Goal: Transaction & Acquisition: Purchase product/service

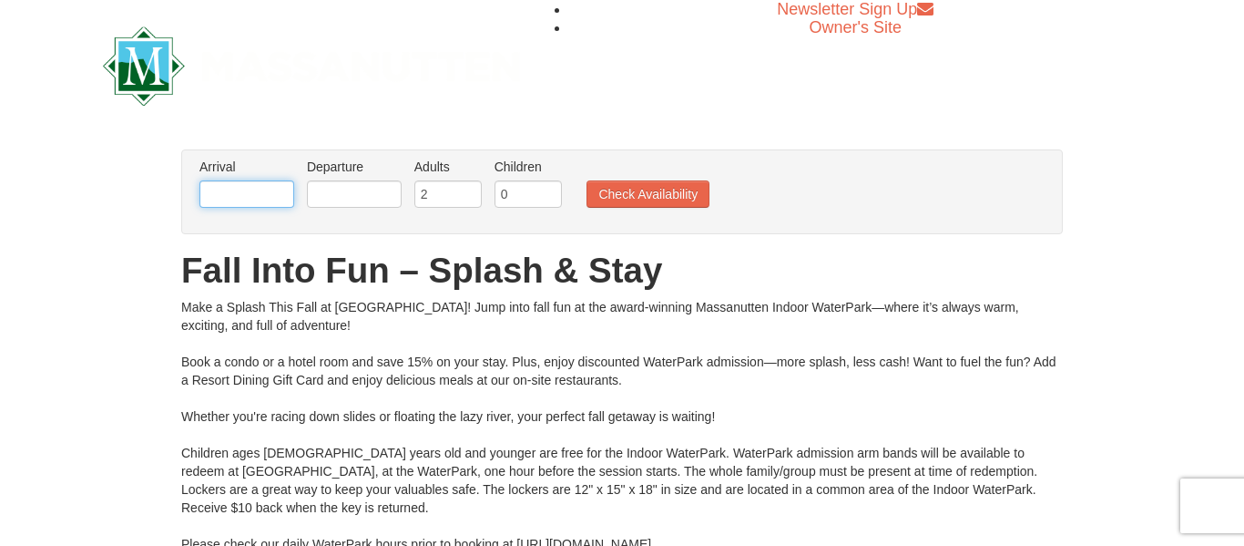
click at [282, 191] on input "text" at bounding box center [246, 193] width 95 height 27
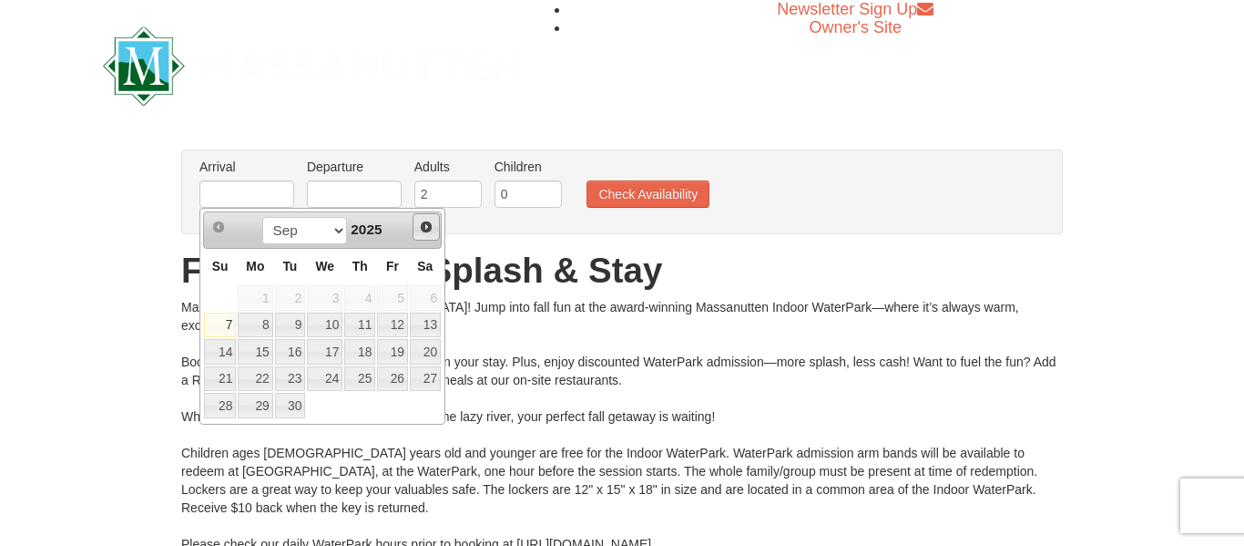
click at [427, 229] on span "Next" at bounding box center [426, 227] width 15 height 15
click at [216, 403] on link "23" at bounding box center [220, 406] width 32 height 26
type input "[DATE]"
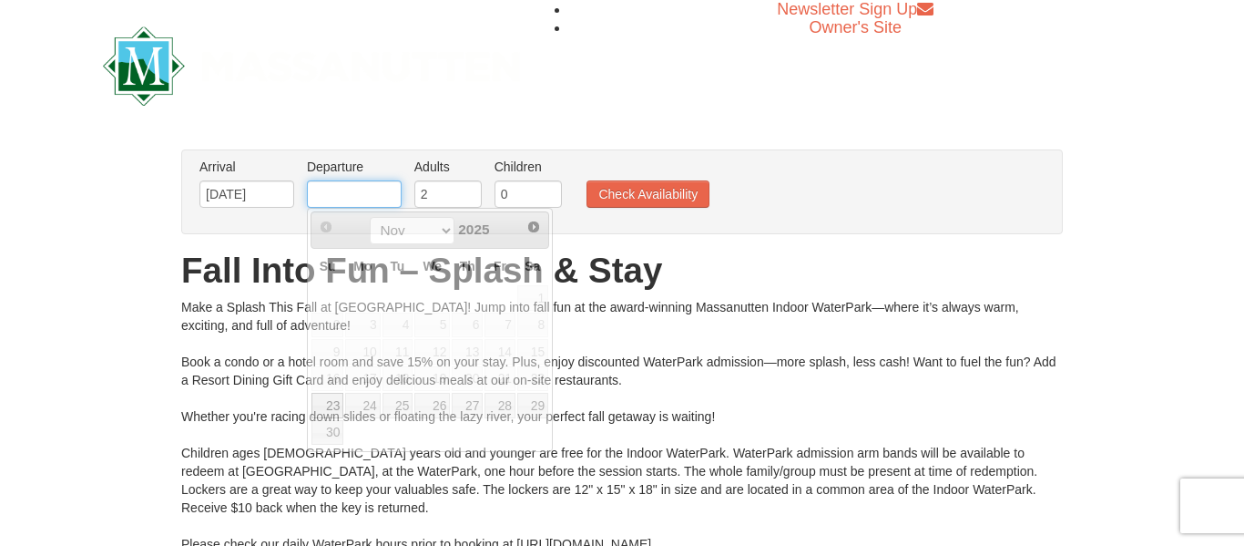
click at [363, 195] on input "text" at bounding box center [354, 193] width 95 height 27
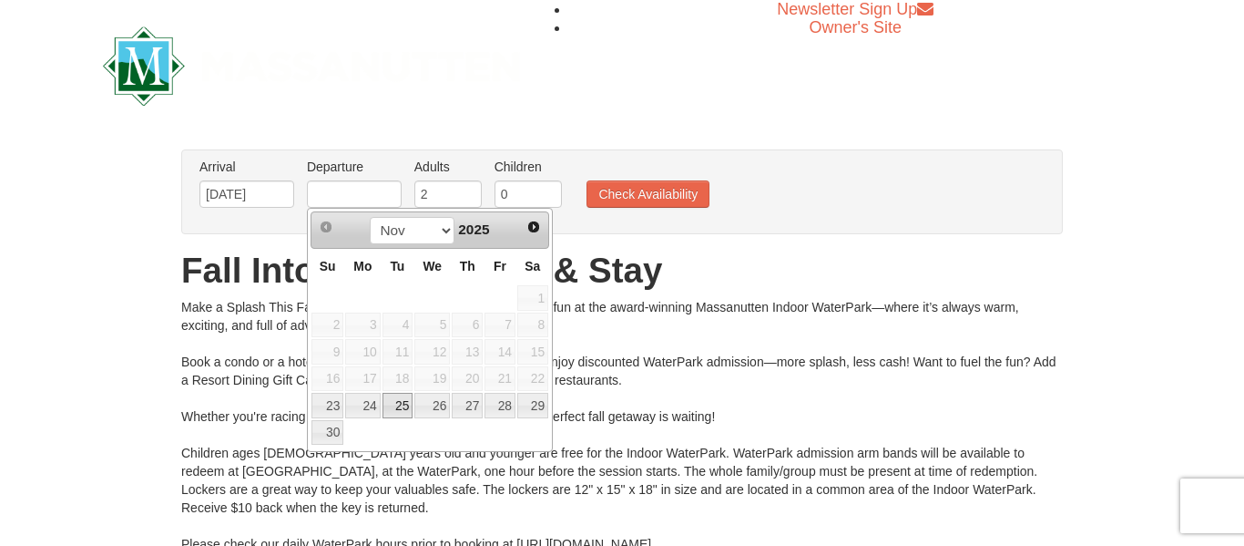
click at [396, 402] on link "25" at bounding box center [398, 406] width 31 height 26
type input "11/25/2025"
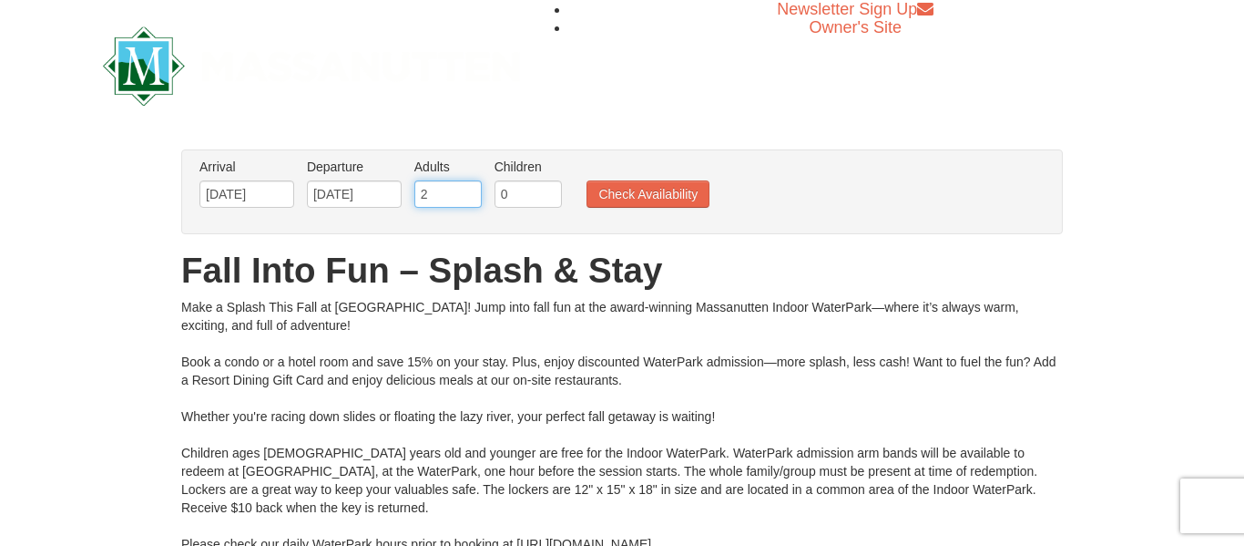
click at [434, 195] on input "2" at bounding box center [447, 193] width 67 height 27
type input "1"
click at [474, 199] on input "1" at bounding box center [447, 193] width 67 height 27
click at [520, 194] on input "0" at bounding box center [528, 193] width 67 height 27
click at [555, 190] on input "1" at bounding box center [528, 193] width 67 height 27
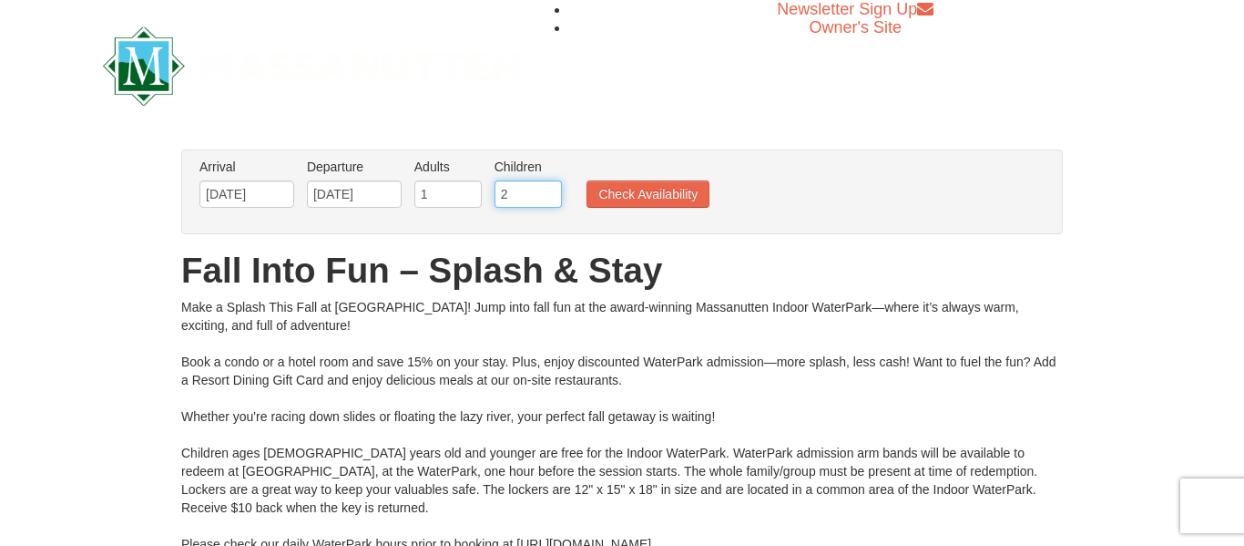
type input "2"
click at [555, 190] on input "2" at bounding box center [528, 193] width 67 height 27
click at [651, 200] on button "Check Availability" at bounding box center [648, 193] width 123 height 27
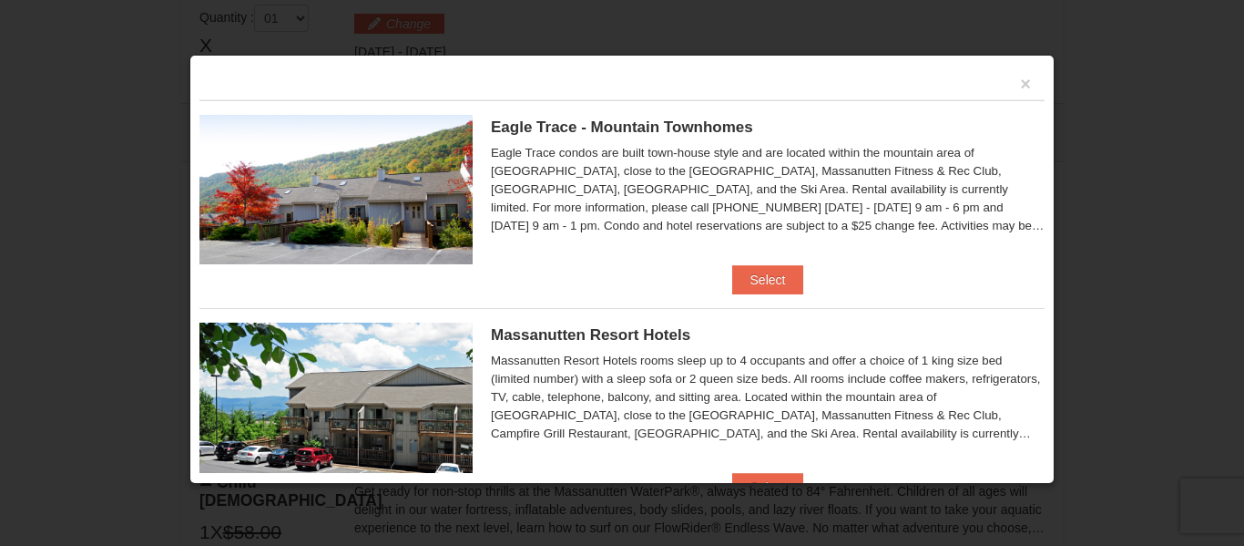
scroll to position [812, 0]
click at [976, 358] on div "Massanutten Resort Hotels rooms sleep up to 4 occupants and offer a choice of 1…" at bounding box center [768, 397] width 554 height 91
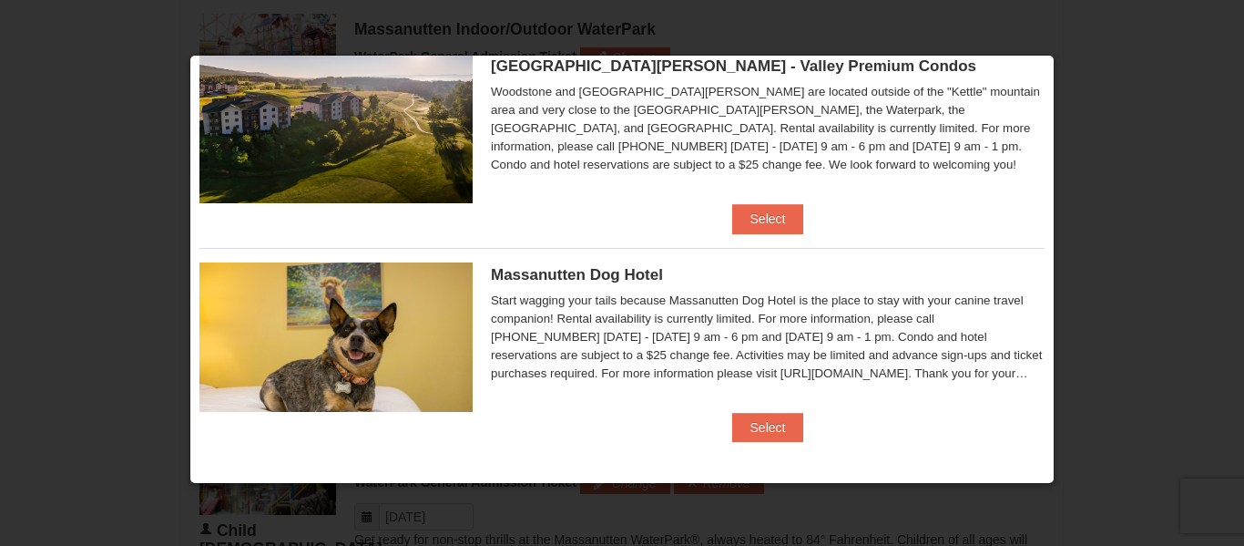
scroll to position [1030, 0]
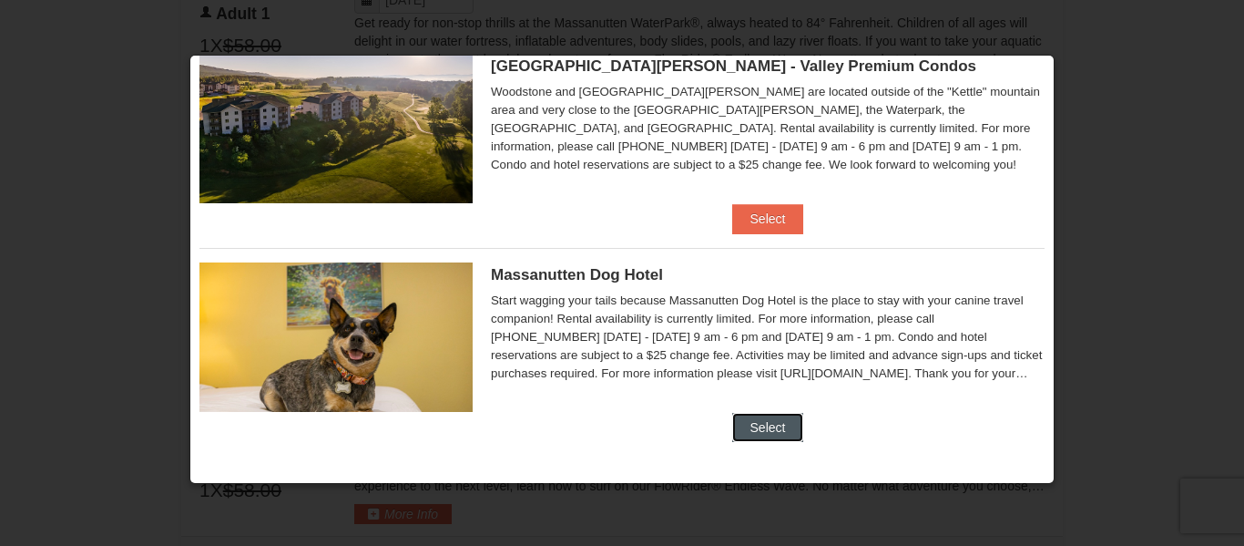
click at [766, 441] on button "Select" at bounding box center [768, 427] width 72 height 29
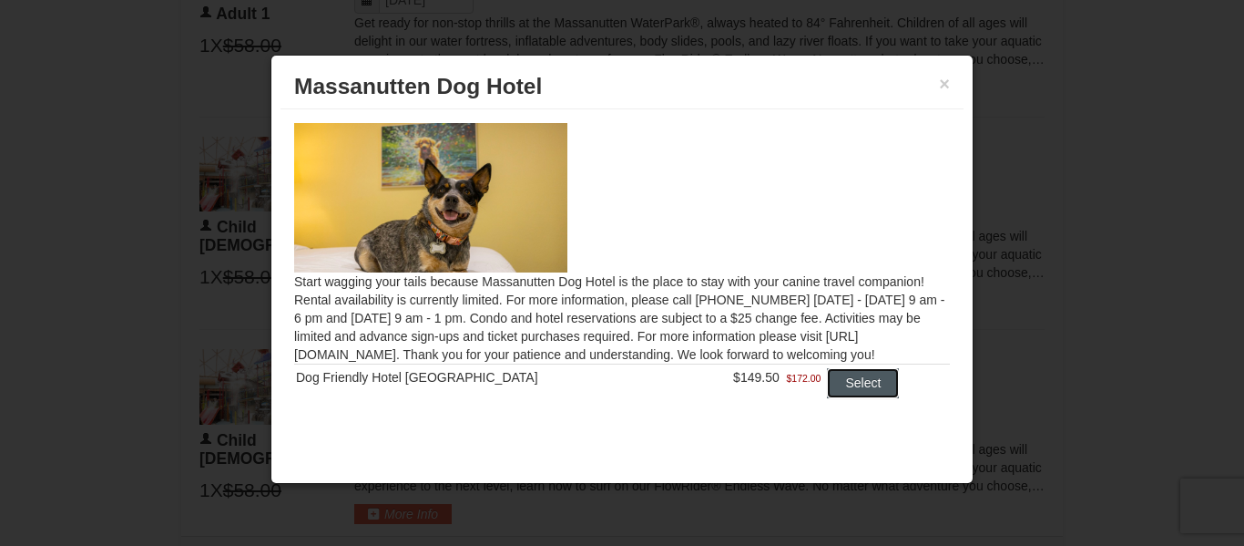
click at [862, 387] on button "Select" at bounding box center [863, 382] width 72 height 29
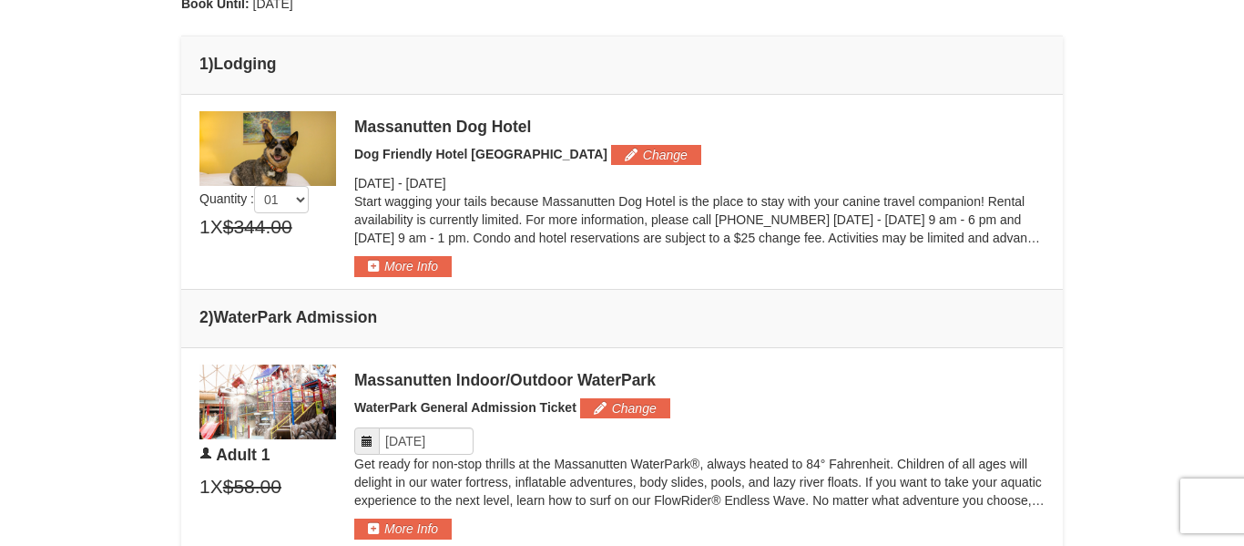
scroll to position [672, 0]
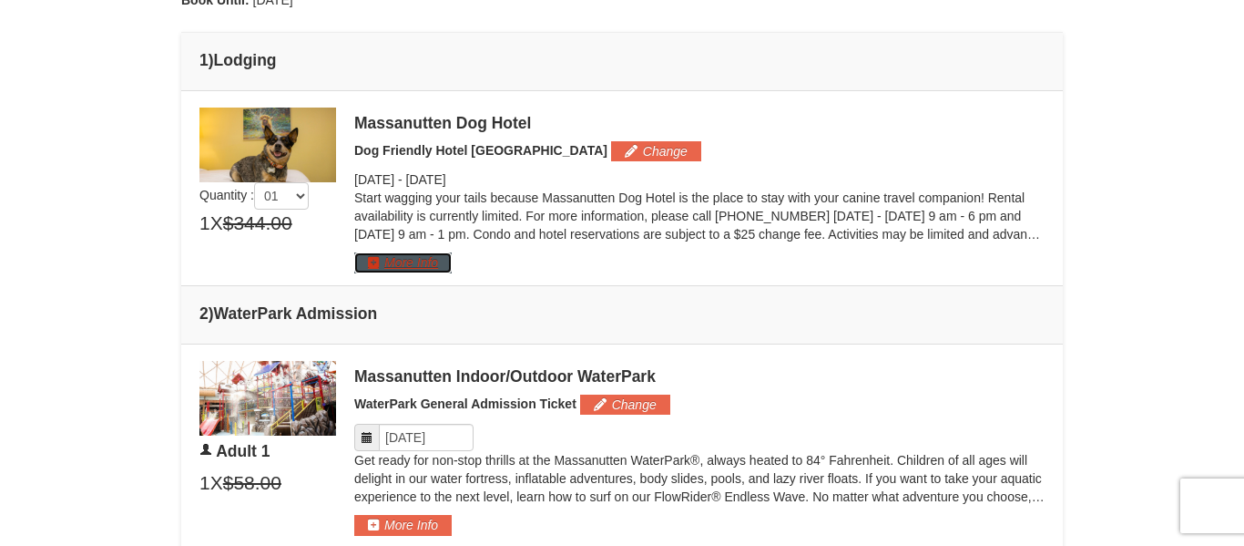
click at [377, 266] on button "More Info" at bounding box center [402, 262] width 97 height 20
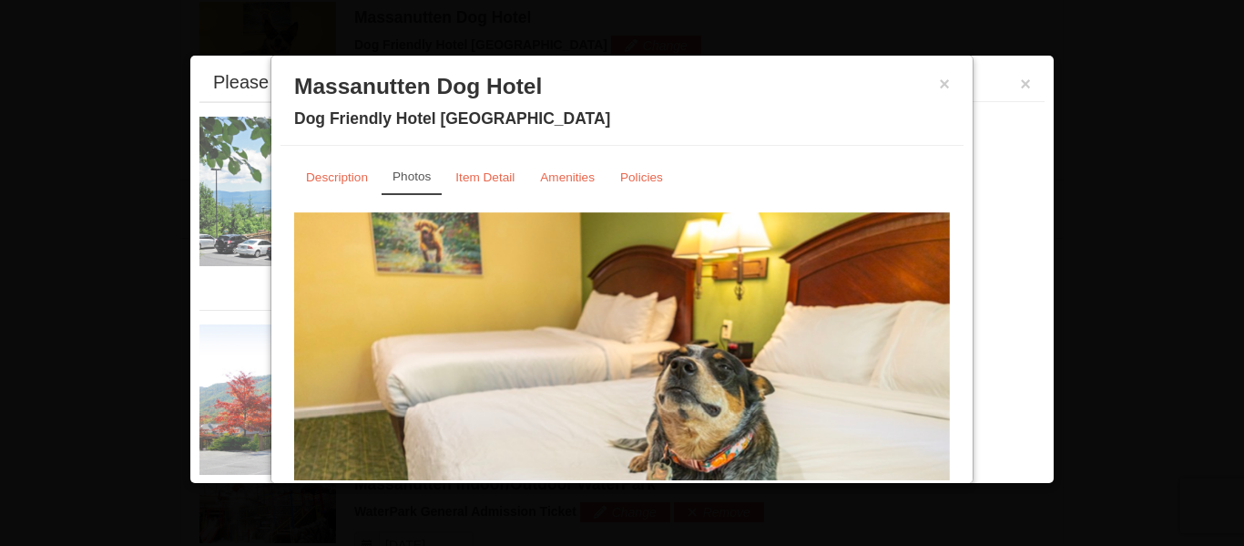
scroll to position [780, 0]
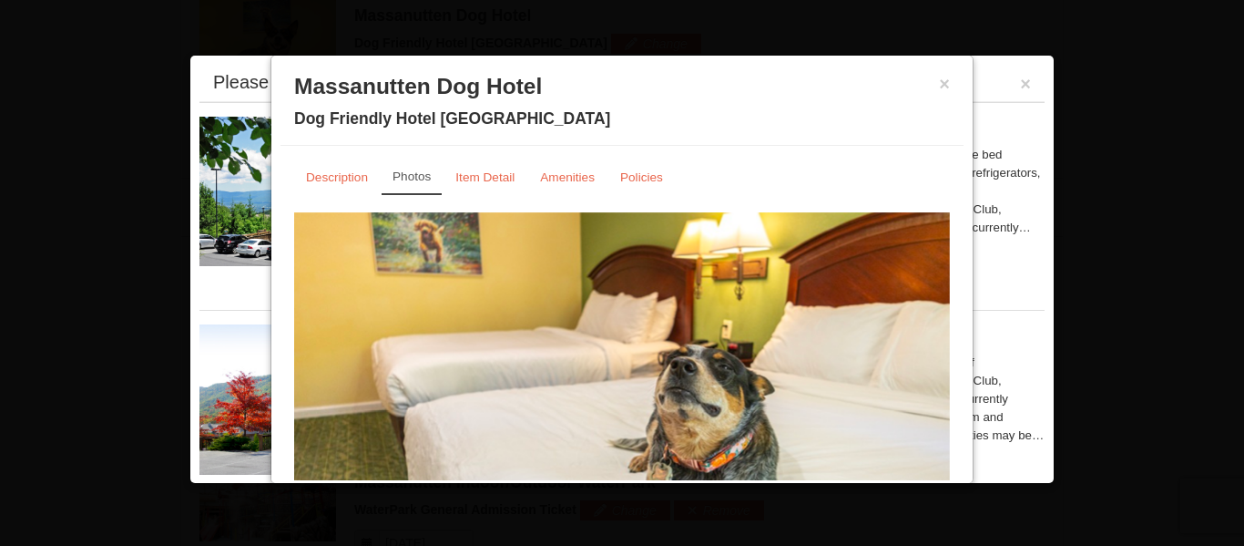
click at [718, 290] on img at bounding box center [622, 391] width 656 height 359
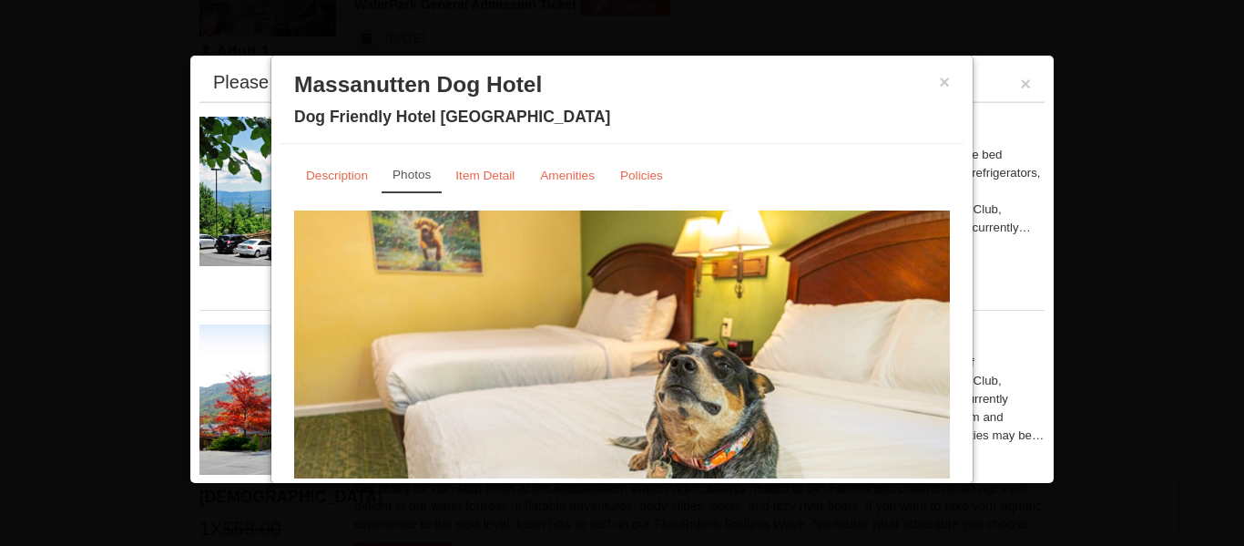
scroll to position [0, 0]
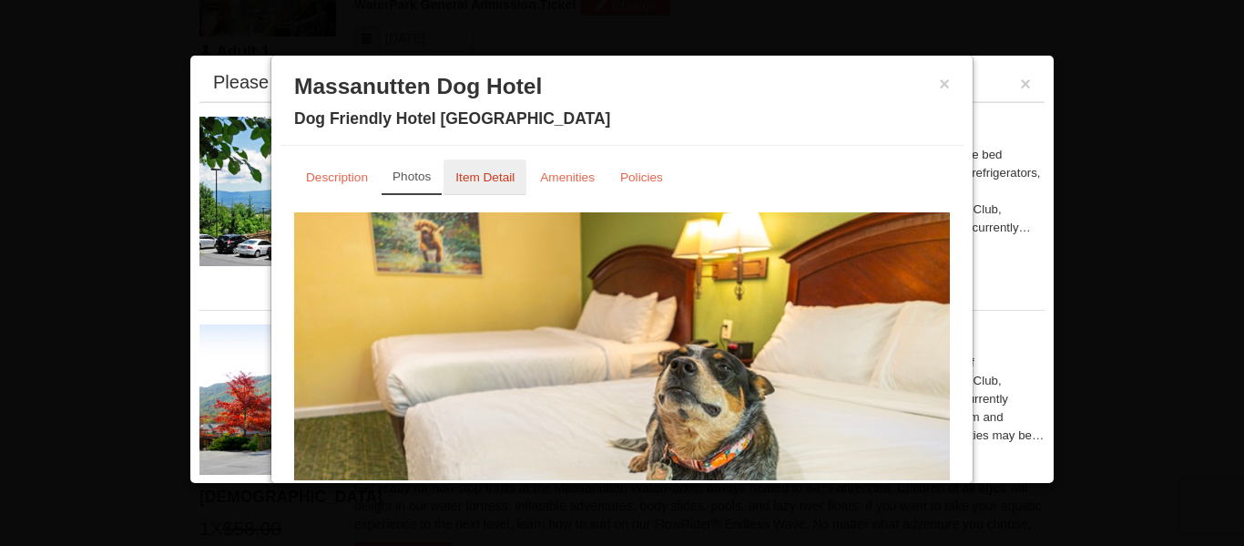
click at [493, 177] on small "Item Detail" at bounding box center [484, 177] width 59 height 14
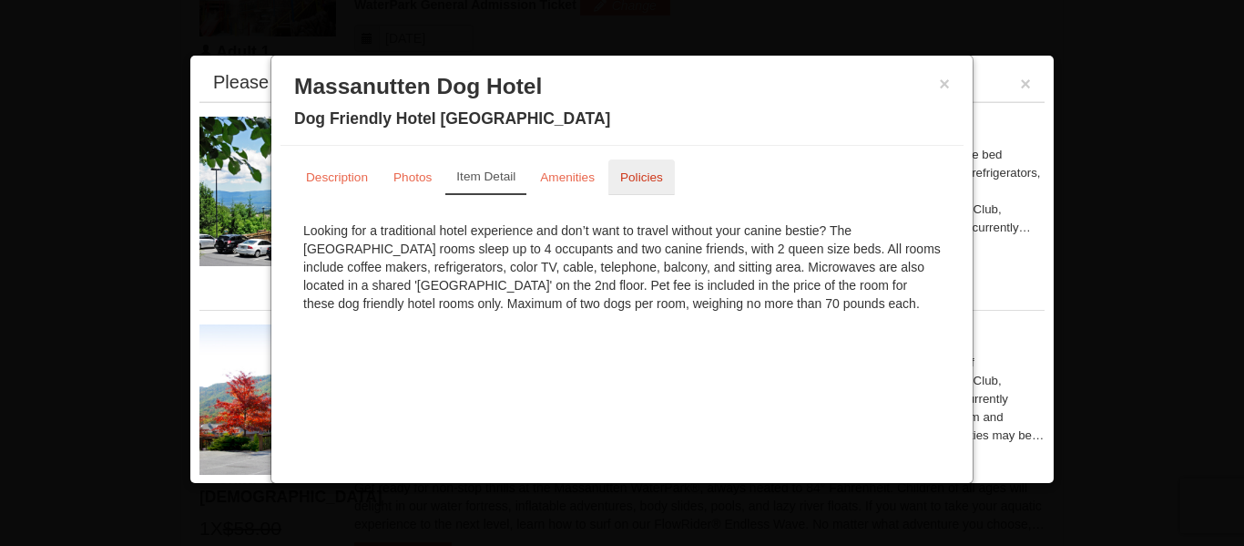
click at [641, 188] on link "Policies" at bounding box center [641, 177] width 66 height 36
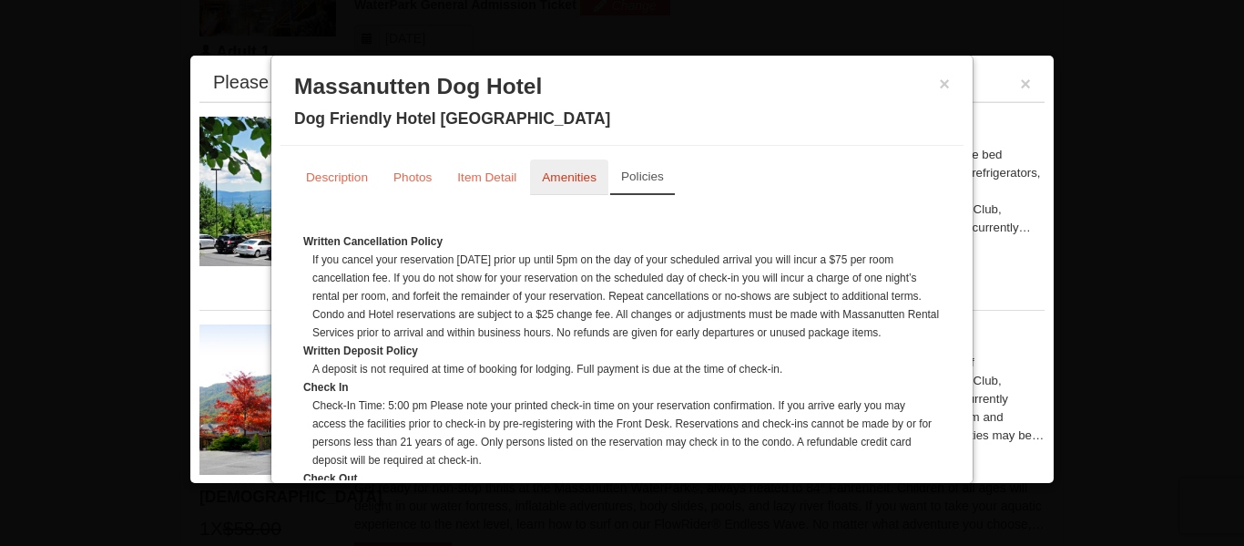
click at [548, 170] on small "Amenities" at bounding box center [569, 177] width 55 height 14
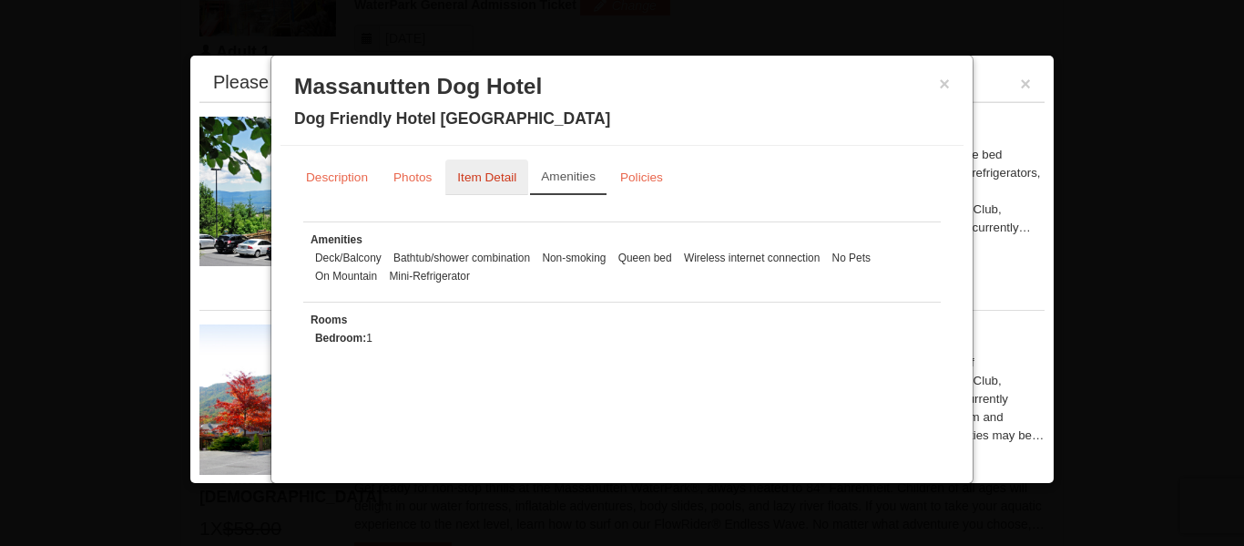
click at [514, 175] on small "Item Detail" at bounding box center [486, 177] width 59 height 14
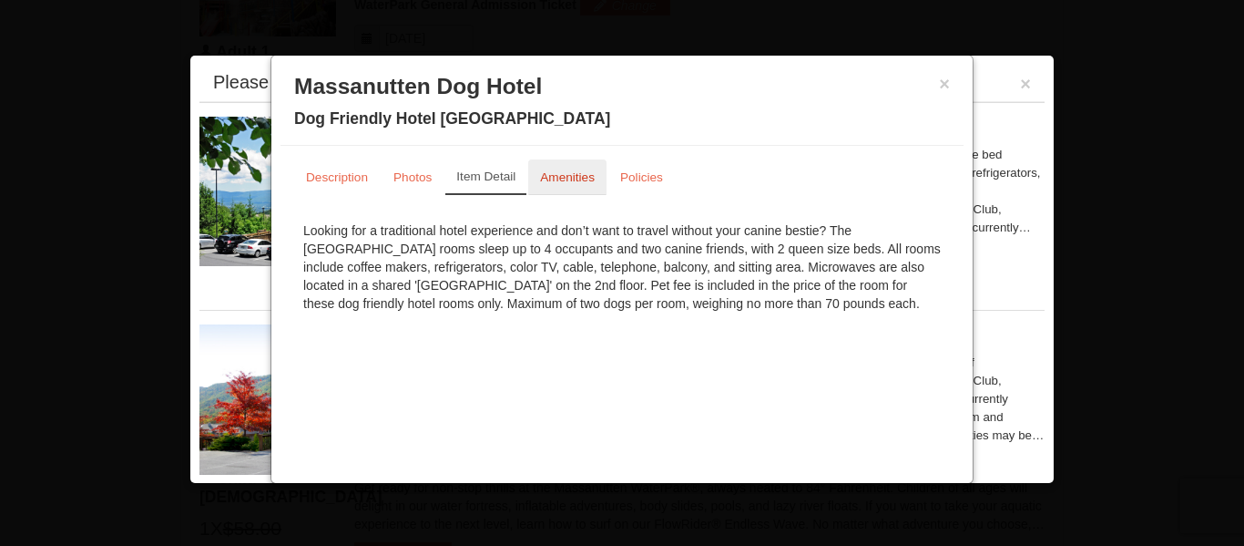
click at [563, 174] on small "Amenities" at bounding box center [567, 177] width 55 height 14
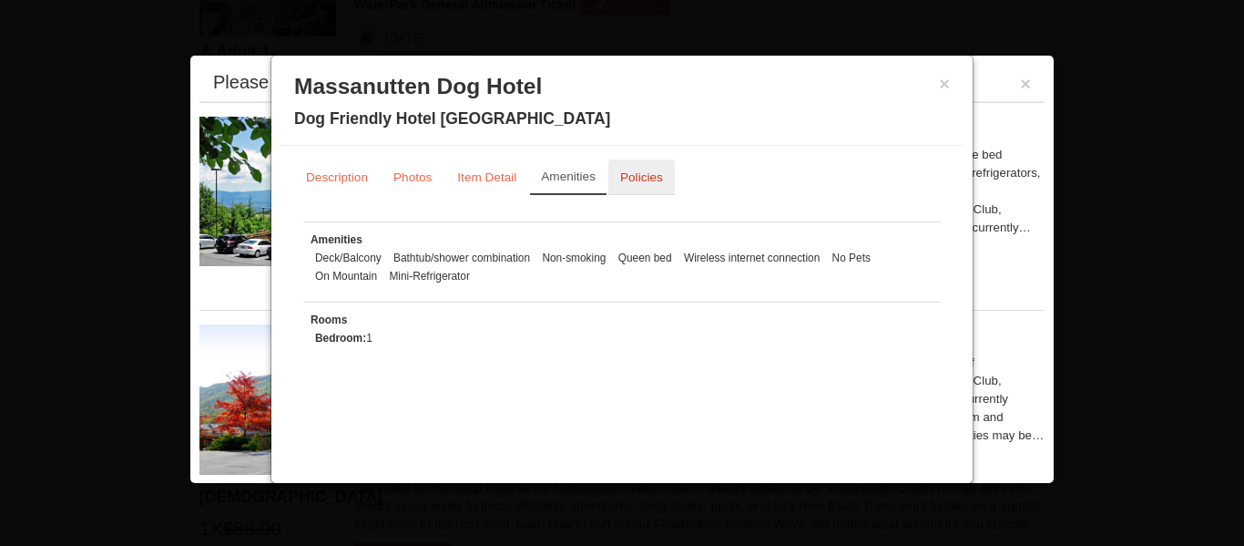
click at [633, 178] on small "Policies" at bounding box center [641, 177] width 43 height 14
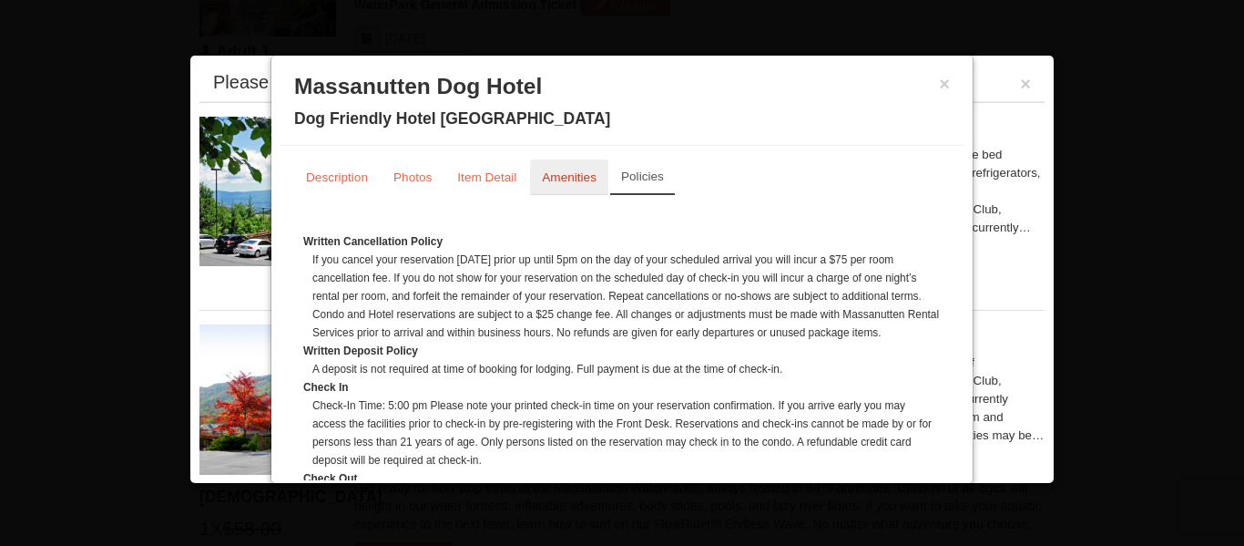
click at [556, 179] on small "Amenities" at bounding box center [569, 177] width 55 height 14
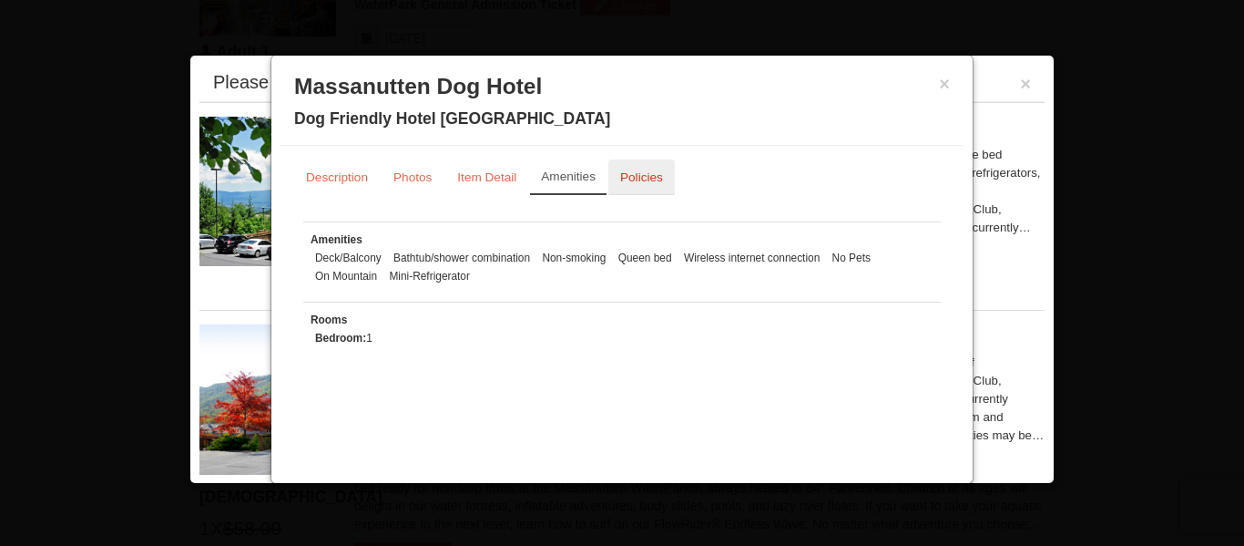
click at [656, 162] on link "Policies" at bounding box center [641, 177] width 66 height 36
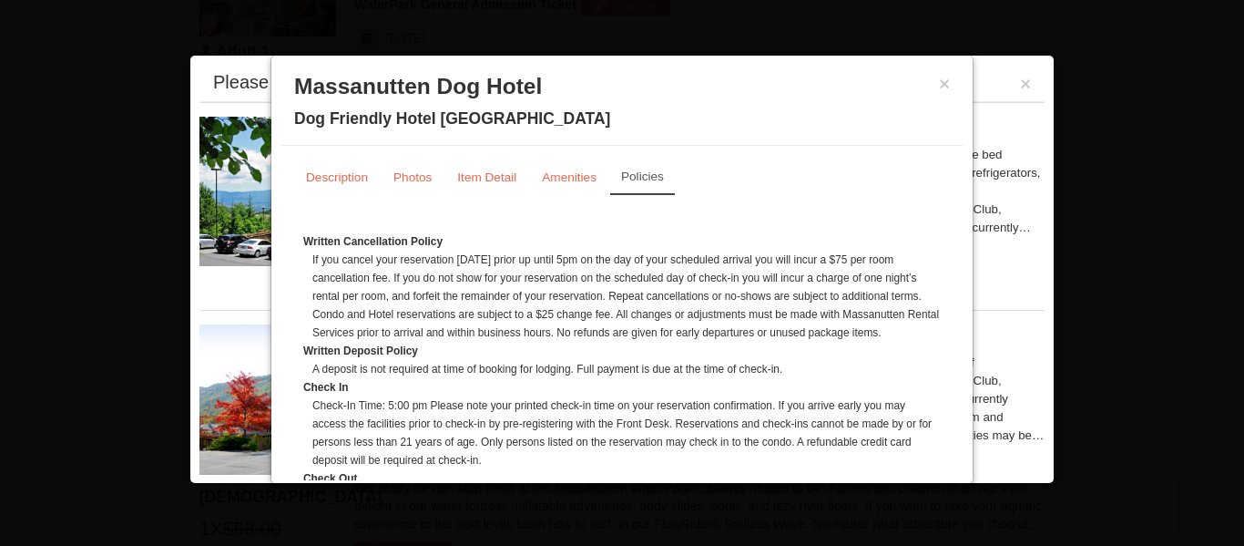
click at [615, 364] on dd "A deposit is not required at time of booking for lodging. Full payment is due a…" at bounding box center [626, 369] width 629 height 18
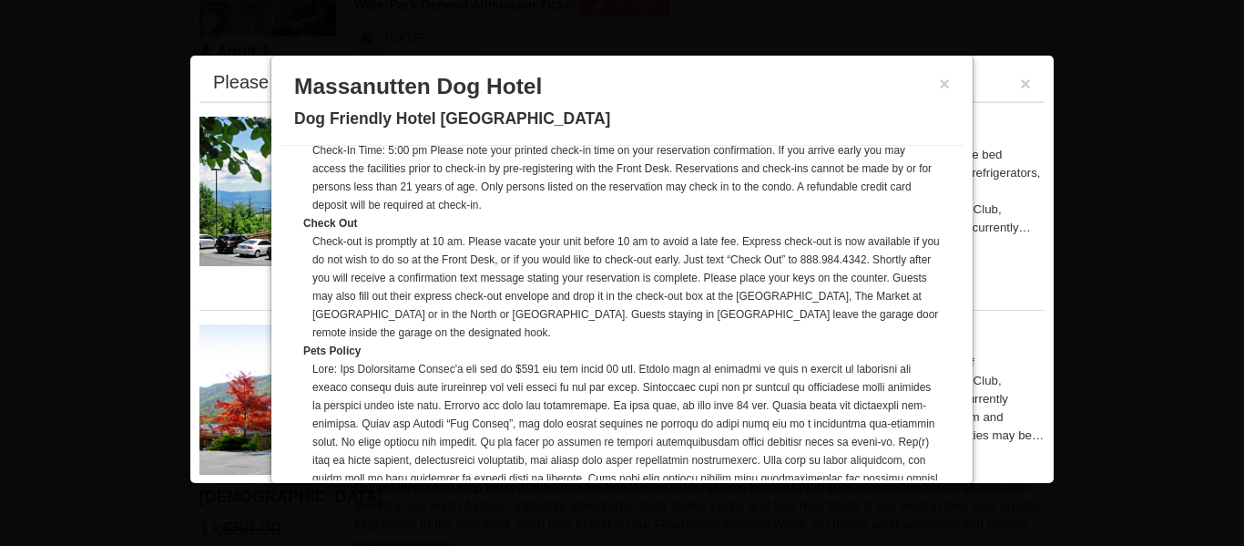
scroll to position [291, 0]
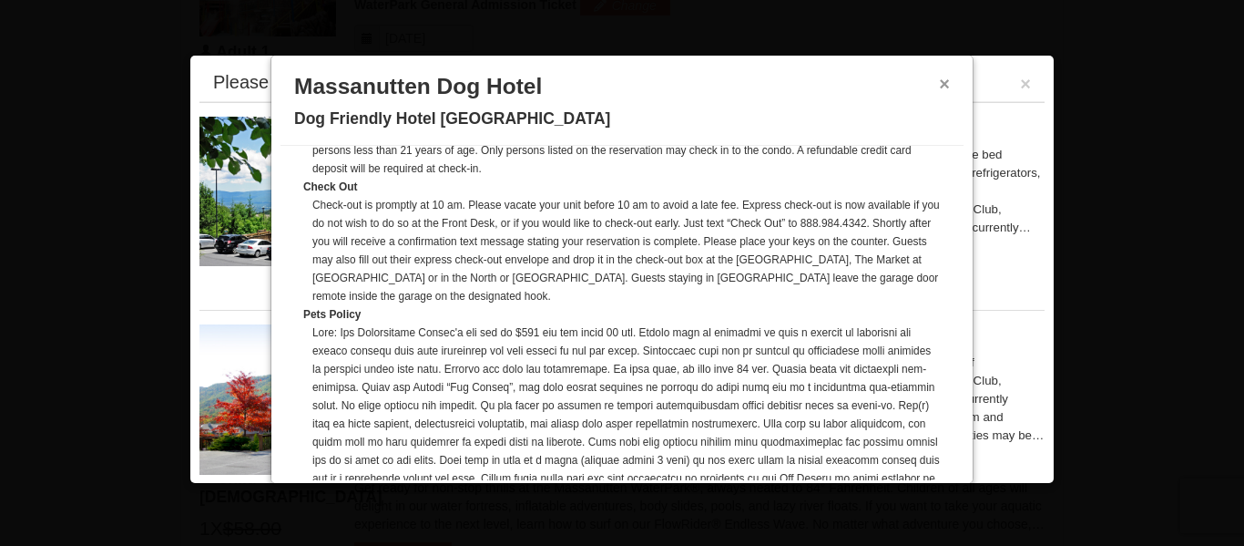
click at [948, 84] on button "×" at bounding box center [944, 84] width 11 height 18
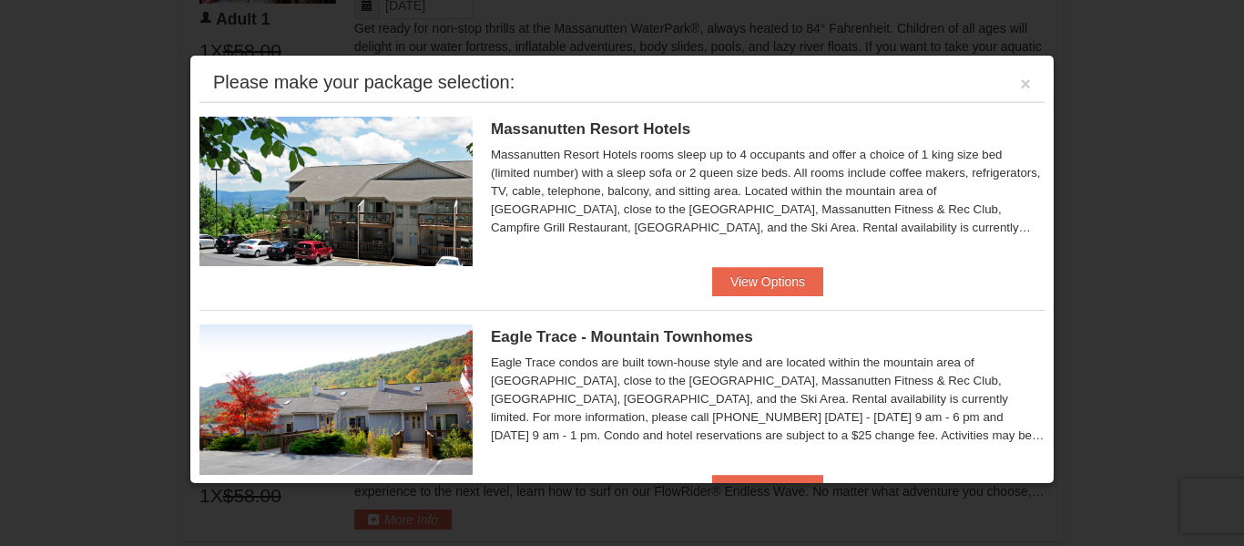
scroll to position [1108, 0]
click at [914, 425] on div "Eagle Trace condos are built town-house style and are located within the mounta…" at bounding box center [768, 398] width 554 height 91
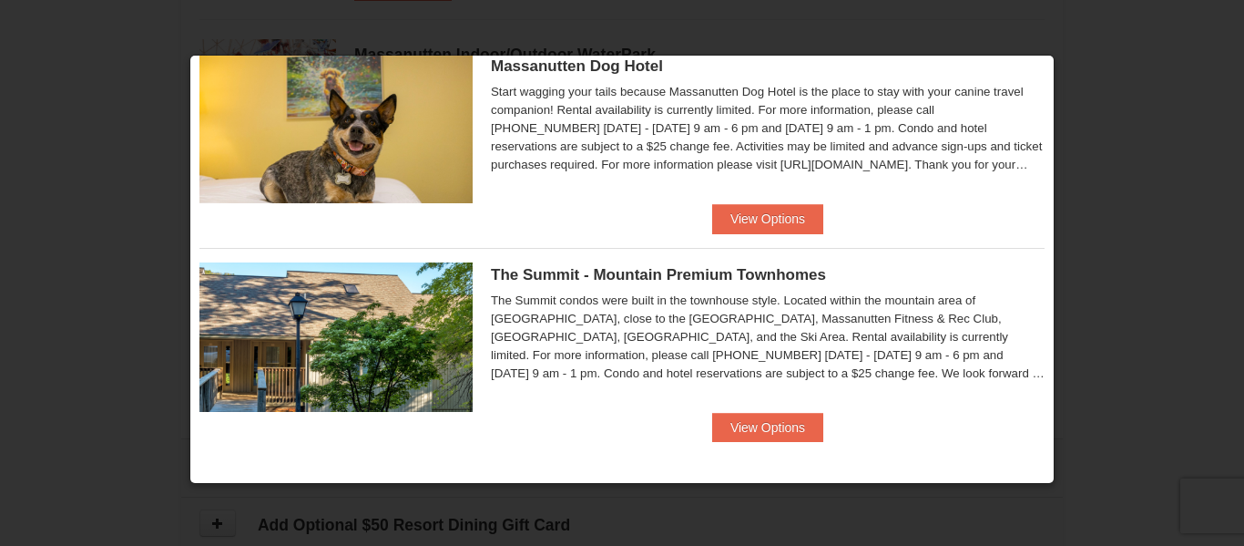
scroll to position [1217, 0]
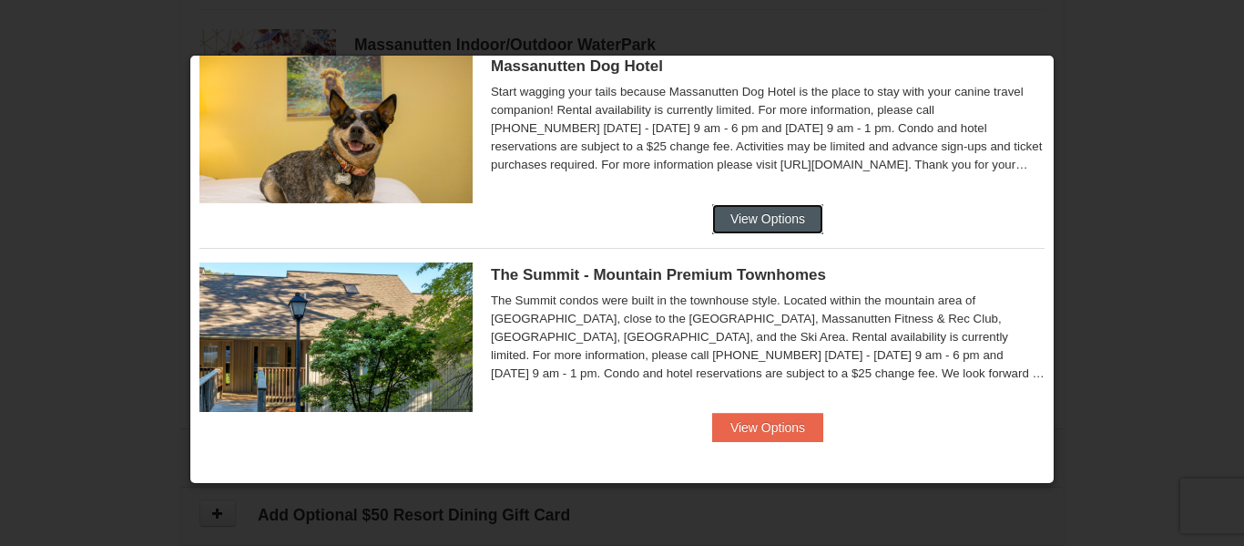
click at [782, 227] on button "View Options" at bounding box center [767, 218] width 111 height 29
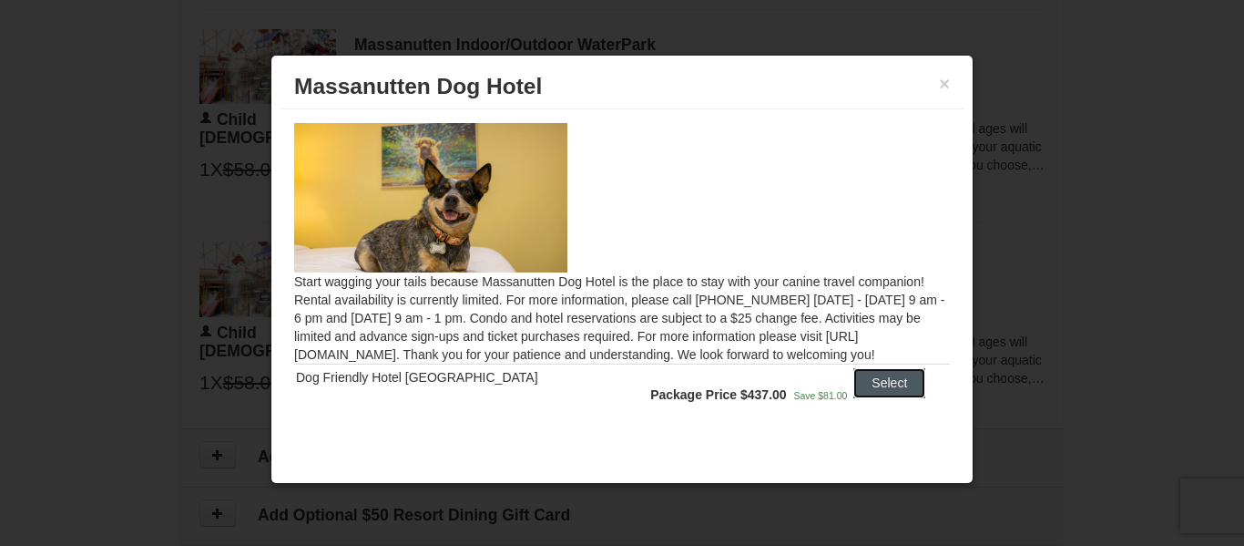
click at [866, 372] on button "Select" at bounding box center [890, 382] width 72 height 29
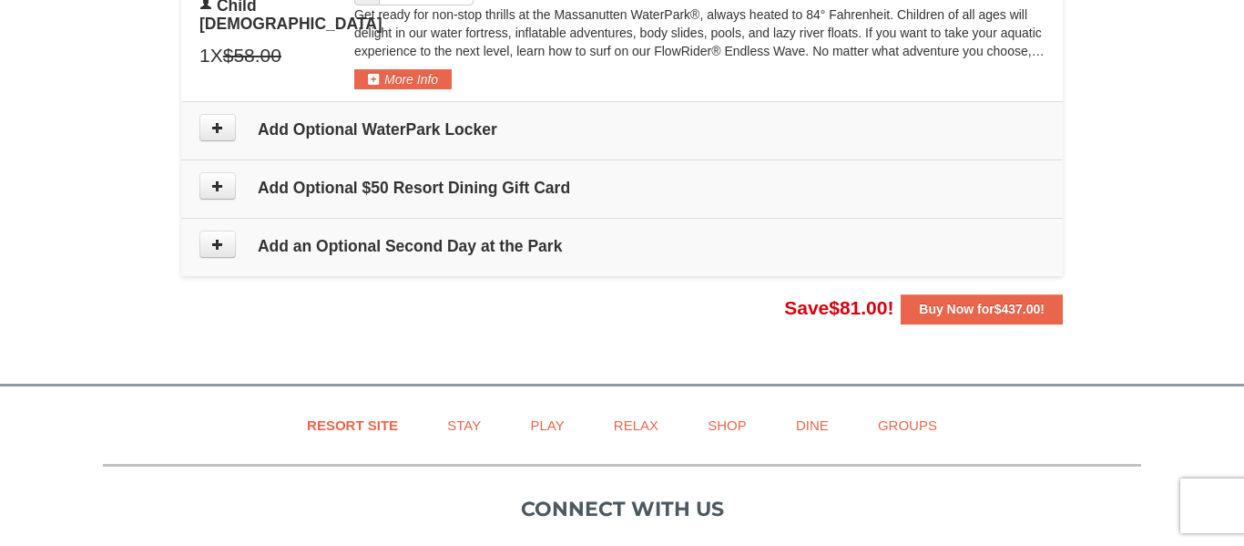
scroll to position [1545, 0]
click at [212, 126] on icon at bounding box center [217, 126] width 13 height 13
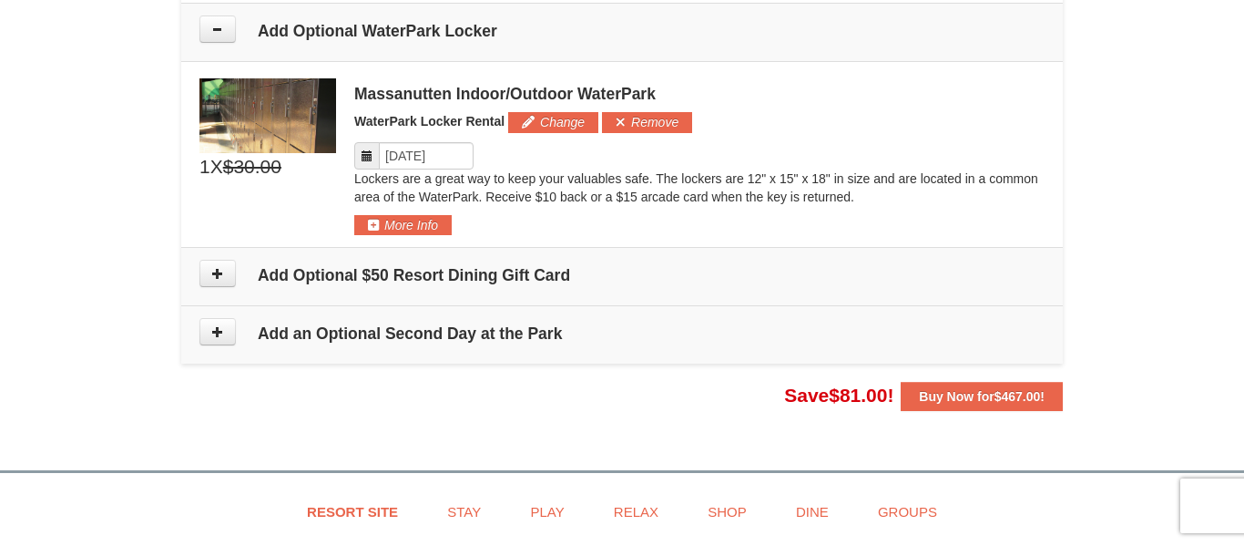
scroll to position [1646, 0]
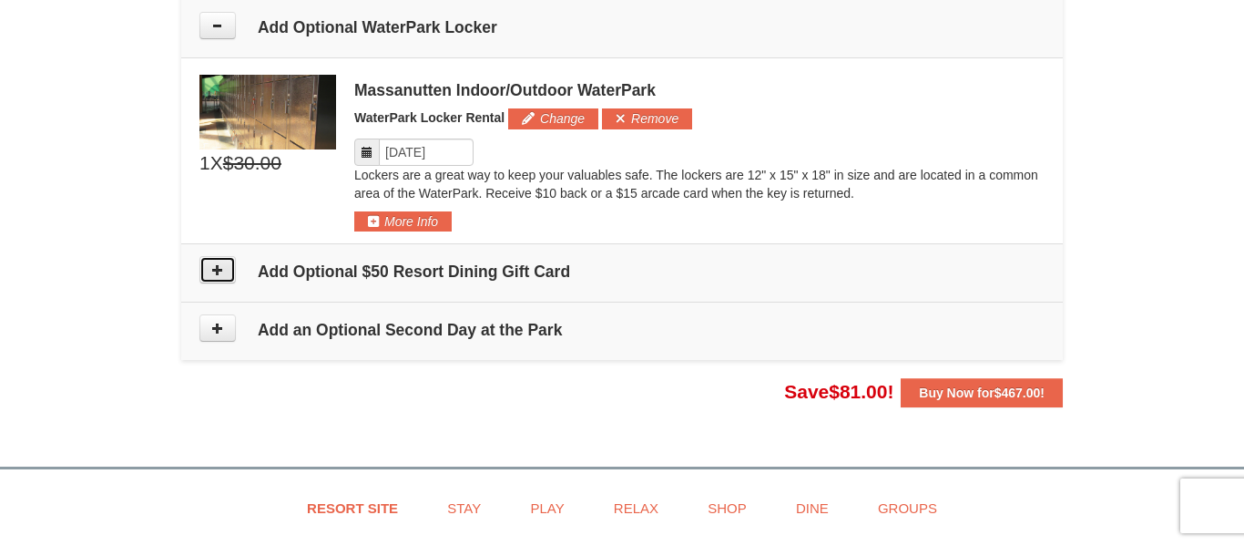
click at [229, 271] on button at bounding box center [217, 269] width 36 height 27
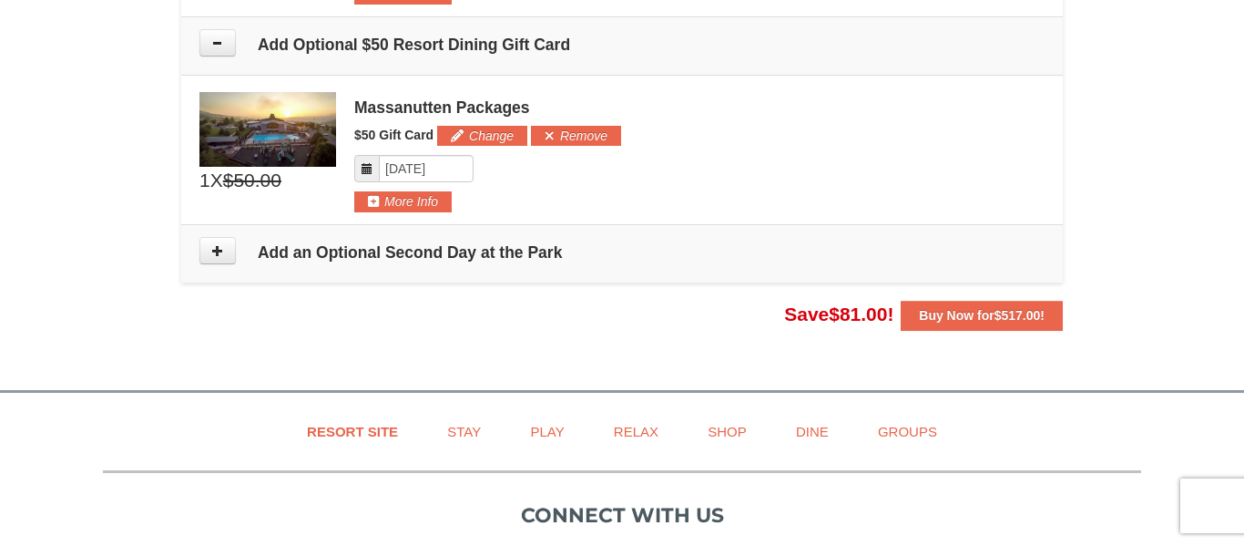
scroll to position [1890, 0]
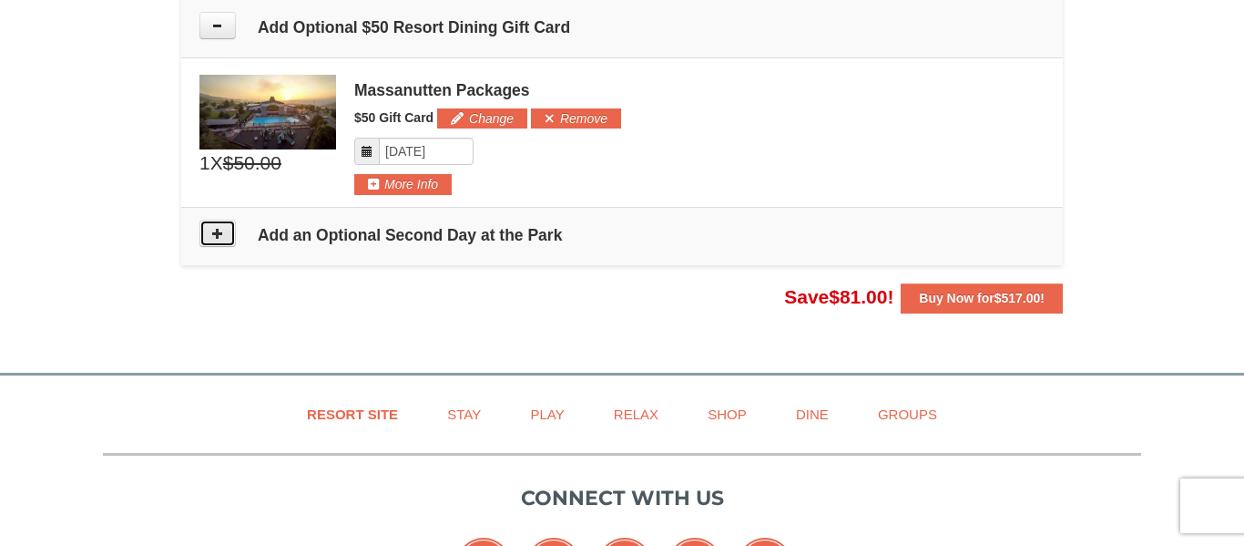
click at [225, 239] on button at bounding box center [217, 233] width 36 height 27
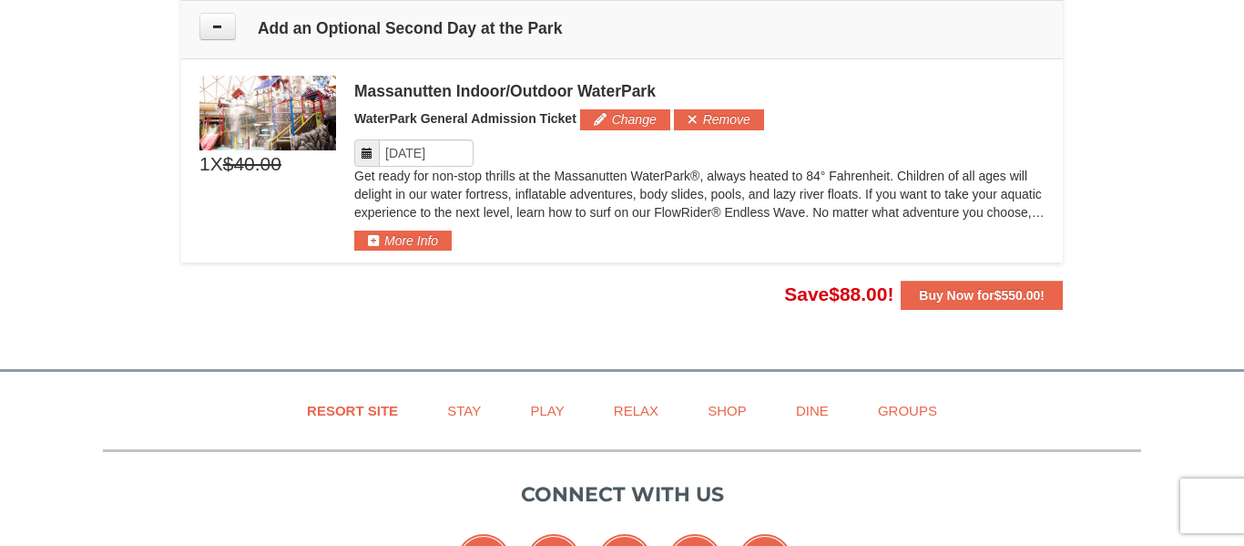
scroll to position [2098, 0]
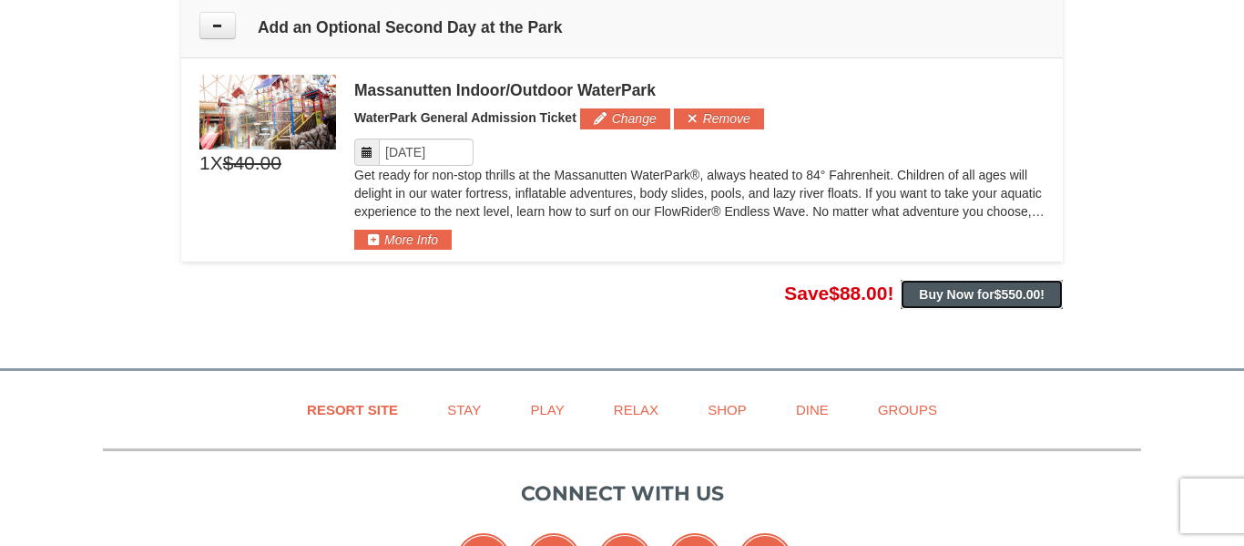
click at [969, 287] on strong "Buy Now for $550.00 !" at bounding box center [982, 294] width 126 height 15
click at [969, 285] on button "Buy Now for $550.00 !" at bounding box center [982, 294] width 162 height 29
click at [1006, 281] on button "Buy Now for $550.00 !" at bounding box center [982, 294] width 162 height 29
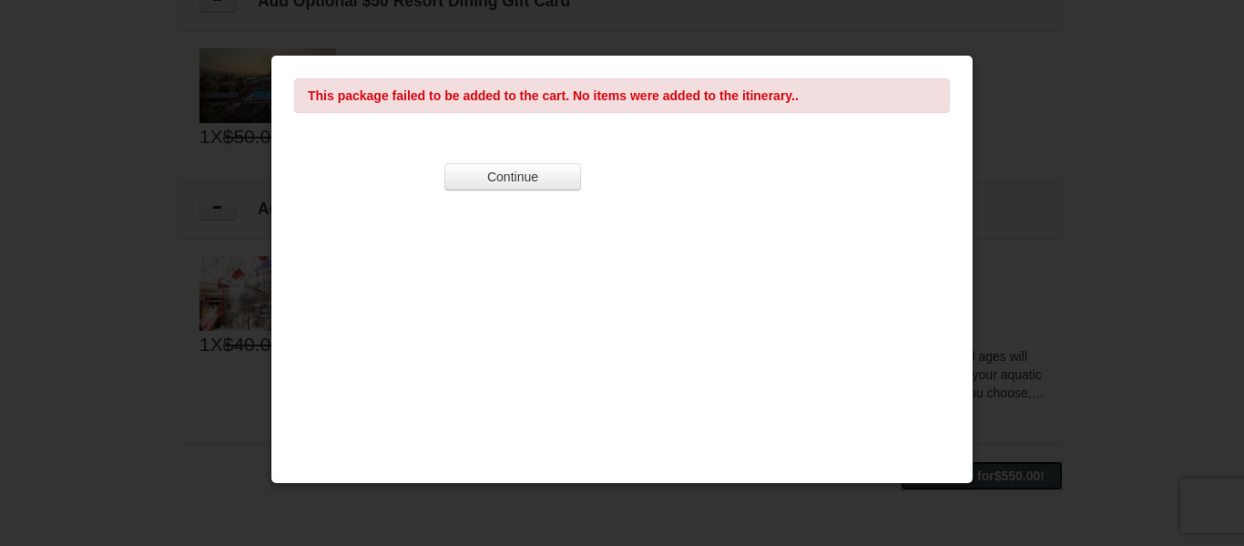
scroll to position [1921, 0]
click at [741, 97] on strong "This package failed to be added to the cart. No items were added to the itinera…" at bounding box center [553, 95] width 491 height 15
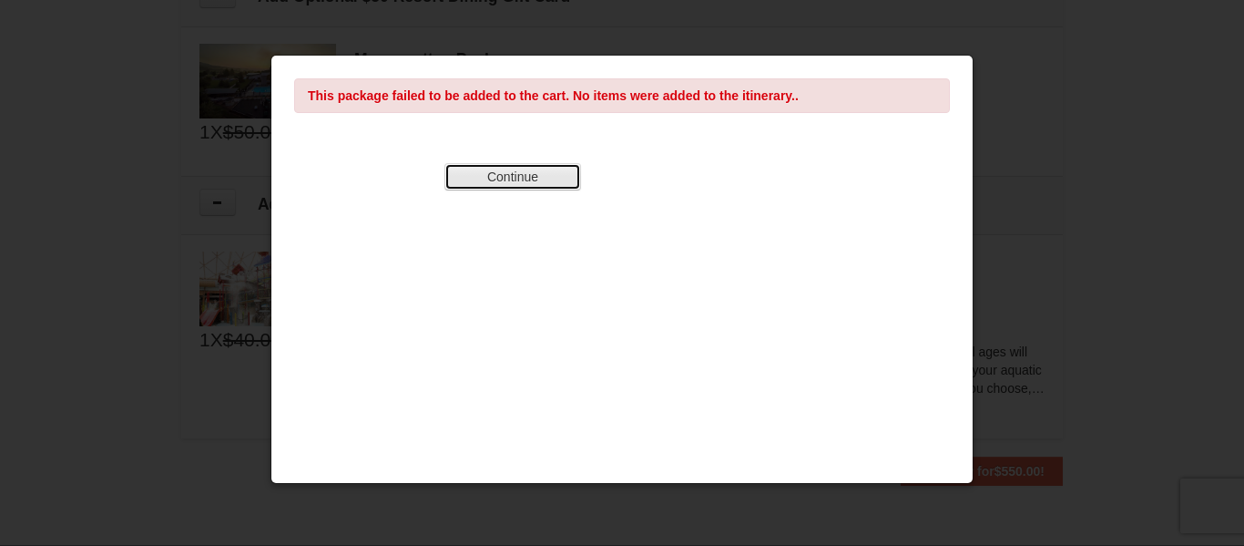
click at [523, 184] on button "Continue" at bounding box center [513, 176] width 137 height 27
click at [738, 291] on div "This package failed to be added to the cart. No items were added to the itinera…" at bounding box center [622, 269] width 703 height 429
click at [543, 210] on div "This package failed to be added to the cart. No items were added to the itinera…" at bounding box center [622, 269] width 703 height 429
click at [531, 189] on button "Continue" at bounding box center [513, 176] width 137 height 27
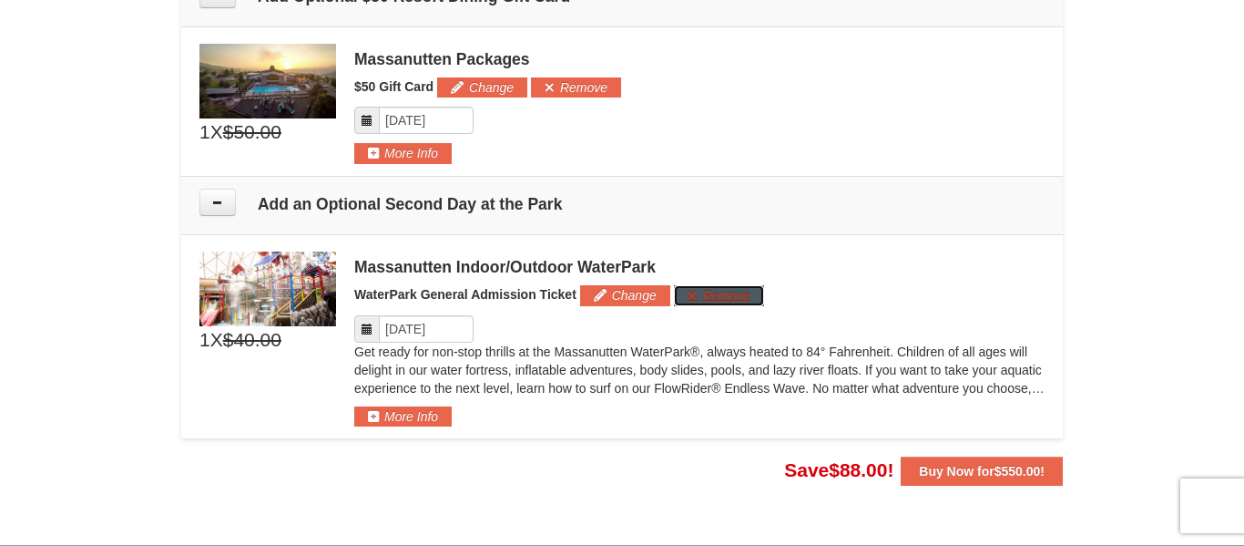
click at [721, 299] on button "Remove" at bounding box center [719, 295] width 90 height 20
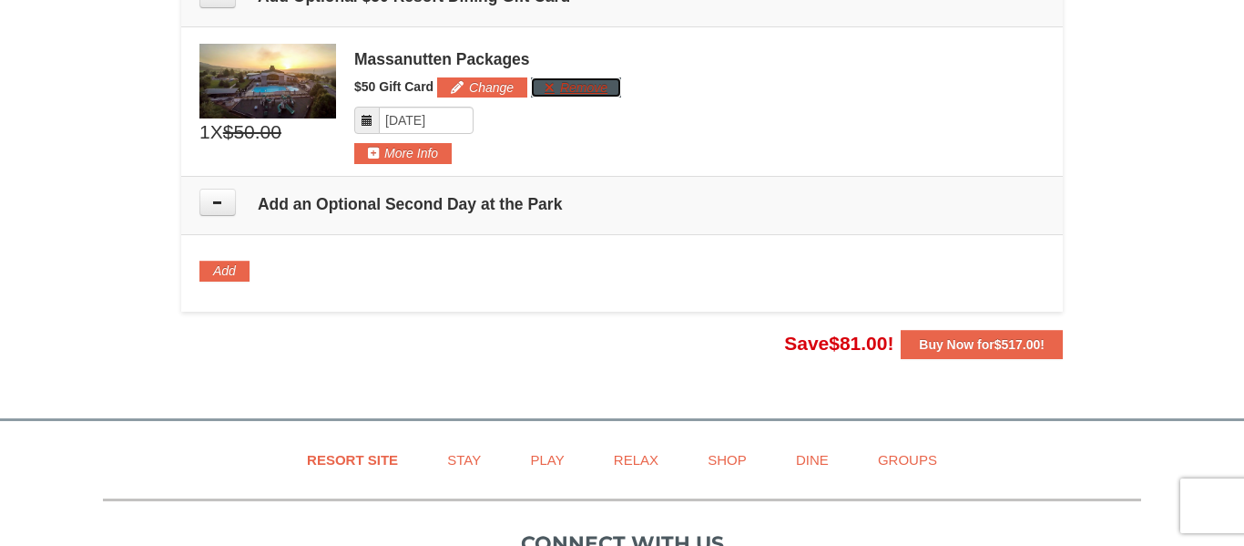
click at [614, 87] on button "Remove" at bounding box center [576, 87] width 90 height 20
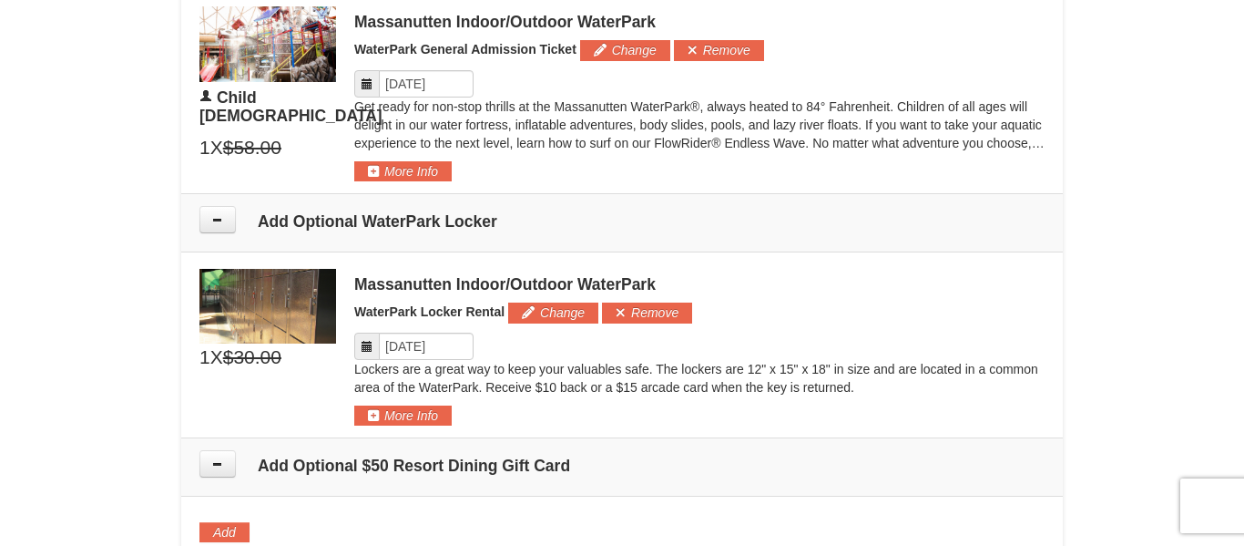
scroll to position [1447, 0]
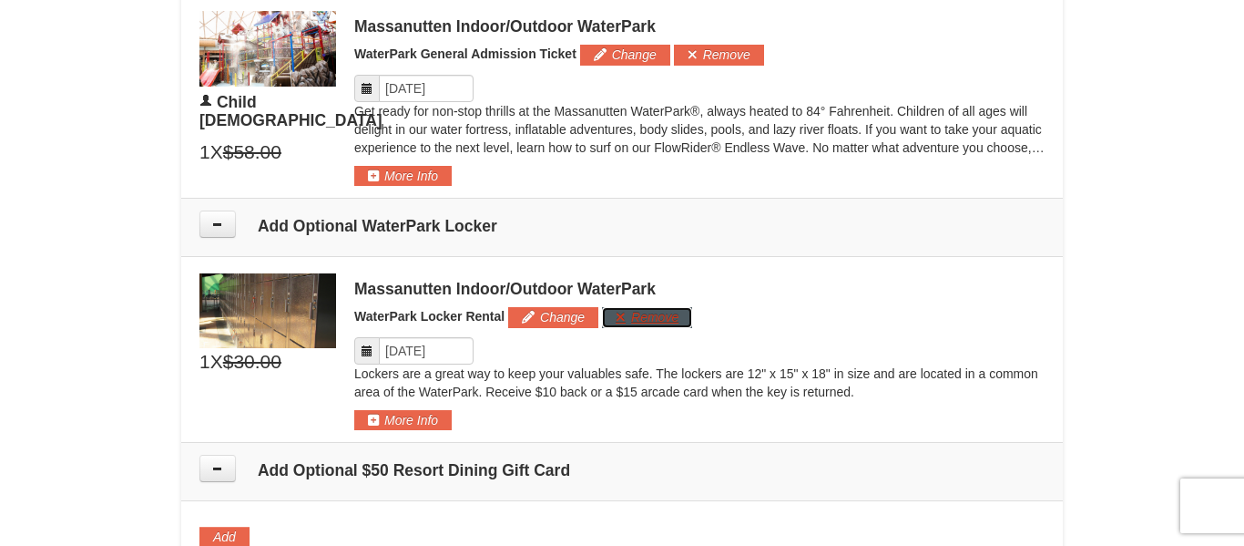
click at [648, 320] on button "Remove" at bounding box center [647, 317] width 90 height 20
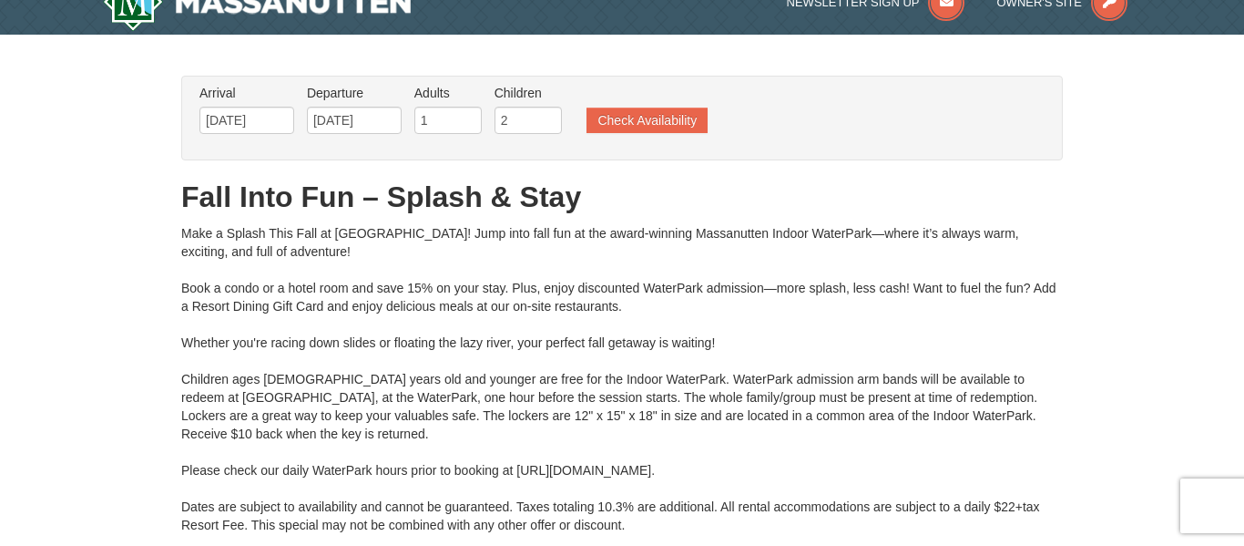
scroll to position [0, 0]
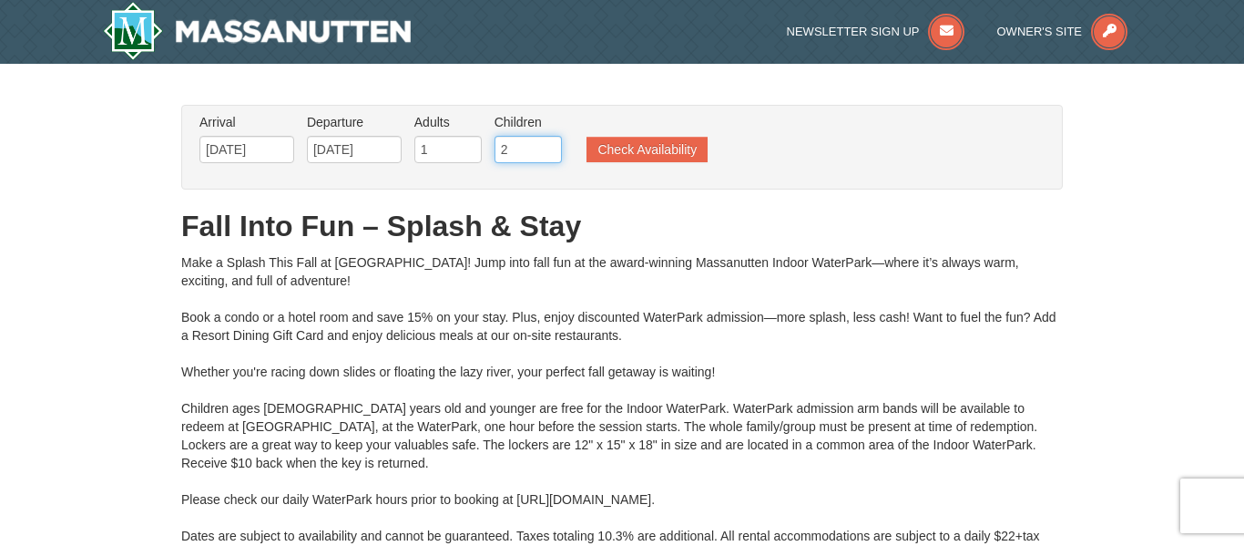
click at [540, 158] on input "2" at bounding box center [528, 149] width 67 height 27
type input "3"
click at [555, 142] on input "3" at bounding box center [528, 149] width 67 height 27
click at [619, 149] on button "Check Availability" at bounding box center [647, 150] width 121 height 26
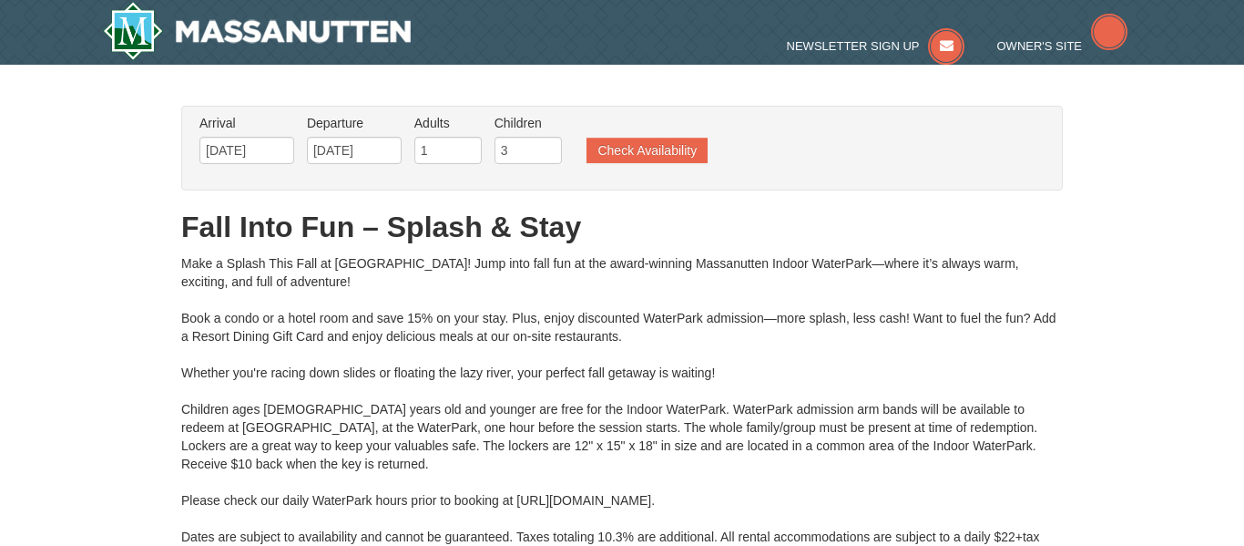
type input "[DATE]"
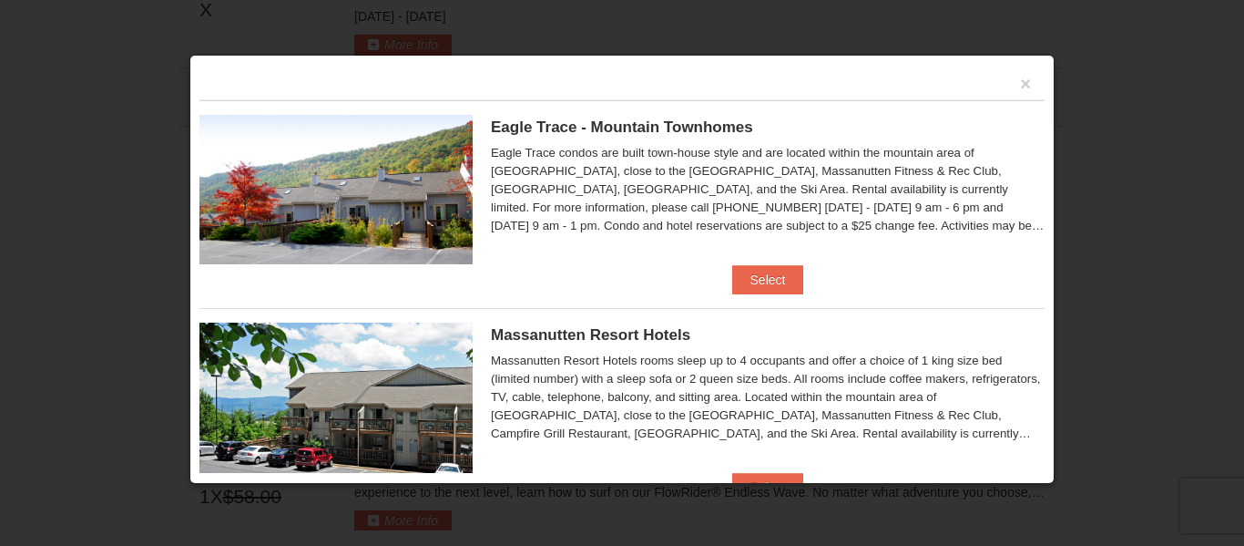
scroll to position [812, 0]
click at [864, 342] on h5 "Massanutten Resort Hotels" at bounding box center [768, 335] width 554 height 18
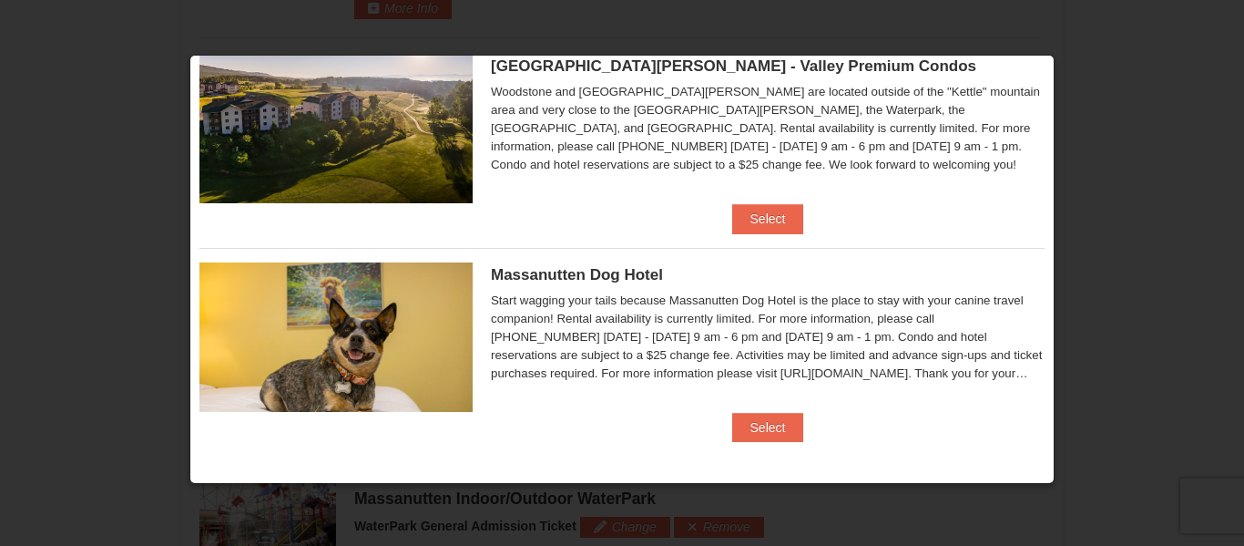
scroll to position [1140, 0]
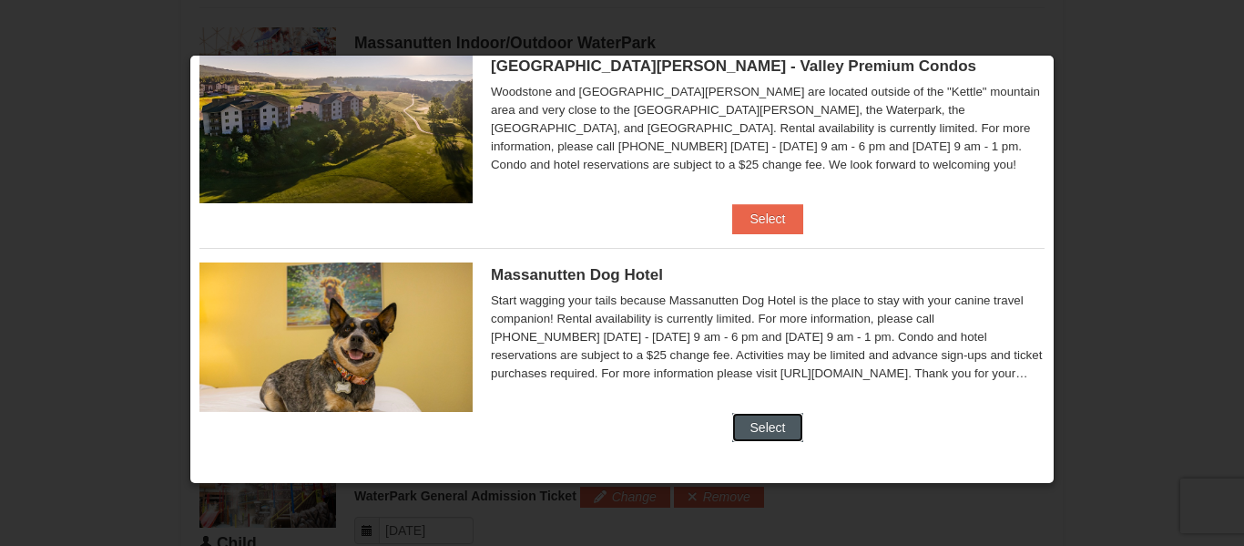
click at [772, 432] on button "Select" at bounding box center [768, 427] width 72 height 29
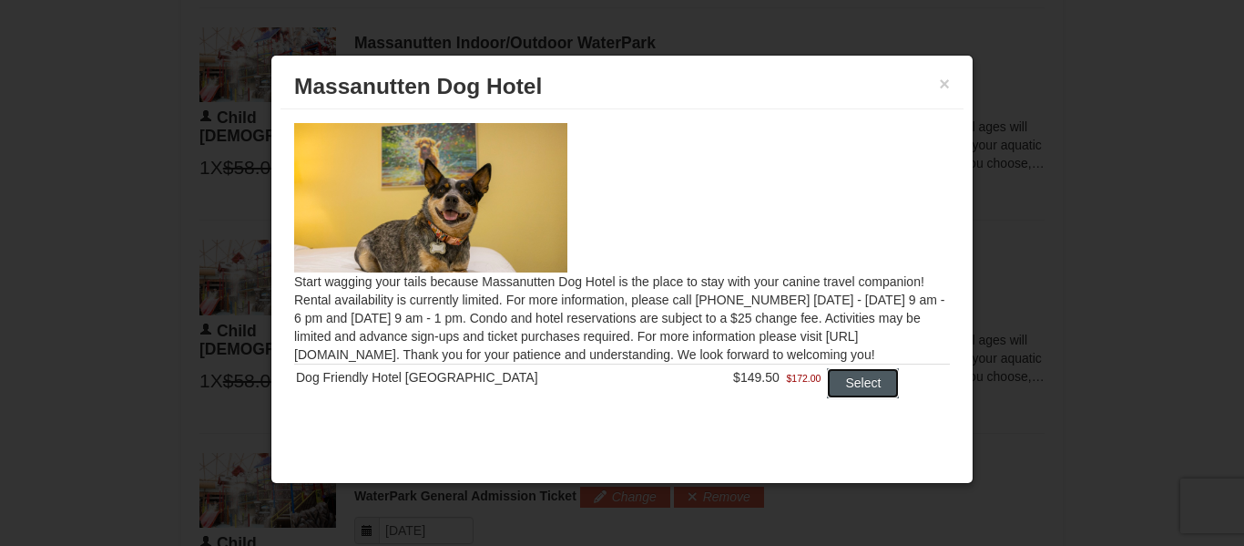
click at [870, 375] on button "Select" at bounding box center [863, 382] width 72 height 29
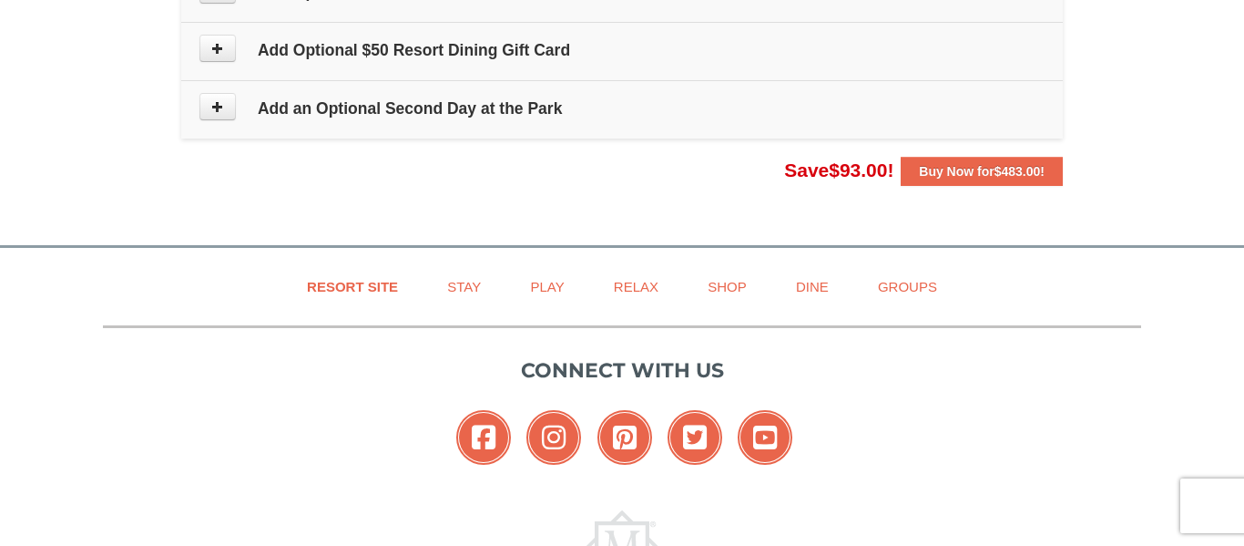
scroll to position [1911, 0]
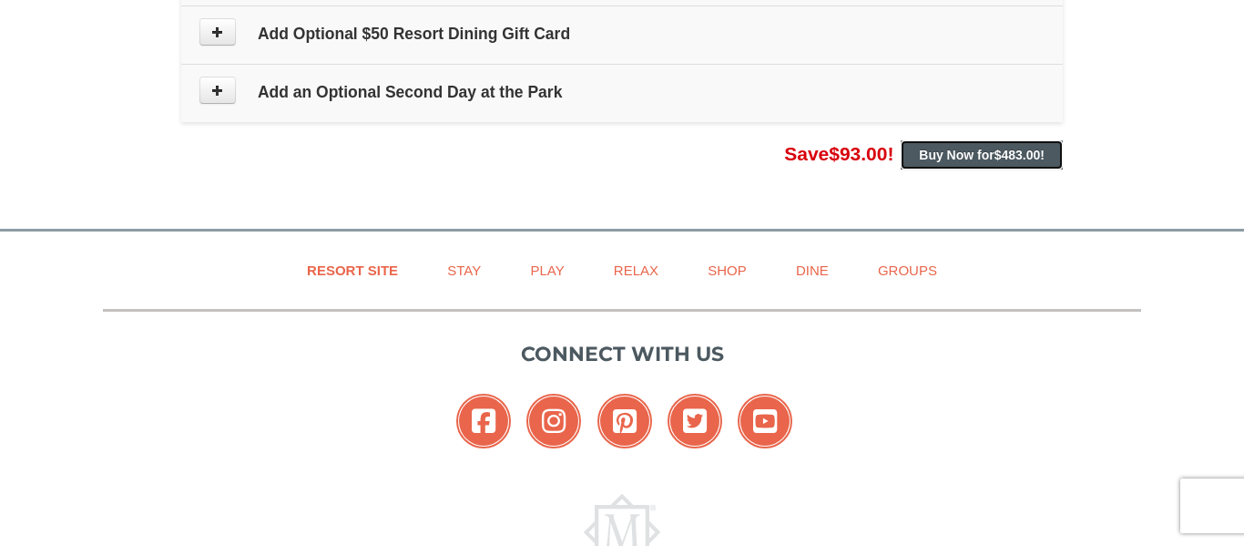
click at [982, 153] on strong "Buy Now for $483.00 !" at bounding box center [982, 155] width 126 height 15
click at [984, 155] on strong "Buy Now for $483.00 !" at bounding box center [982, 155] width 126 height 15
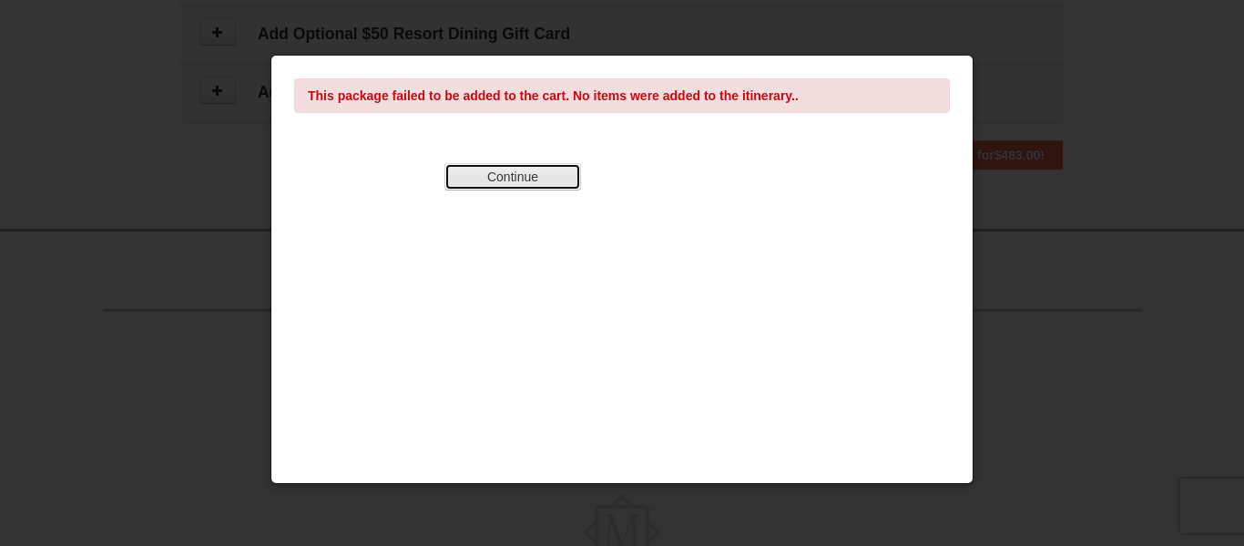
click at [514, 163] on button "Continue" at bounding box center [513, 176] width 137 height 27
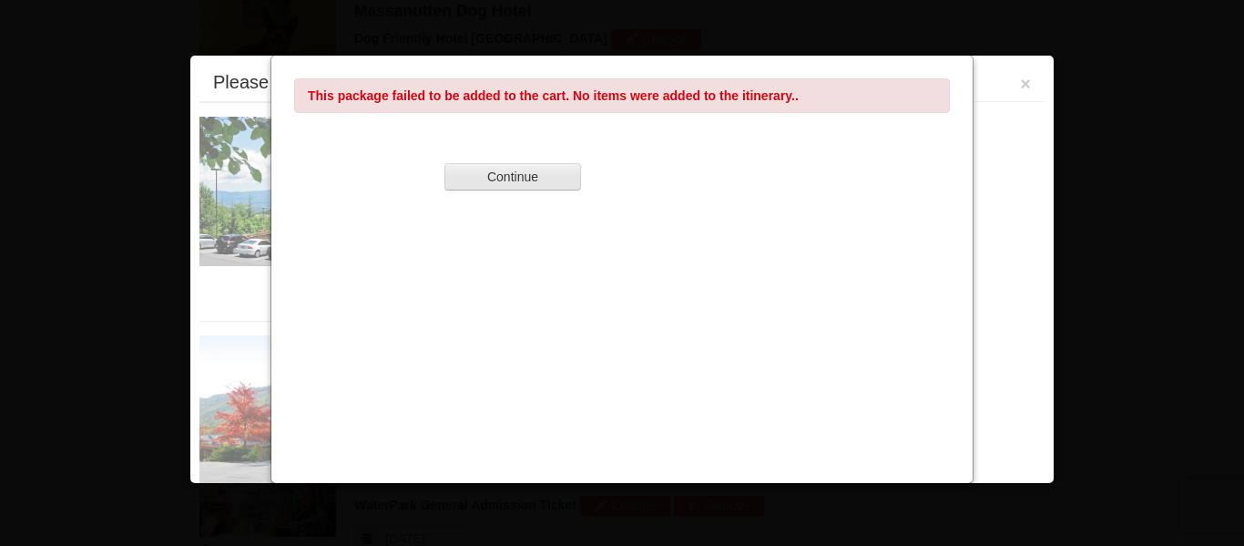
scroll to position [780, 0]
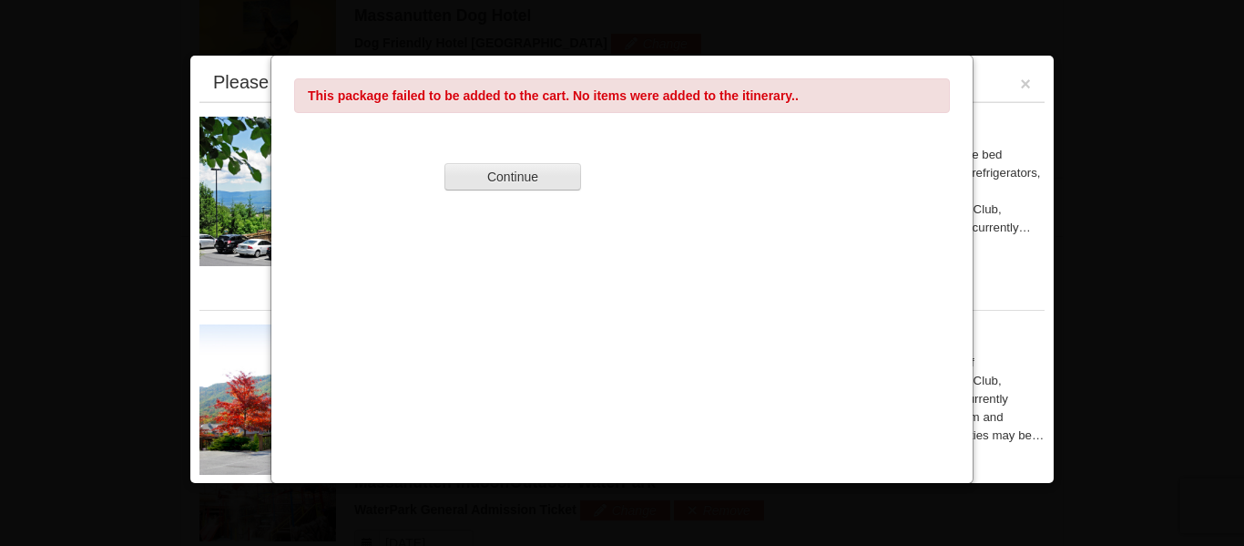
click at [518, 189] on button "Continue" at bounding box center [513, 176] width 137 height 27
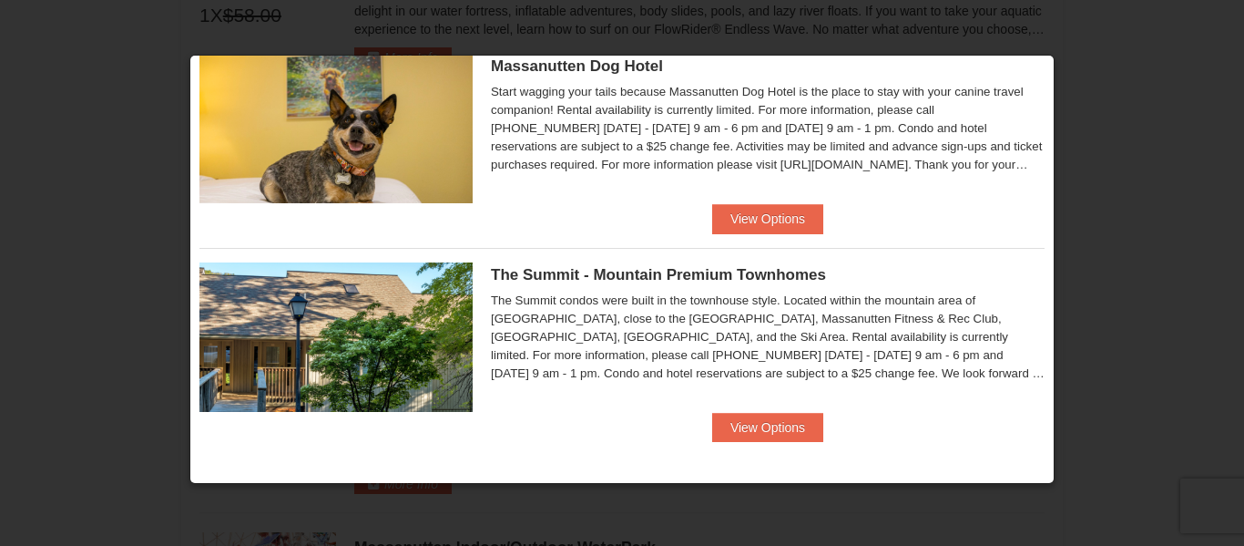
scroll to position [1181, 0]
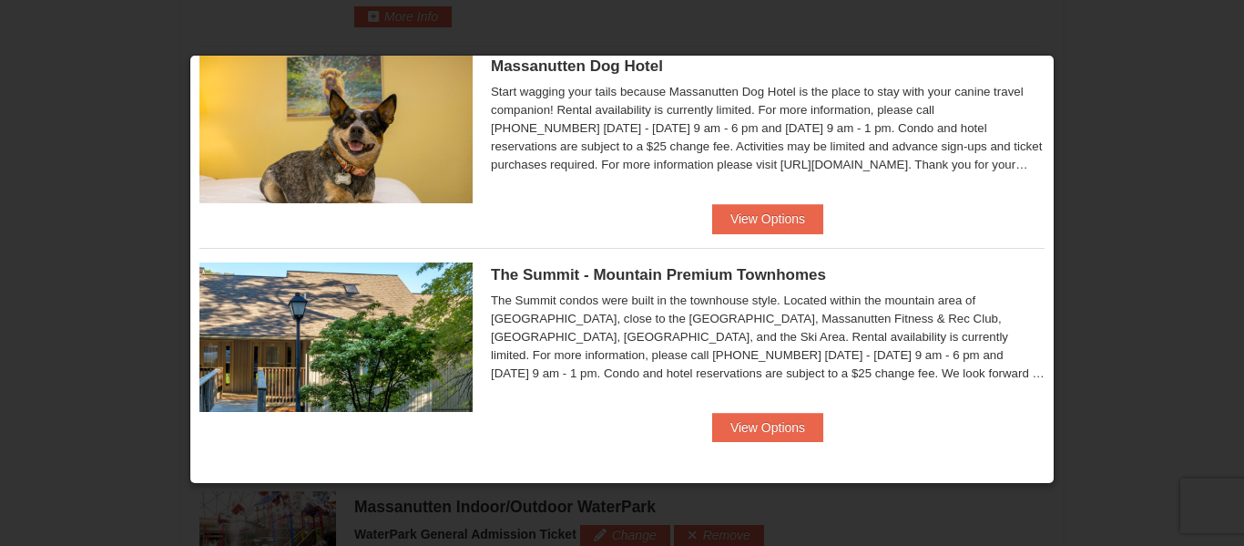
click at [1081, 87] on div at bounding box center [622, 273] width 1244 height 546
click at [146, 152] on div at bounding box center [622, 273] width 1244 height 546
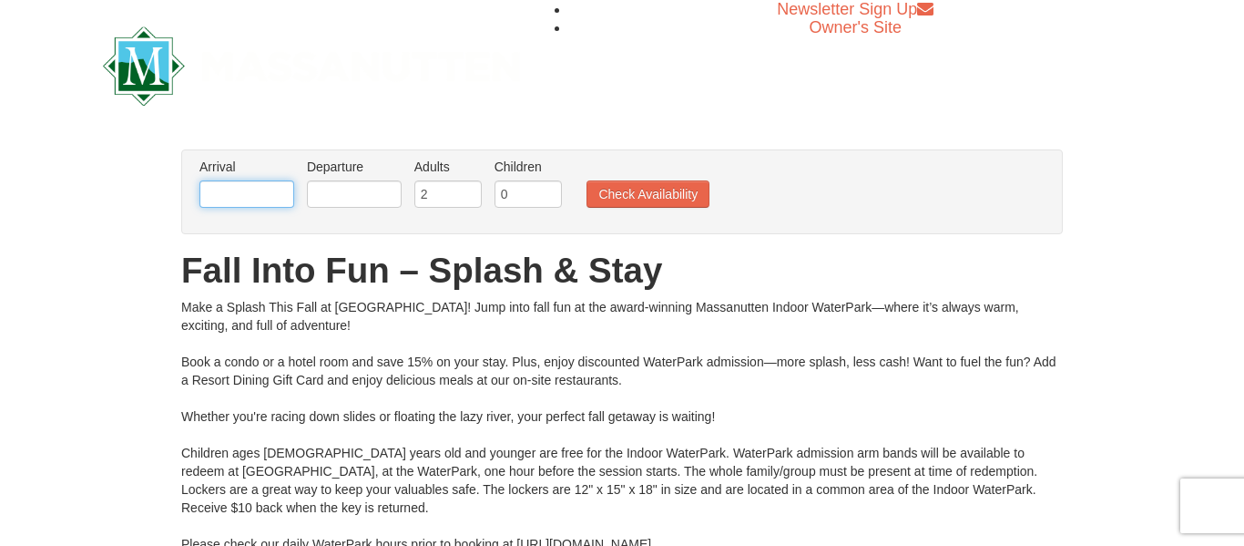
click at [280, 189] on input "text" at bounding box center [246, 193] width 95 height 27
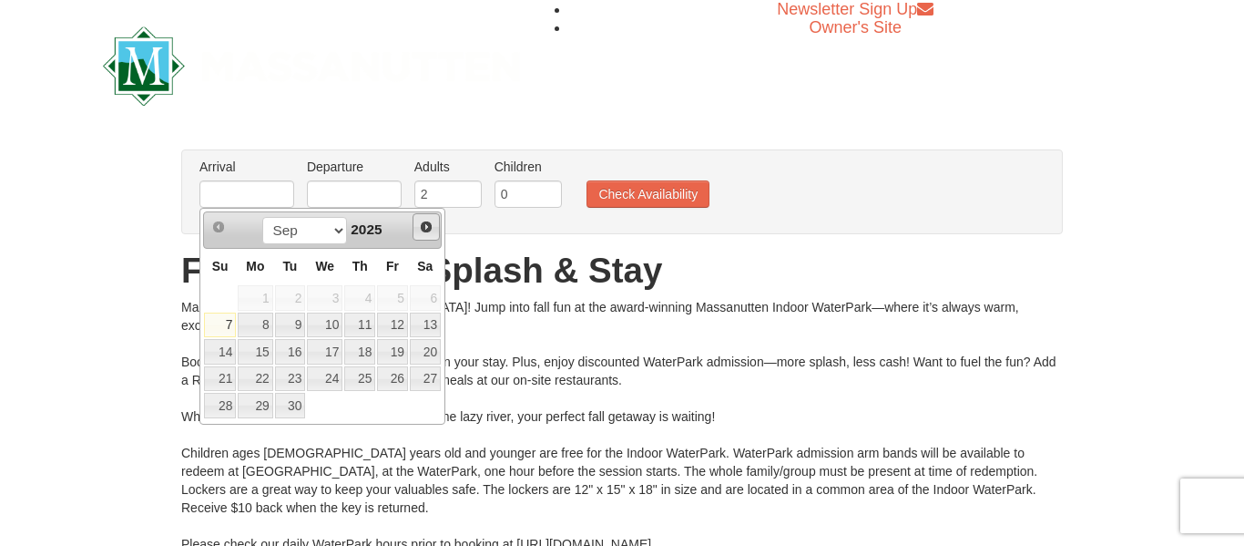
click at [430, 232] on span "Next" at bounding box center [426, 227] width 15 height 15
click at [220, 408] on link "23" at bounding box center [220, 406] width 32 height 26
type input "[DATE]"
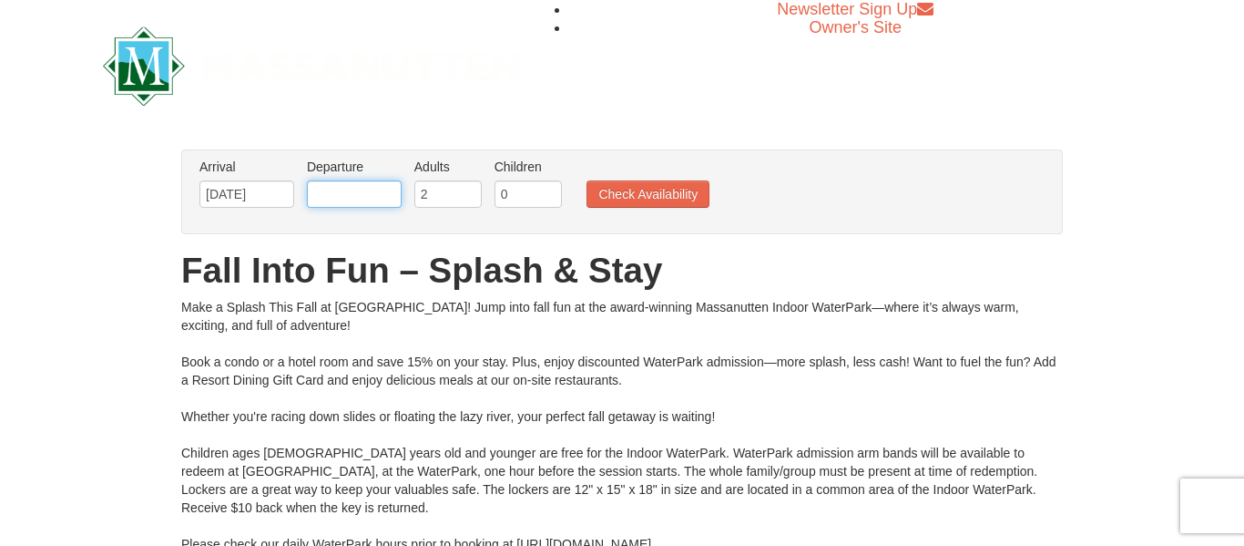
click at [381, 193] on input "text" at bounding box center [354, 193] width 95 height 27
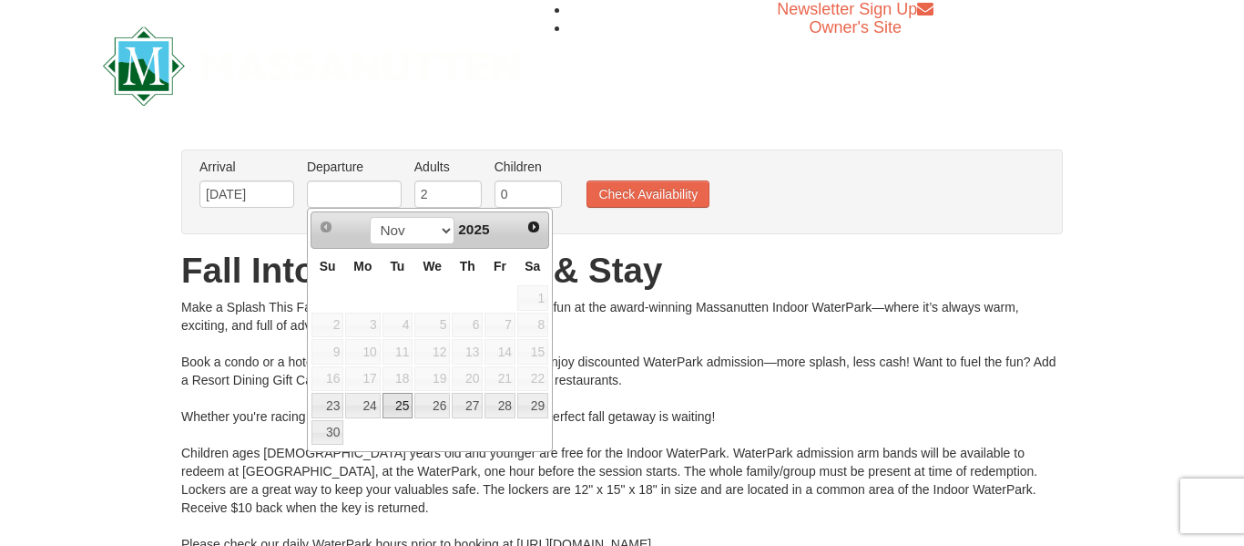
click at [404, 404] on link "25" at bounding box center [398, 406] width 31 height 26
type input "[DATE]"
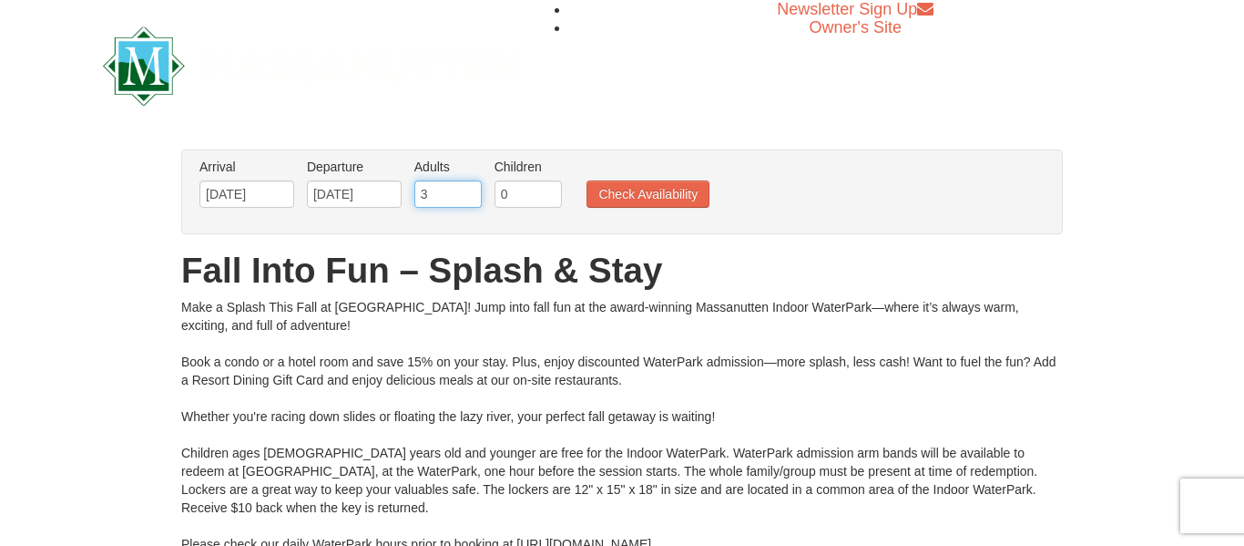
click at [472, 186] on input "3" at bounding box center [447, 193] width 67 height 27
click at [475, 197] on input "3" at bounding box center [447, 193] width 67 height 27
click at [471, 198] on input "0" at bounding box center [447, 193] width 67 height 27
type input "1"
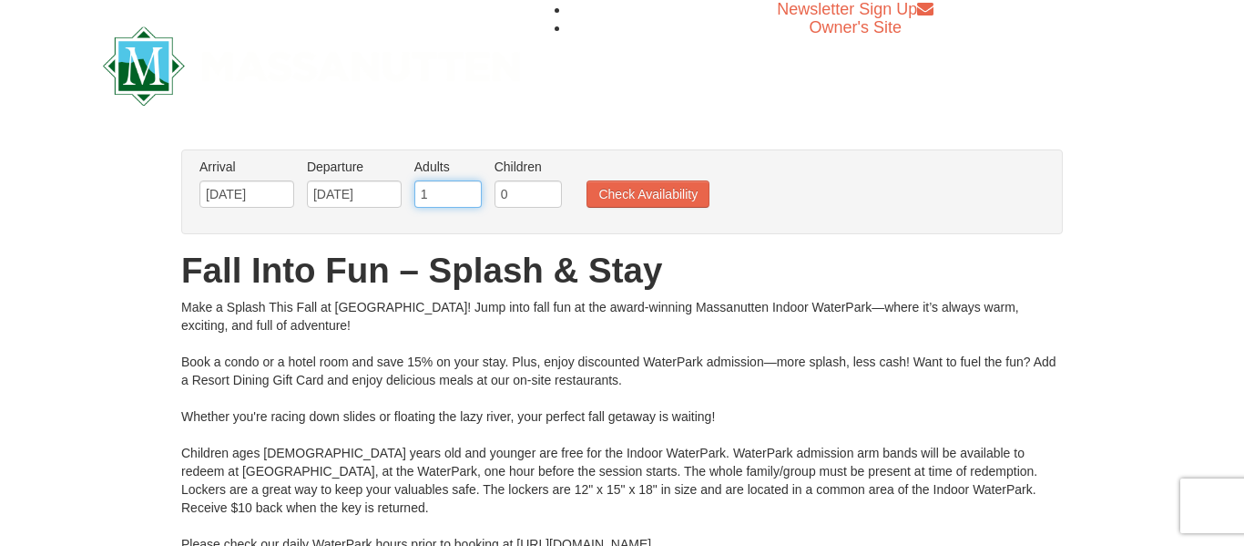
click at [469, 186] on input "1" at bounding box center [447, 193] width 67 height 27
click at [553, 188] on input "1" at bounding box center [528, 193] width 67 height 27
click at [553, 188] on input "2" at bounding box center [528, 193] width 67 height 27
type input "3"
click at [553, 188] on input "3" at bounding box center [528, 193] width 67 height 27
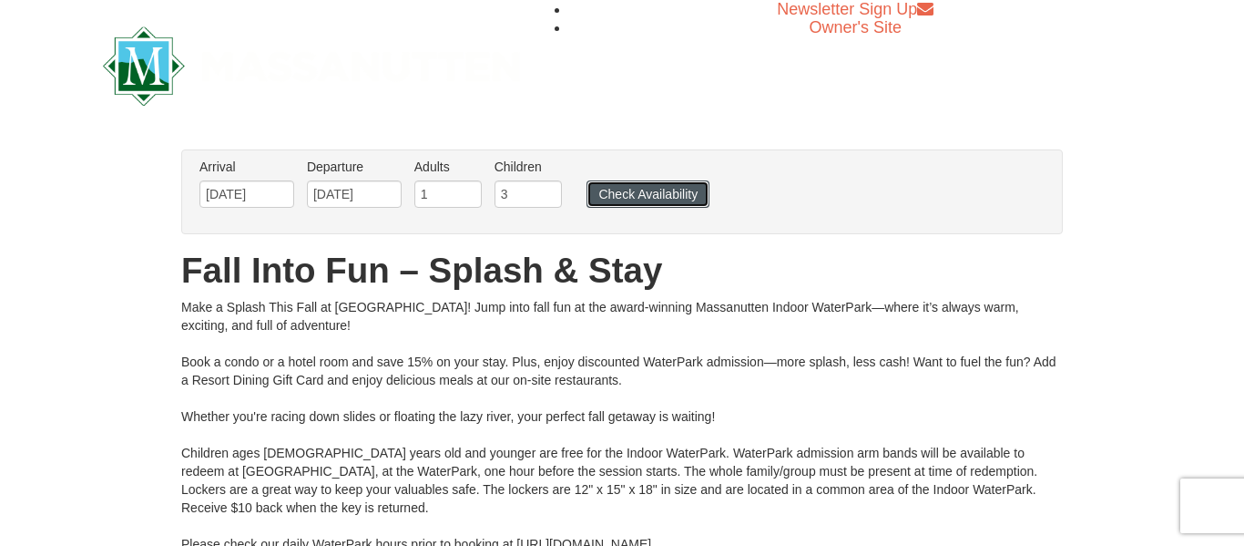
click at [607, 188] on button "Check Availability" at bounding box center [648, 193] width 123 height 27
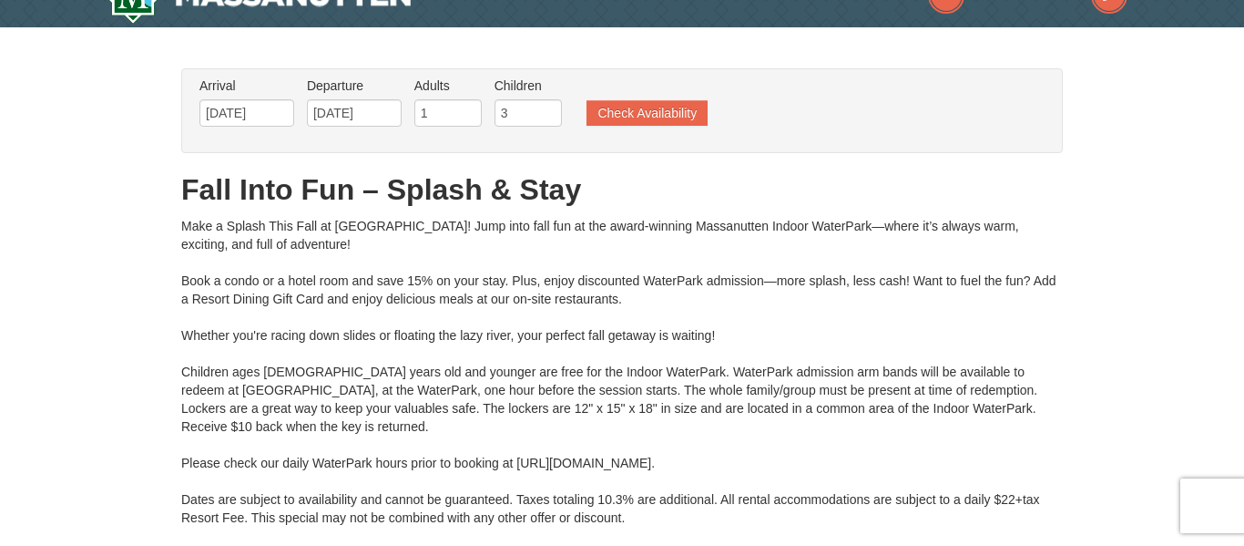
type input "[DATE]"
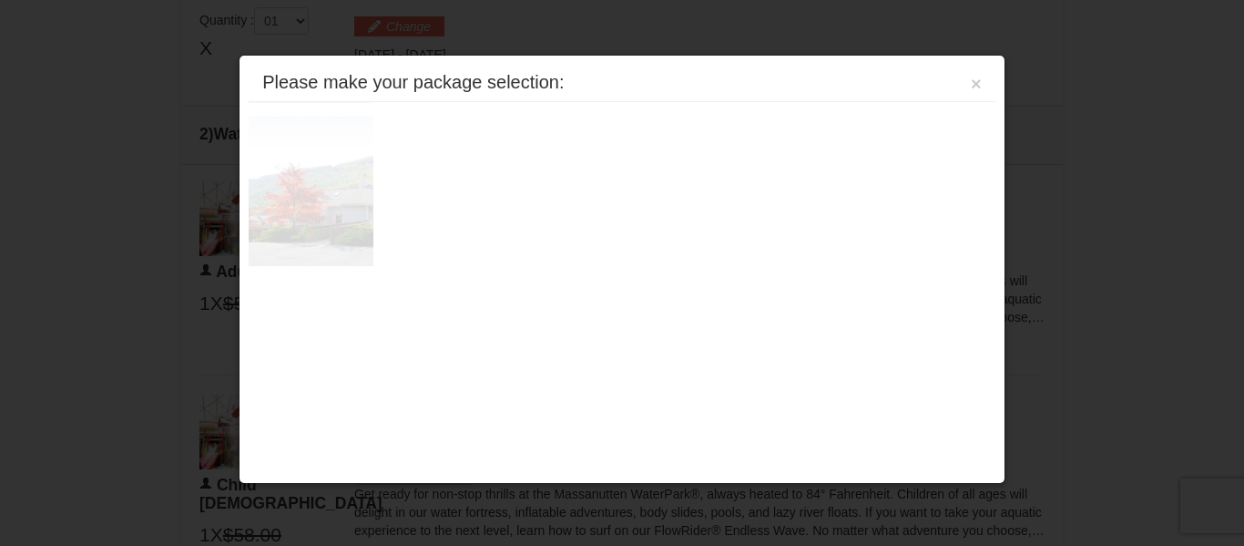
scroll to position [780, 0]
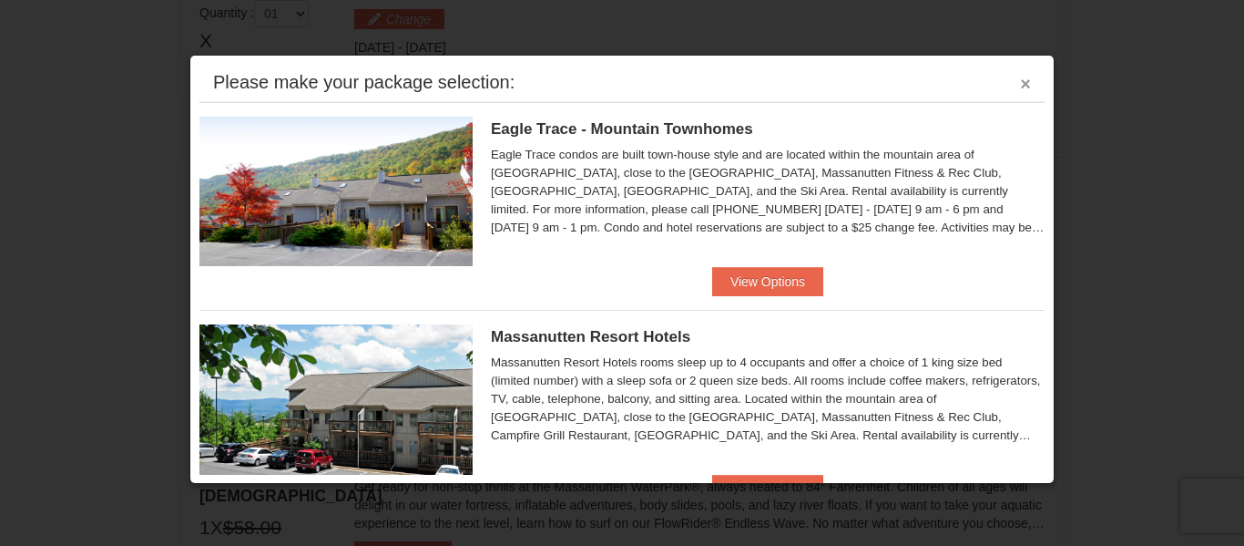
click at [1021, 81] on button "×" at bounding box center [1025, 84] width 11 height 18
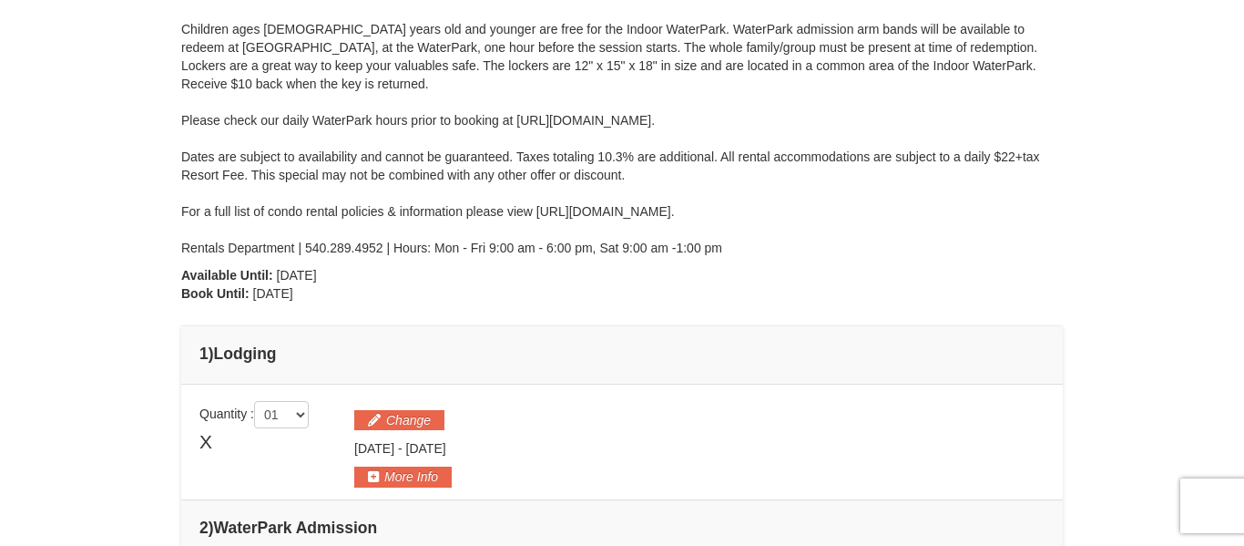
scroll to position [415, 0]
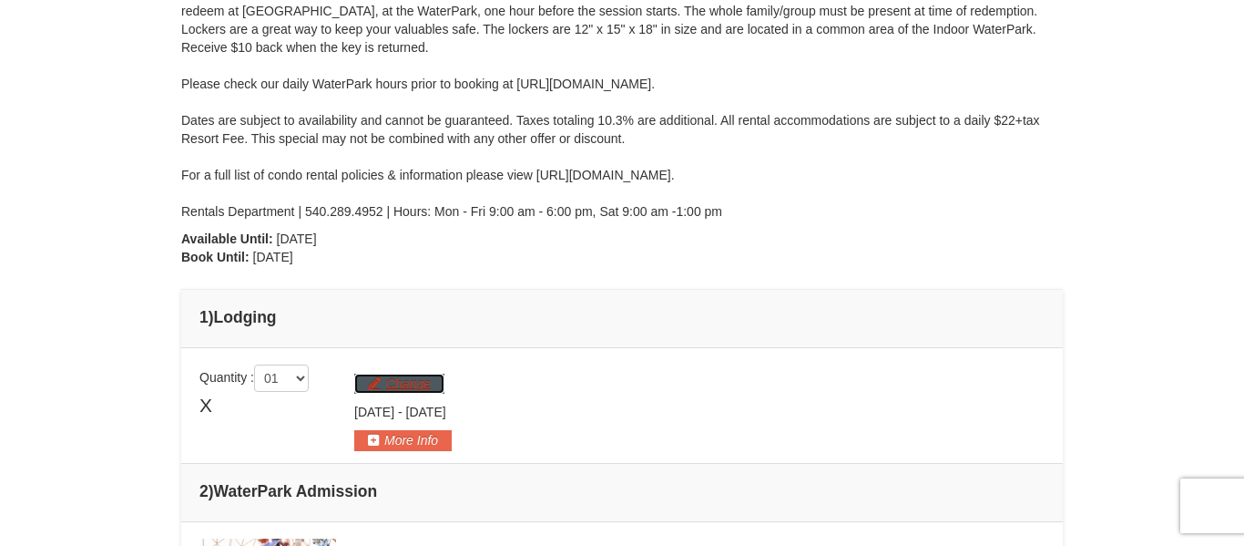
click at [400, 385] on button "Change" at bounding box center [399, 383] width 90 height 20
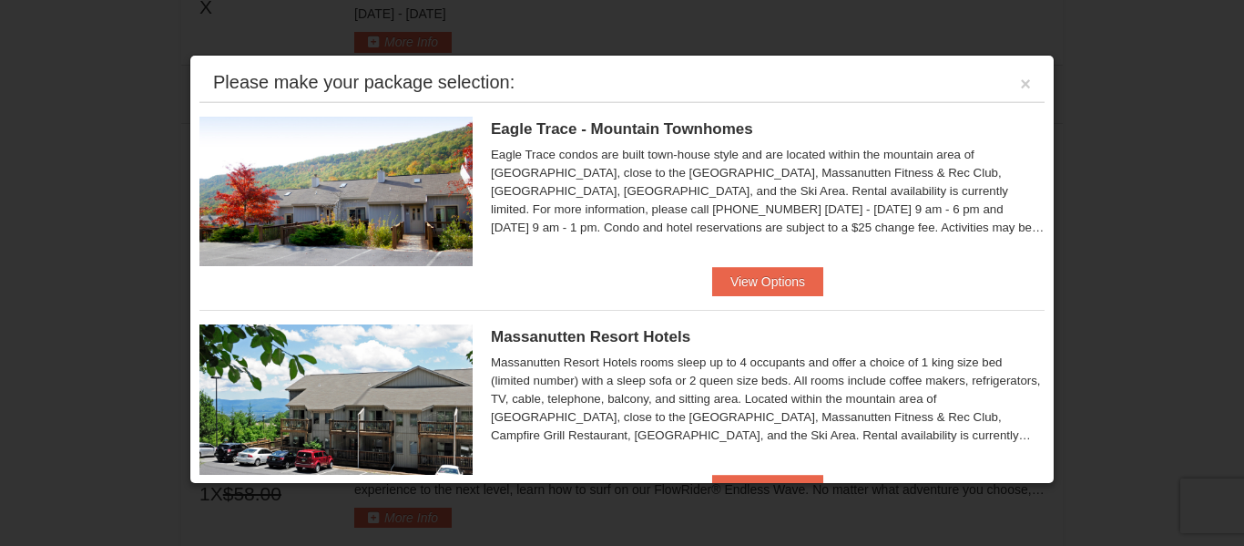
scroll to position [816, 0]
click at [811, 393] on div "Massanutten Resort Hotels rooms sleep up to 4 occupants and offer a choice of 1…" at bounding box center [768, 398] width 554 height 91
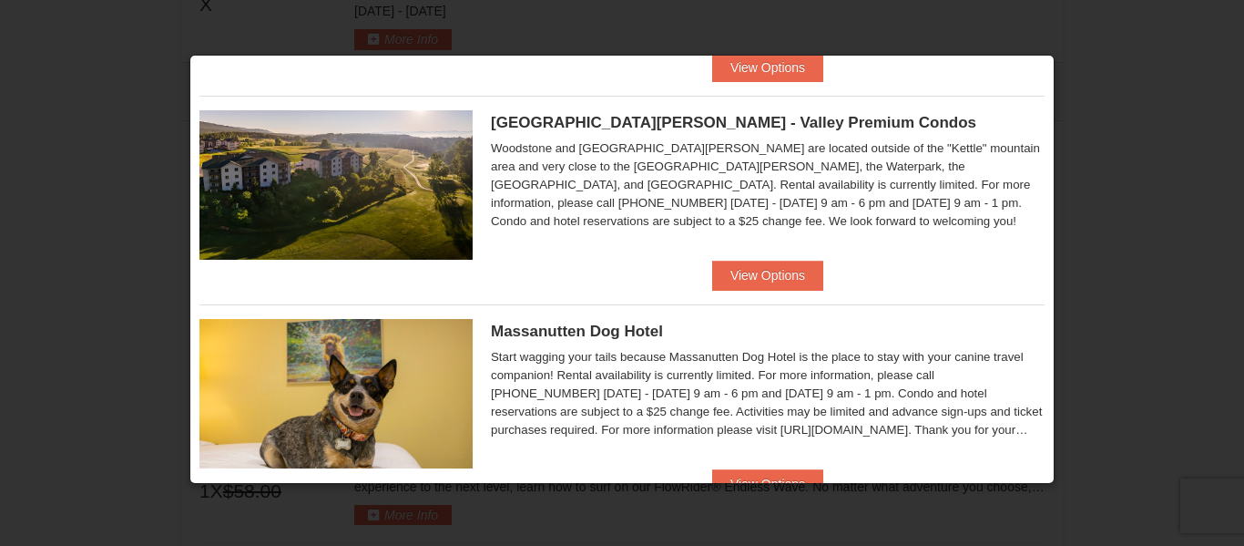
scroll to position [889, 0]
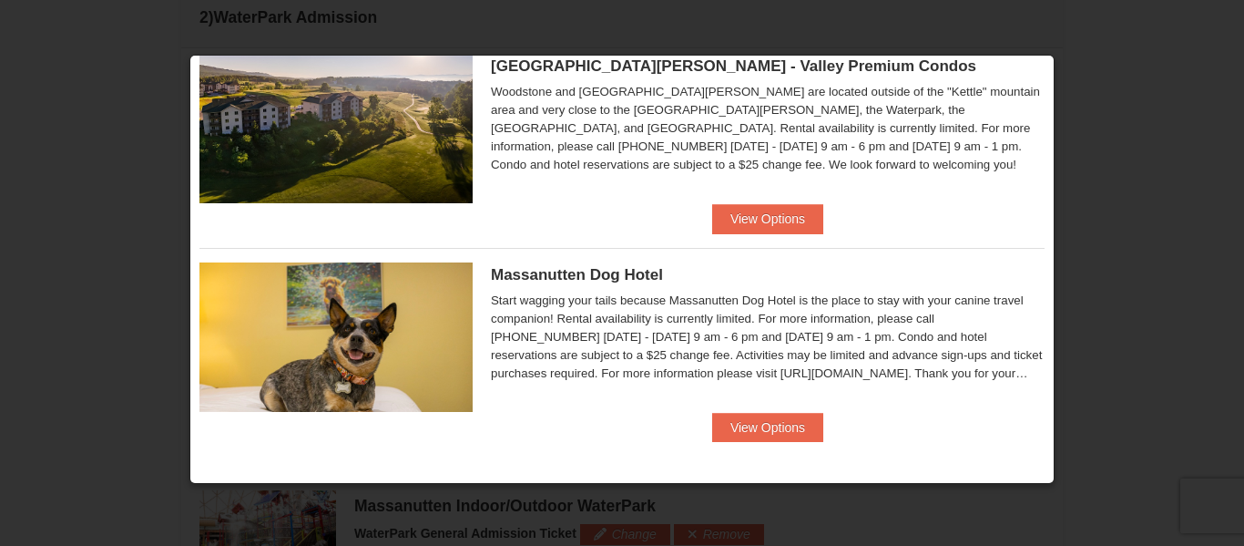
click at [783, 410] on div "Massanutten Dog Hotel Start wagging your tails because Massanutten Dog Hotel is…" at bounding box center [621, 330] width 845 height 165
click at [784, 417] on button "View Options" at bounding box center [767, 427] width 111 height 29
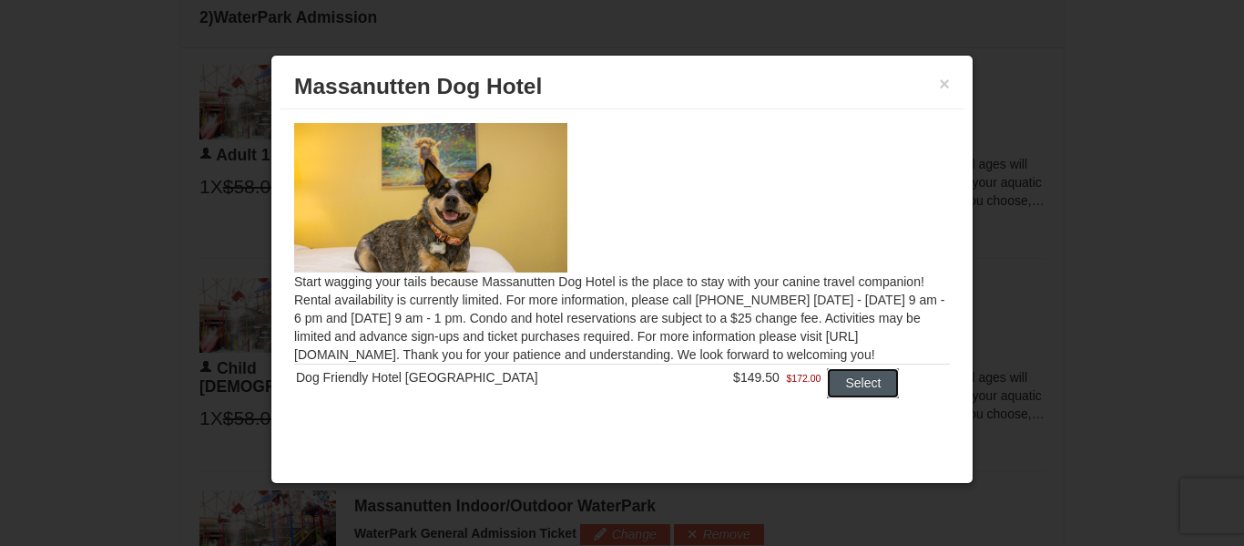
click at [854, 375] on button "Select" at bounding box center [863, 382] width 72 height 29
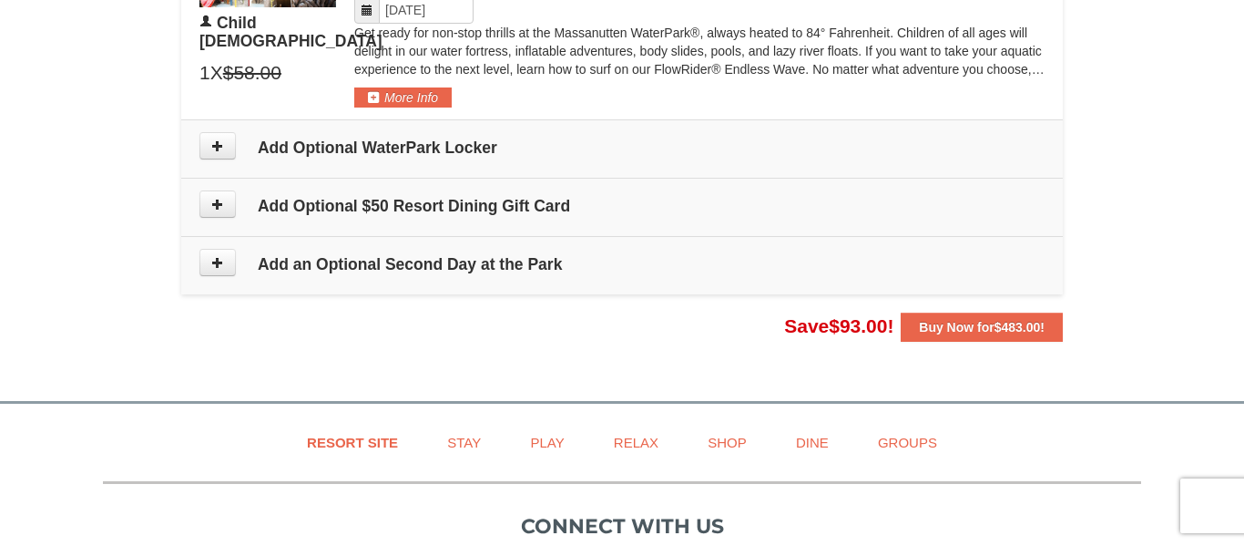
scroll to position [1770, 0]
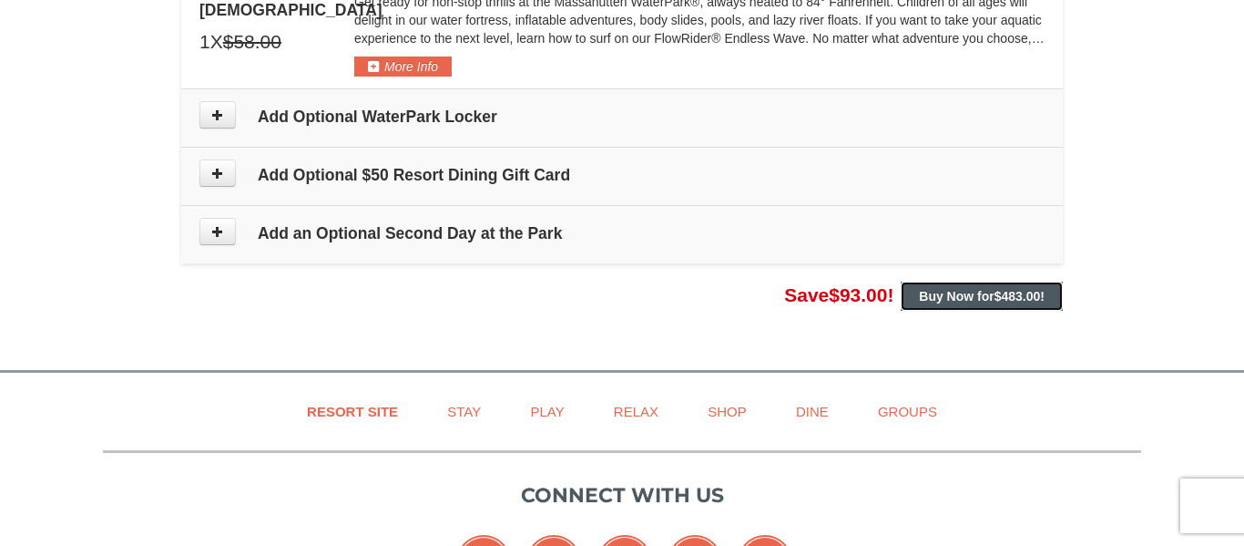
click at [945, 302] on strong "Buy Now for $483.00 !" at bounding box center [982, 296] width 126 height 15
click at [944, 301] on strong "Buy Now for $483.00 !" at bounding box center [982, 296] width 126 height 15
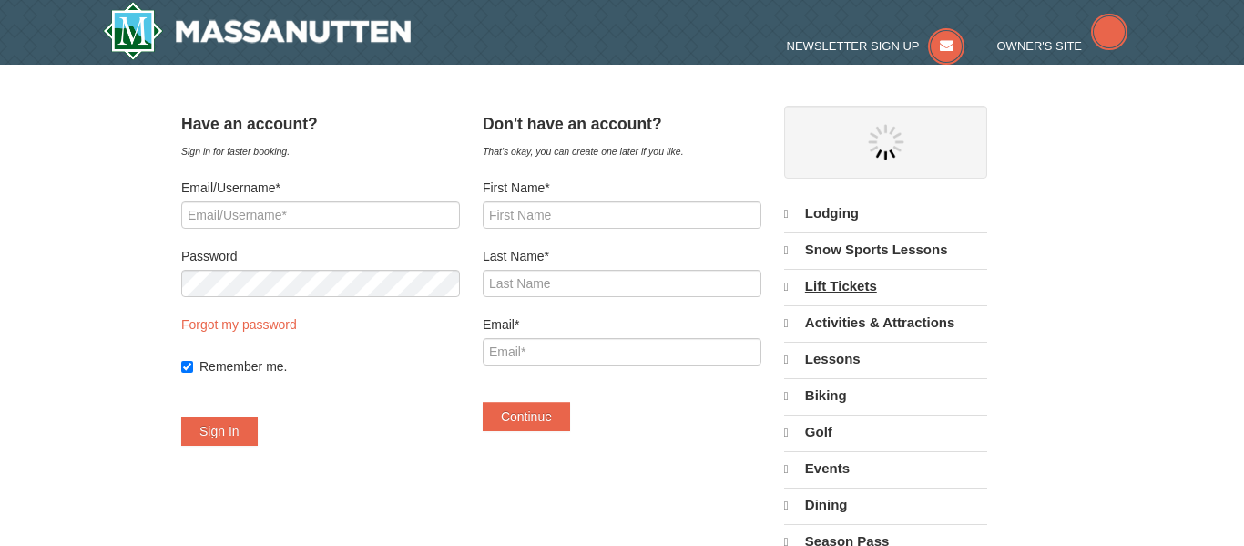
select select "9"
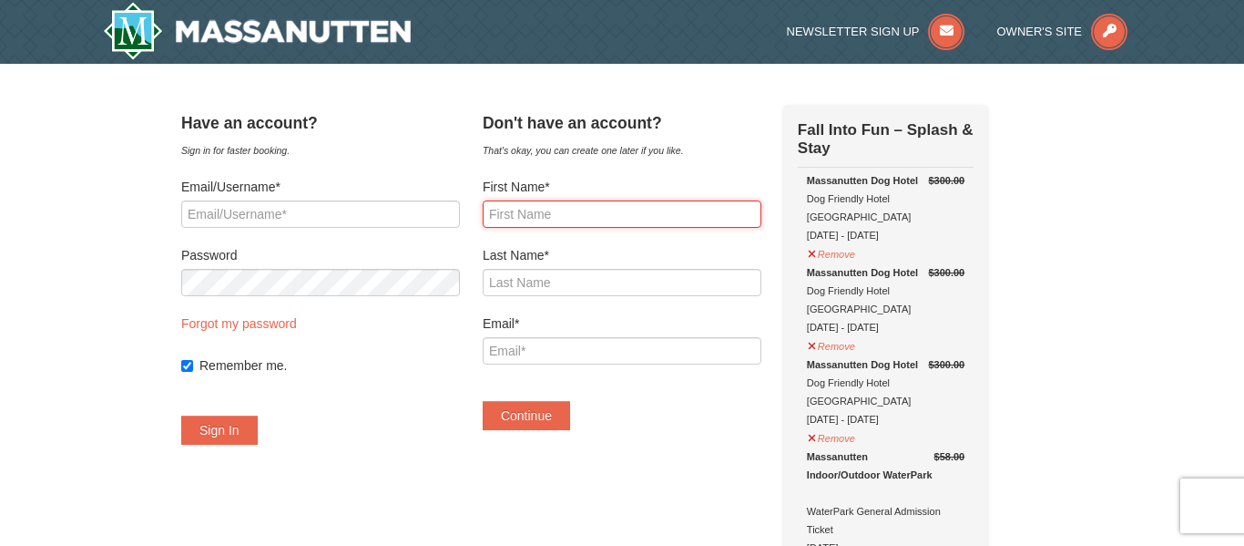
click at [685, 220] on input "First Name*" at bounding box center [622, 213] width 279 height 27
type input "megan"
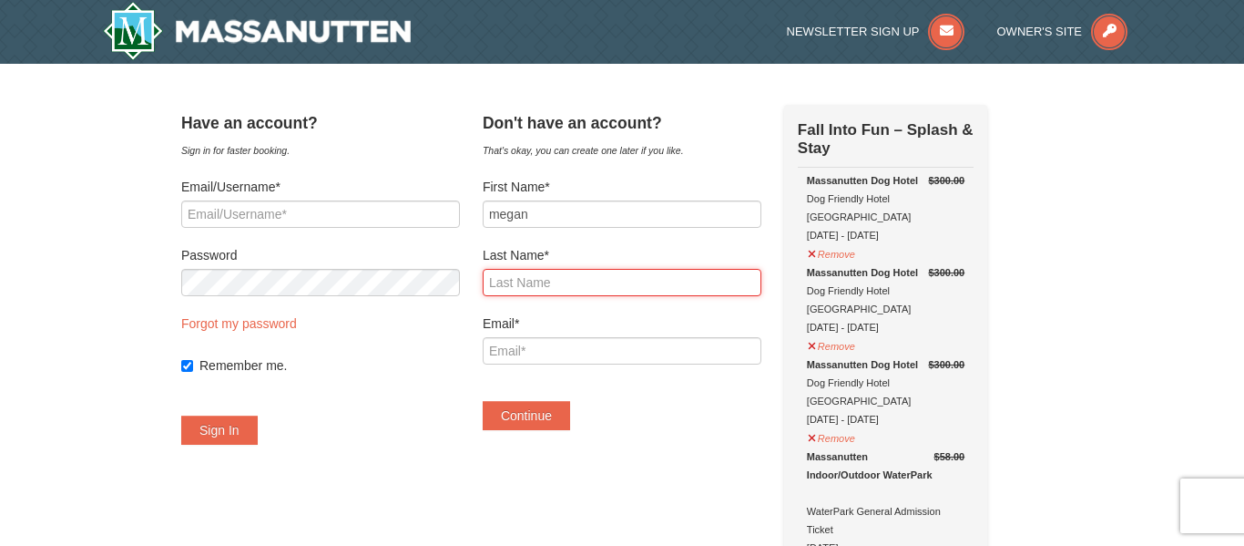
type input "gregory"
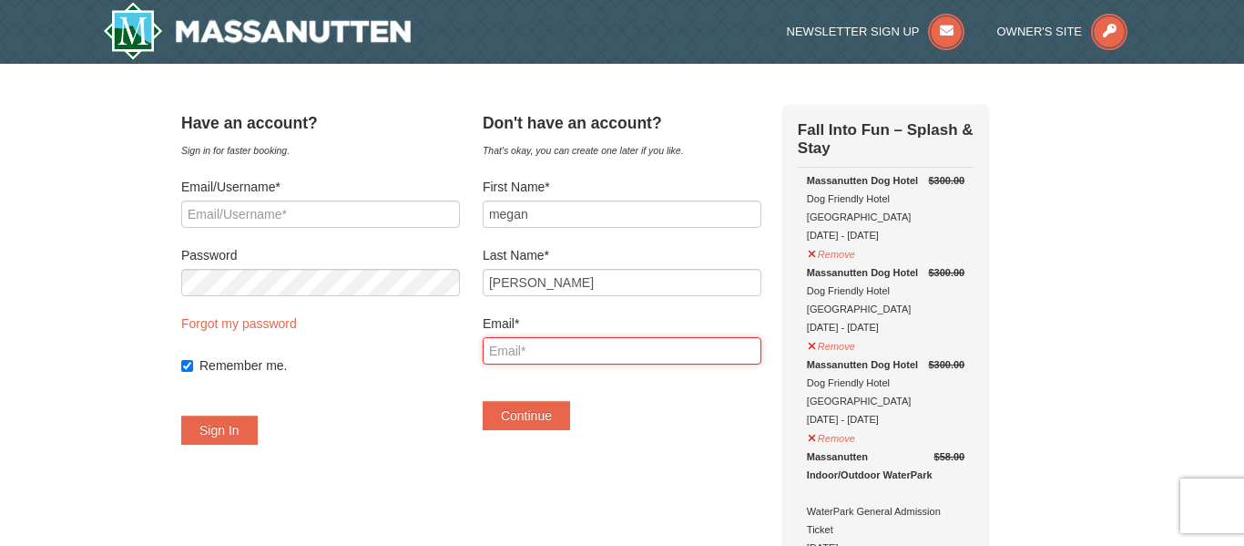
click at [644, 341] on input "Email*" at bounding box center [622, 350] width 279 height 27
type input "megan"
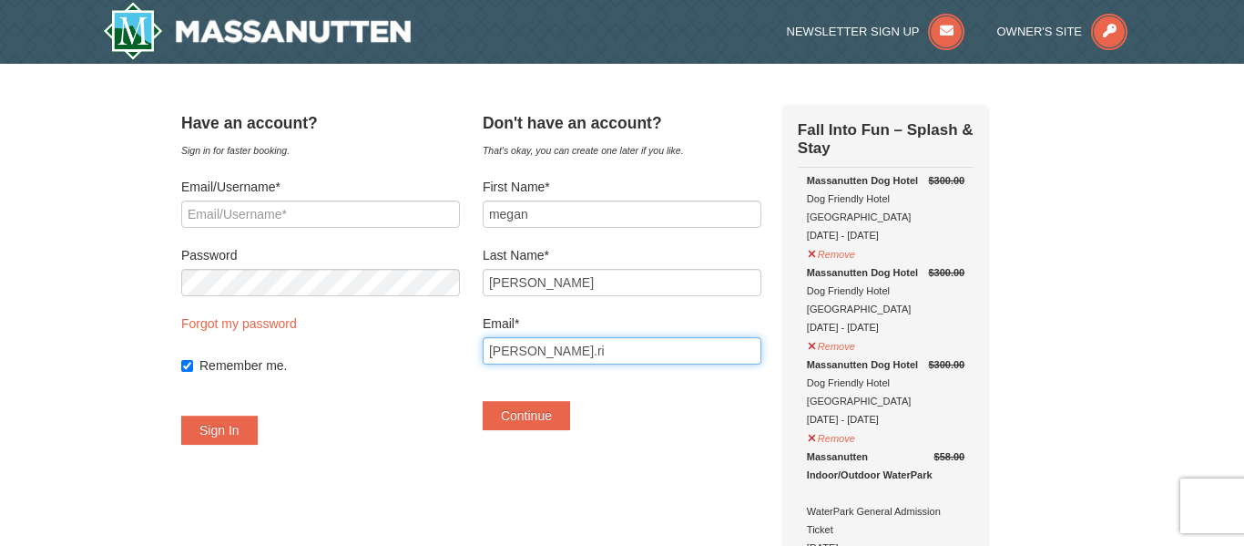
click at [644, 341] on input "Megan.ri" at bounding box center [622, 350] width 279 height 27
type input "Megan.richrads"
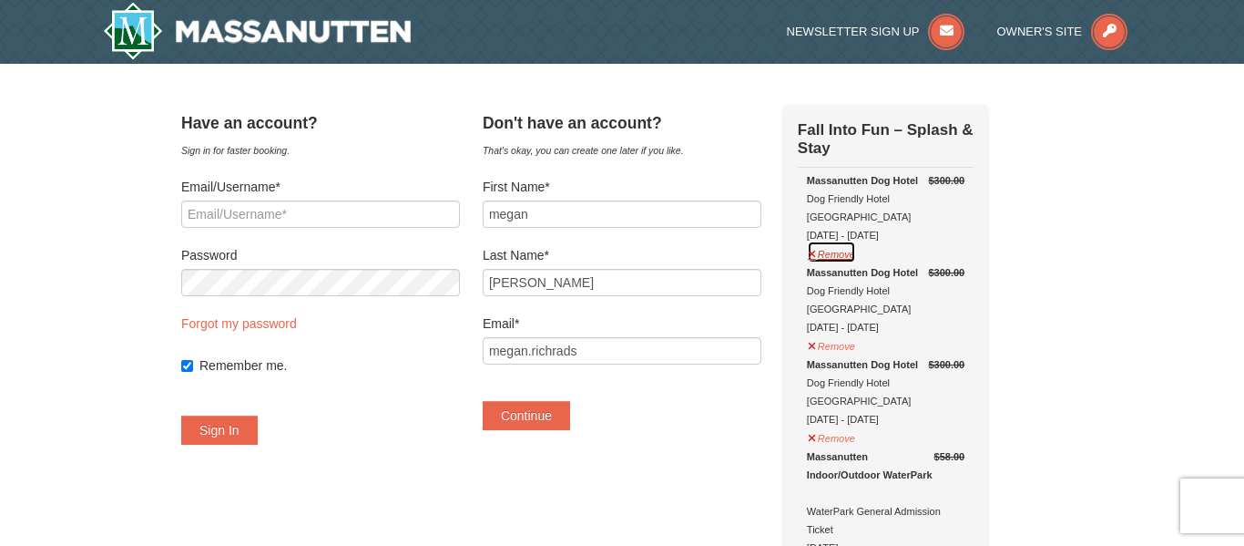
click at [856, 240] on button "Remove" at bounding box center [831, 251] width 49 height 23
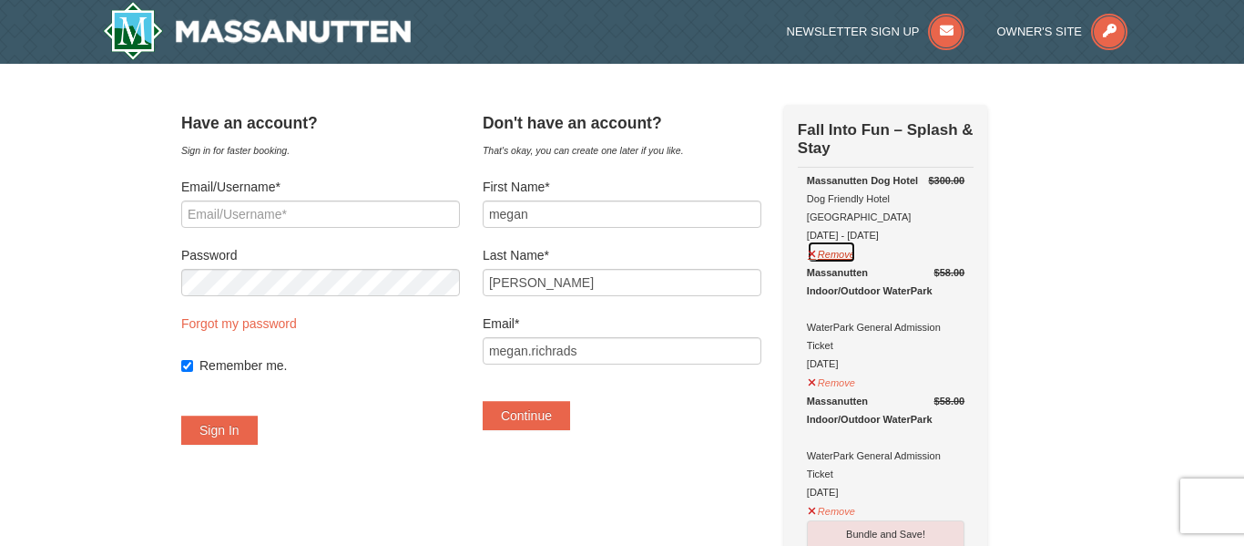
click at [839, 240] on button "Remove" at bounding box center [831, 251] width 49 height 23
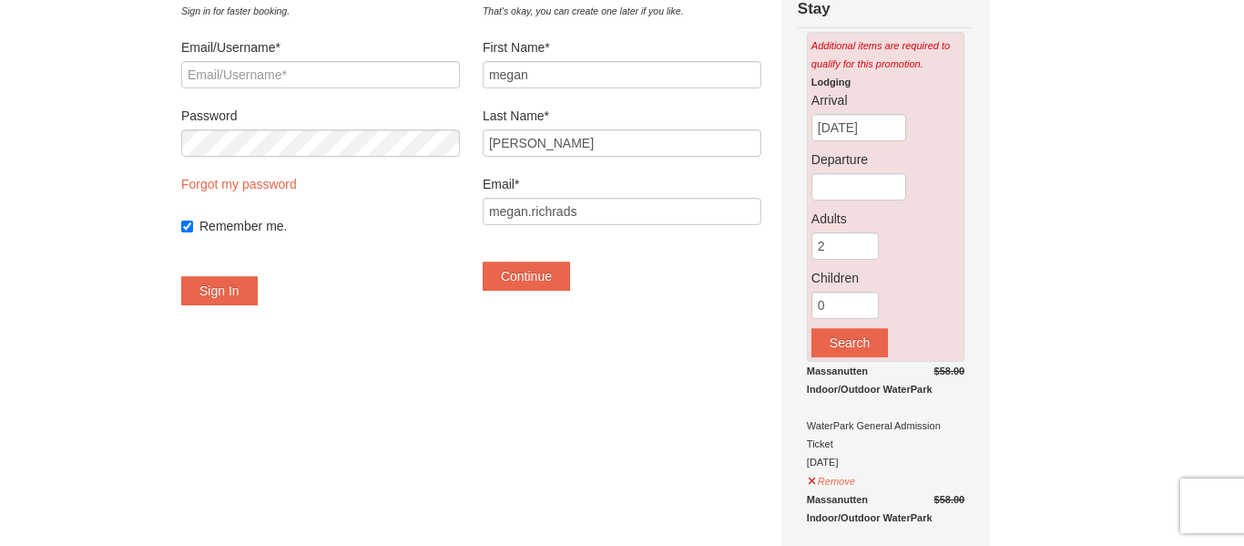
scroll to position [102, 0]
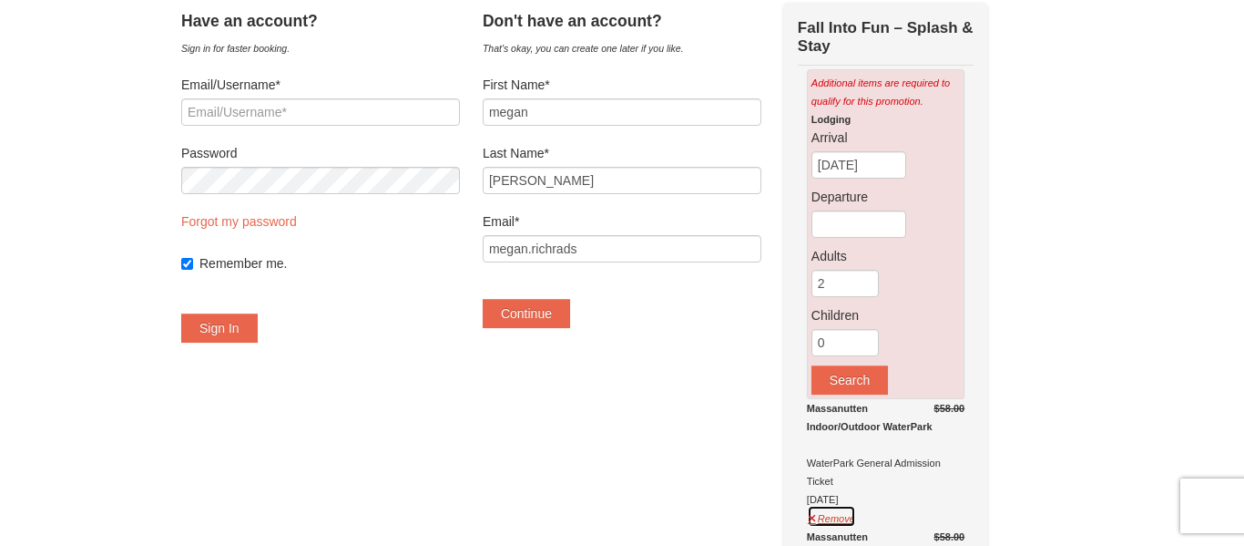
click at [840, 521] on button "Remove" at bounding box center [831, 516] width 49 height 23
click at [852, 514] on button "Remove" at bounding box center [831, 516] width 49 height 23
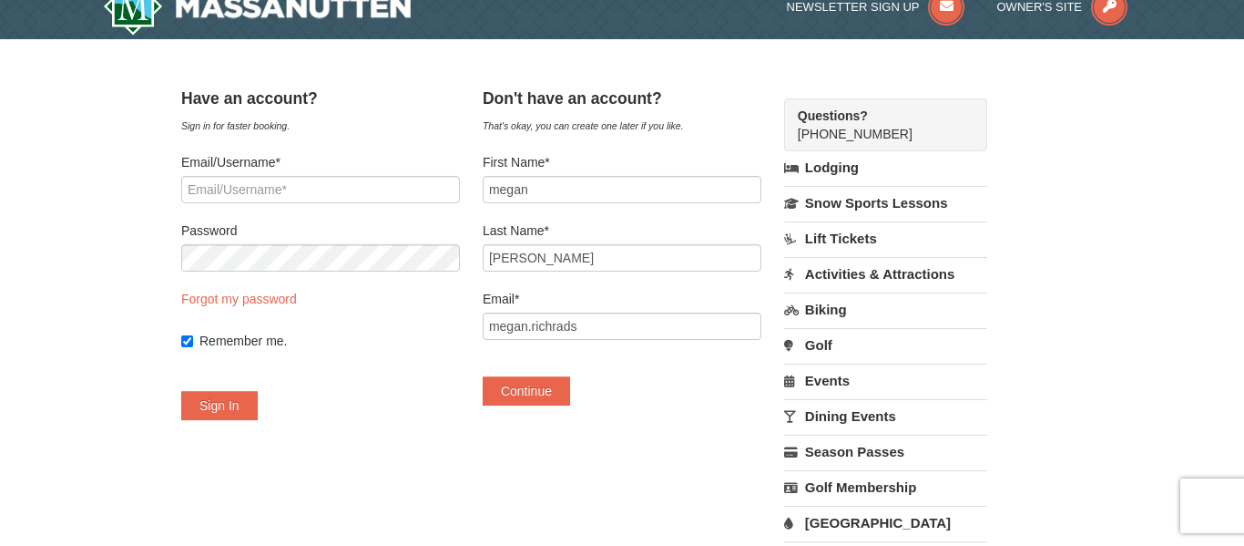
scroll to position [0, 0]
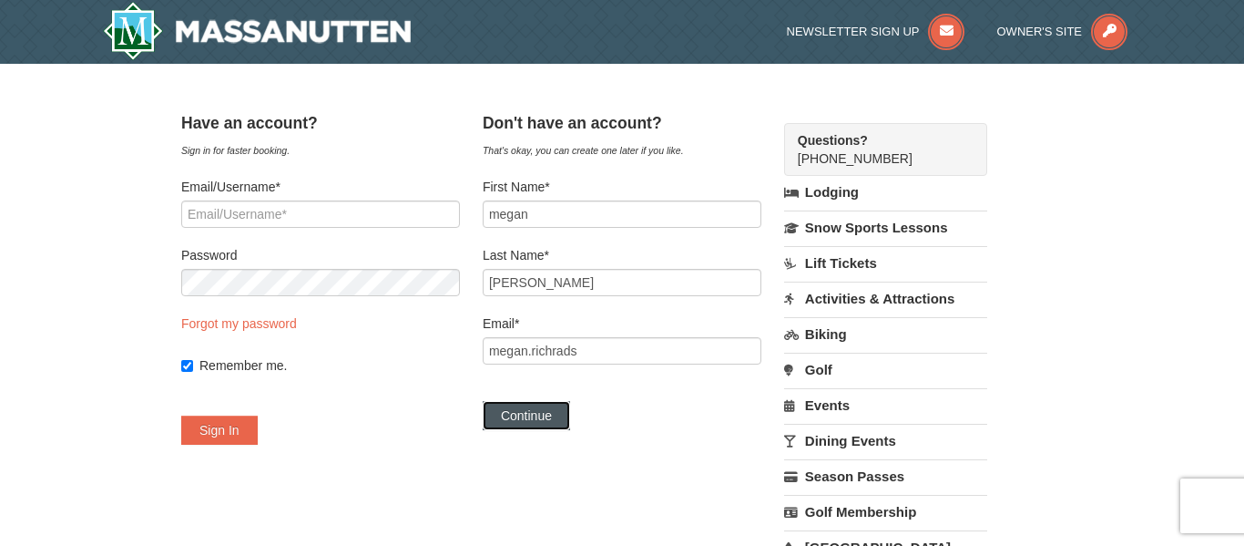
click at [564, 414] on button "Continue" at bounding box center [526, 415] width 87 height 29
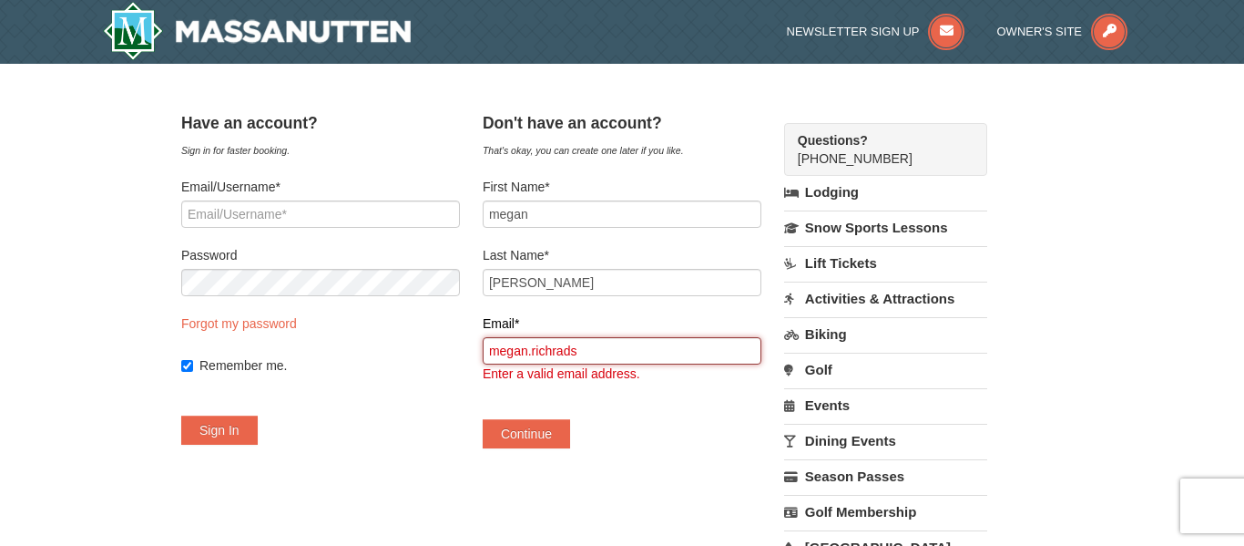
click at [621, 352] on input "megan.richrads" at bounding box center [622, 350] width 279 height 27
type input "[EMAIL_ADDRESS][DOMAIN_NAME]"
click at [483, 419] on button "Continue" at bounding box center [526, 433] width 87 height 29
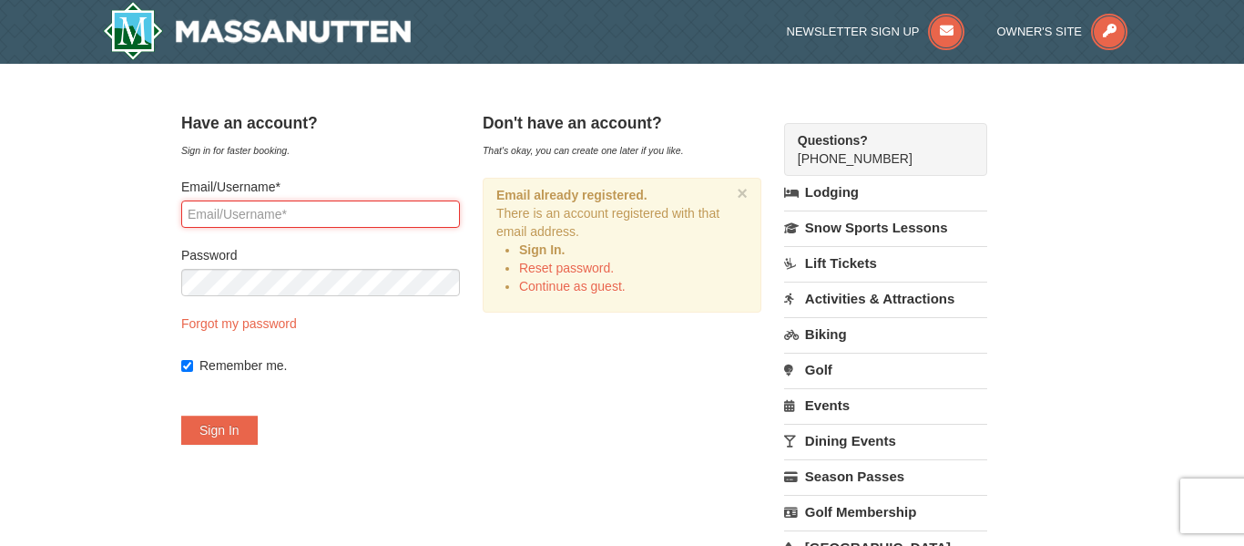
click at [402, 214] on input "Email/Username*" at bounding box center [320, 213] width 279 height 27
click at [626, 291] on link "Continue as guest." at bounding box center [572, 286] width 107 height 15
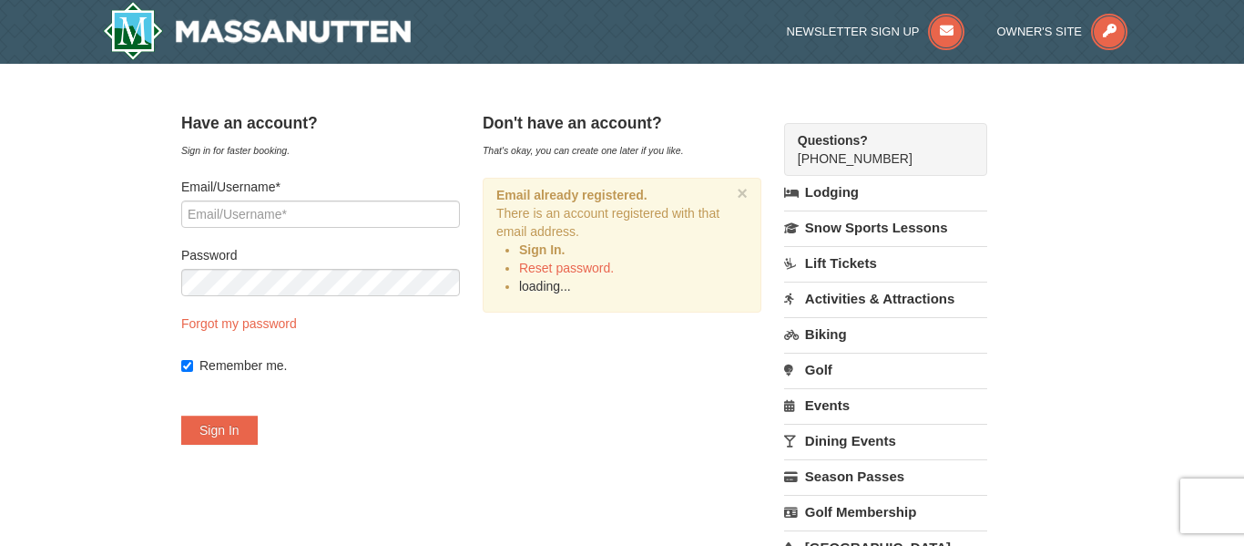
scroll to position [279, 0]
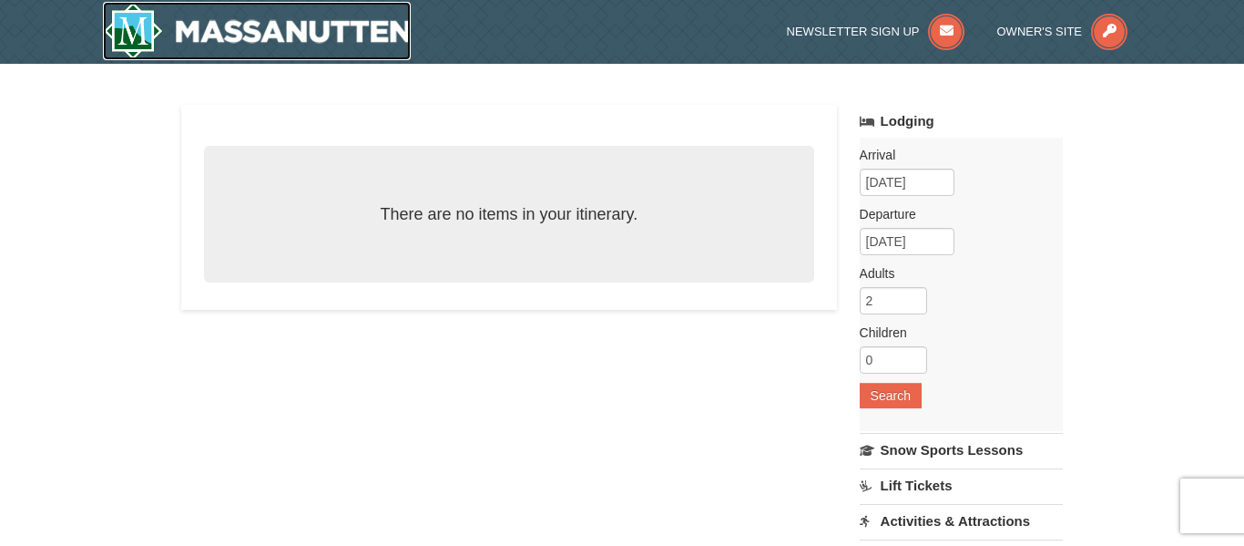
click at [190, 26] on img at bounding box center [257, 31] width 308 height 58
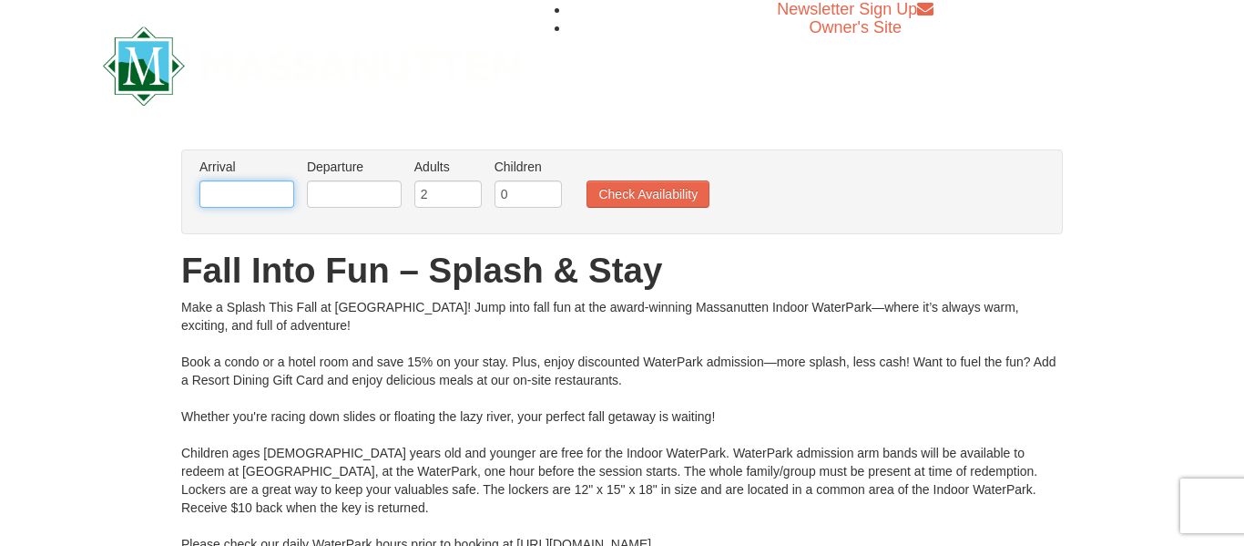
click at [282, 189] on input "text" at bounding box center [246, 193] width 95 height 27
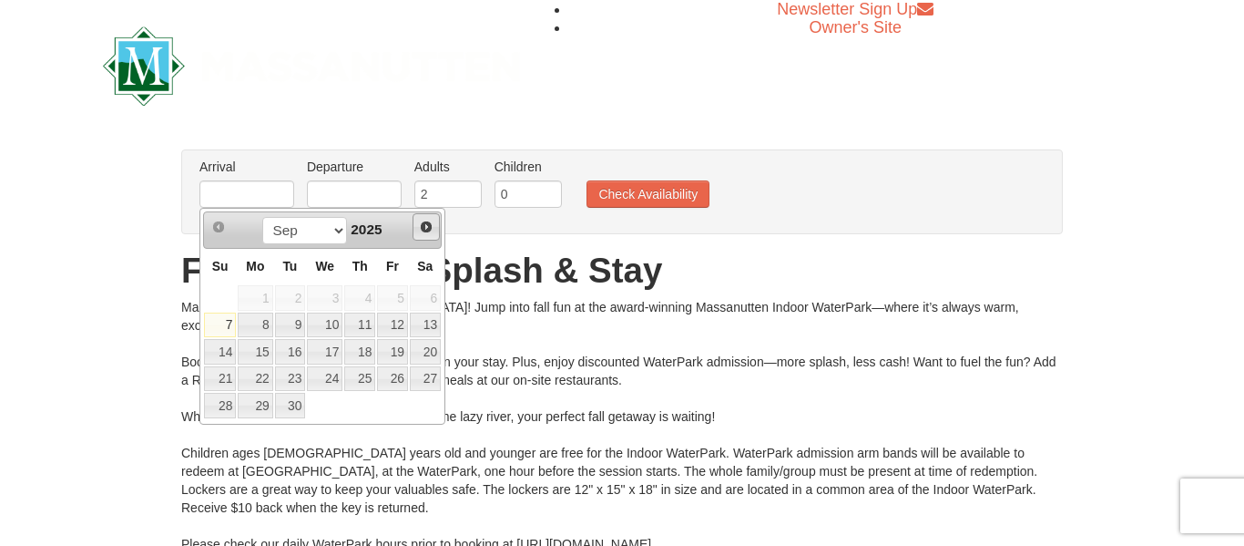
click at [430, 228] on span "Next" at bounding box center [426, 227] width 15 height 15
click at [222, 411] on link "23" at bounding box center [220, 406] width 32 height 26
type input "[DATE]"
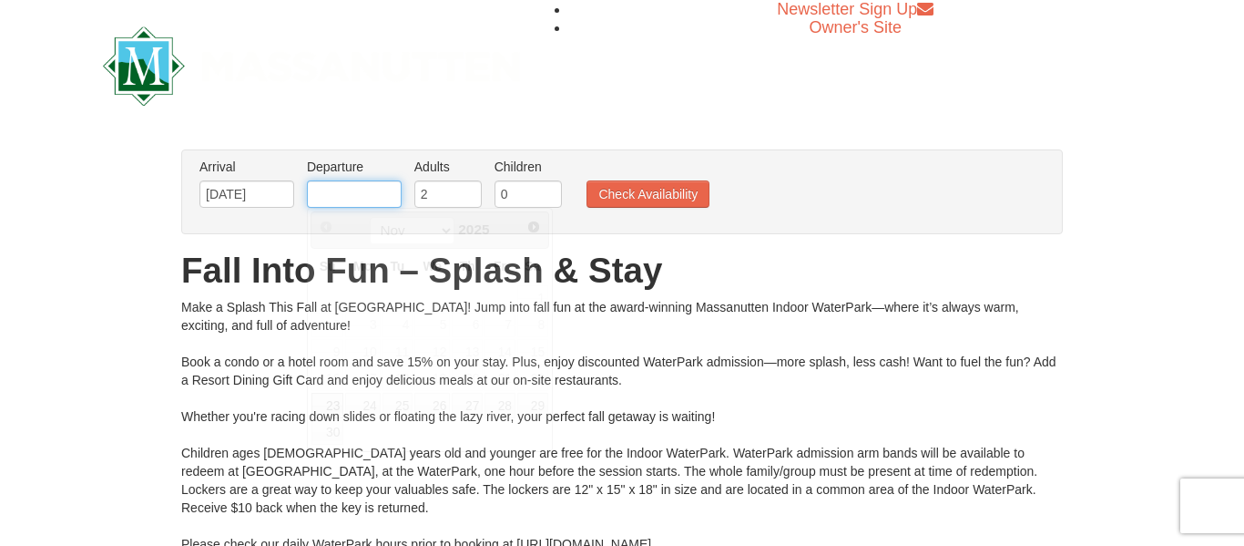
click at [383, 187] on input "text" at bounding box center [354, 193] width 95 height 27
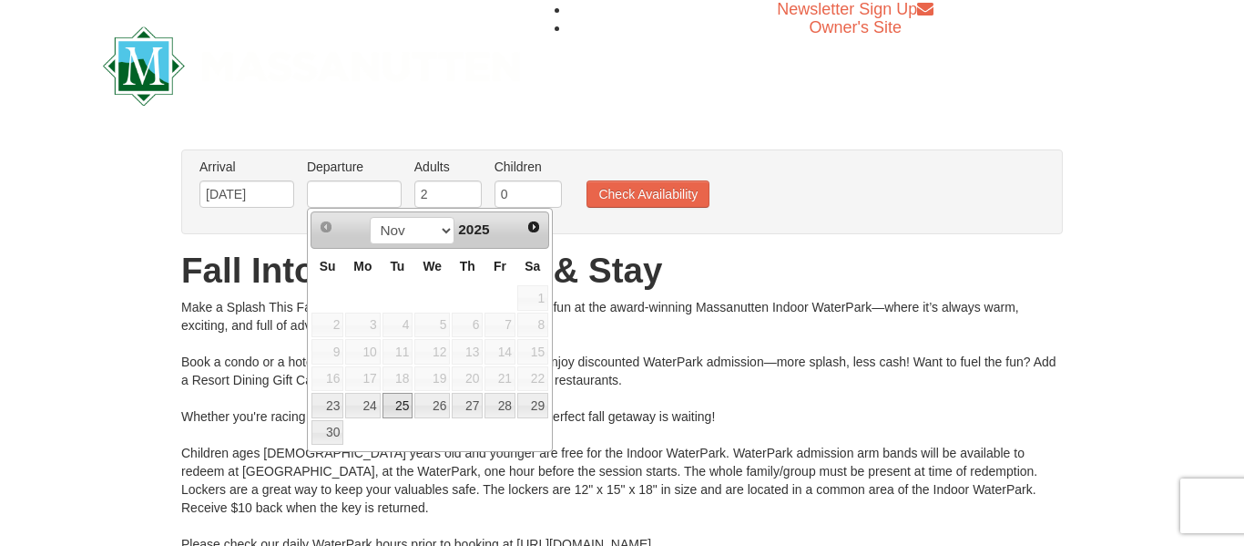
click at [403, 398] on link "25" at bounding box center [398, 406] width 31 height 26
type input "[DATE]"
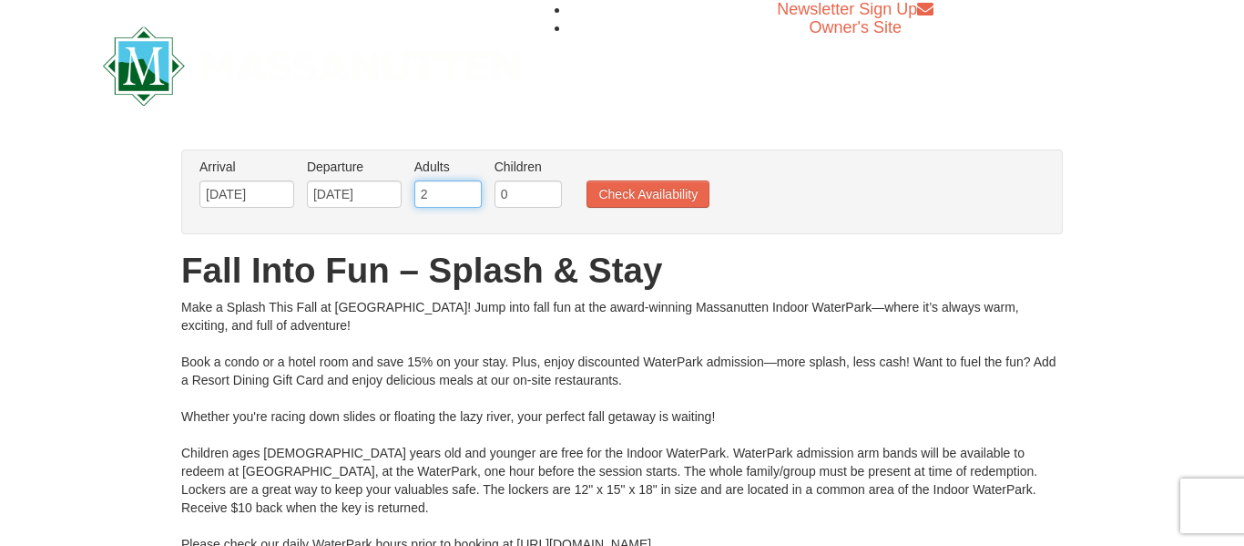
click at [453, 199] on input "2" at bounding box center [447, 193] width 67 height 27
type input "1"
click at [475, 199] on input "1" at bounding box center [447, 193] width 67 height 27
click at [524, 204] on input "0" at bounding box center [528, 193] width 67 height 27
click at [557, 189] on input "0" at bounding box center [528, 193] width 67 height 27
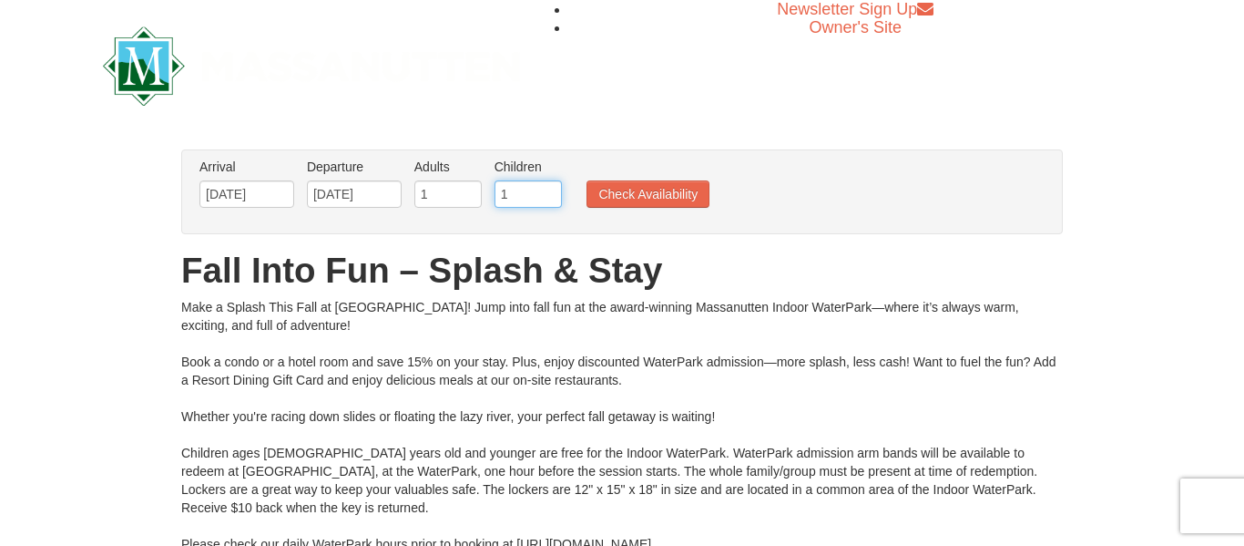
click at [553, 189] on input "1" at bounding box center [528, 193] width 67 height 27
click at [553, 189] on input "2" at bounding box center [528, 193] width 67 height 27
type input "3"
click at [553, 189] on input "3" at bounding box center [528, 193] width 67 height 27
click at [644, 186] on button "Check Availability" at bounding box center [648, 193] width 123 height 27
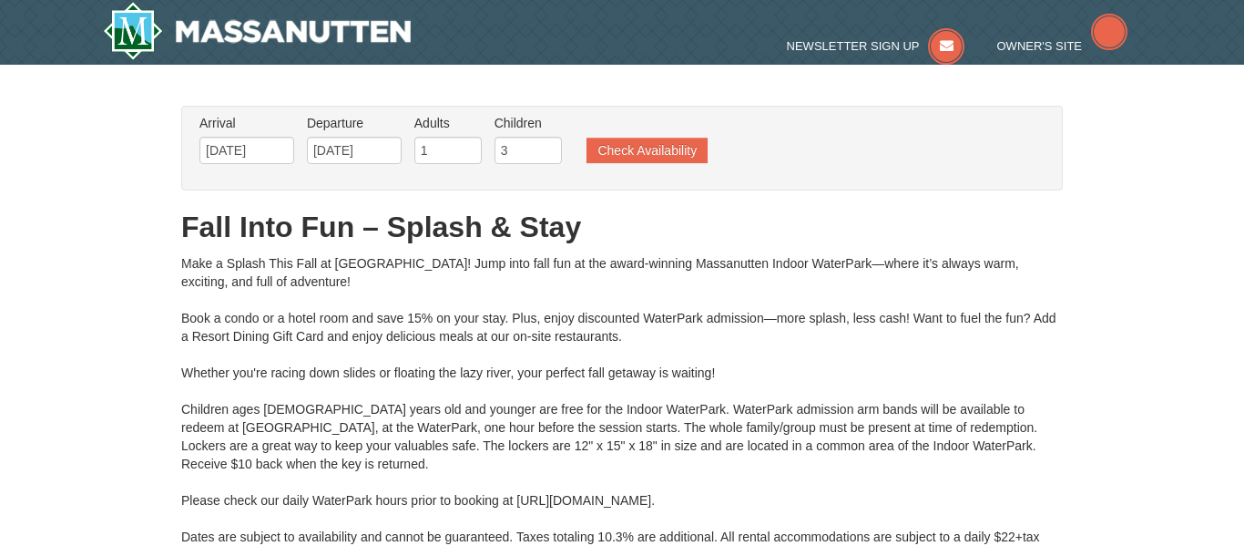
type input "[DATE]"
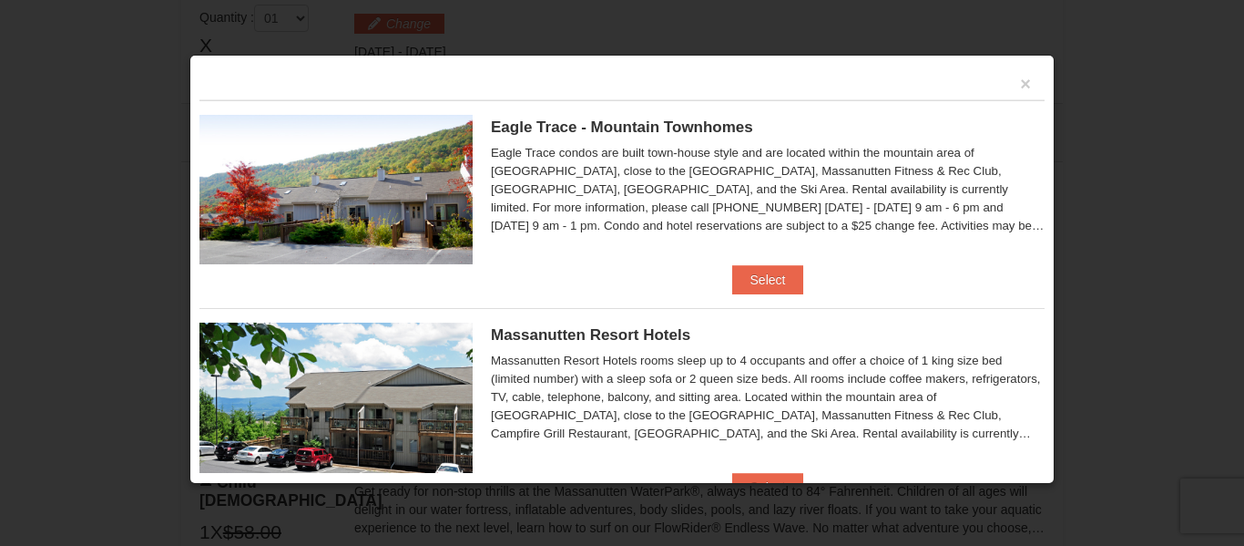
scroll to position [812, 0]
click at [1011, 337] on h5 "Massanutten Resort Hotels" at bounding box center [768, 335] width 554 height 18
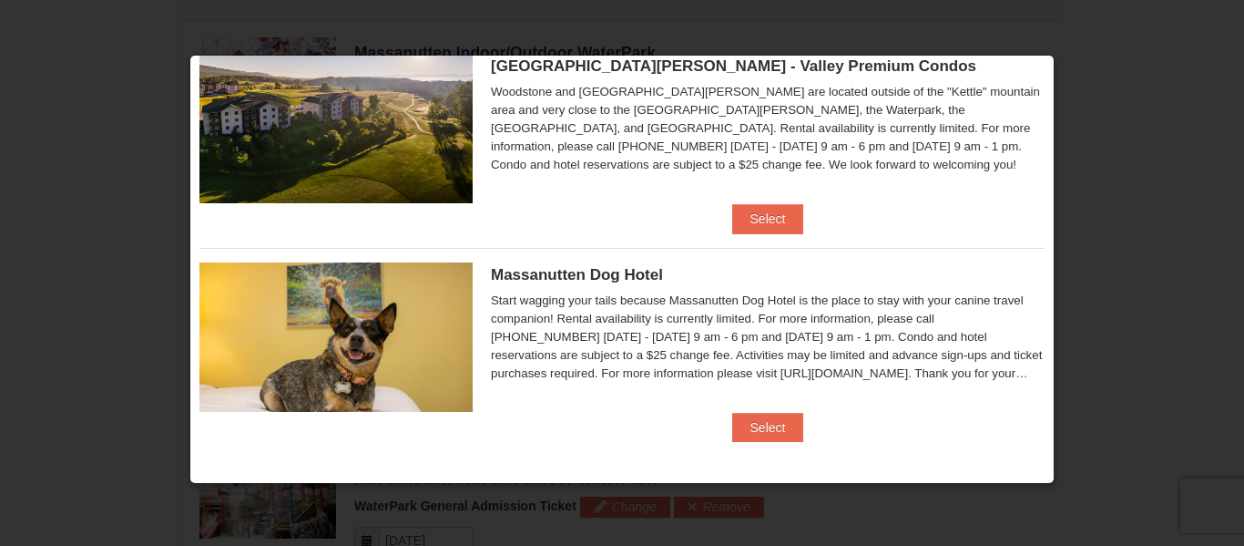
scroll to position [921, 0]
click at [786, 423] on button "Select" at bounding box center [768, 427] width 72 height 29
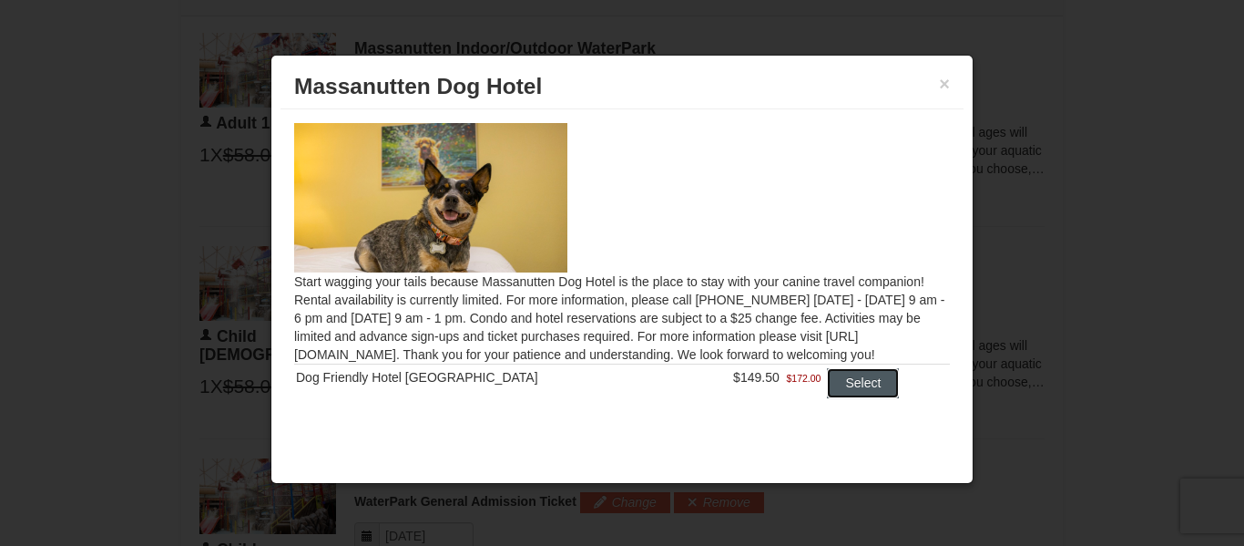
click at [860, 380] on button "Select" at bounding box center [863, 382] width 72 height 29
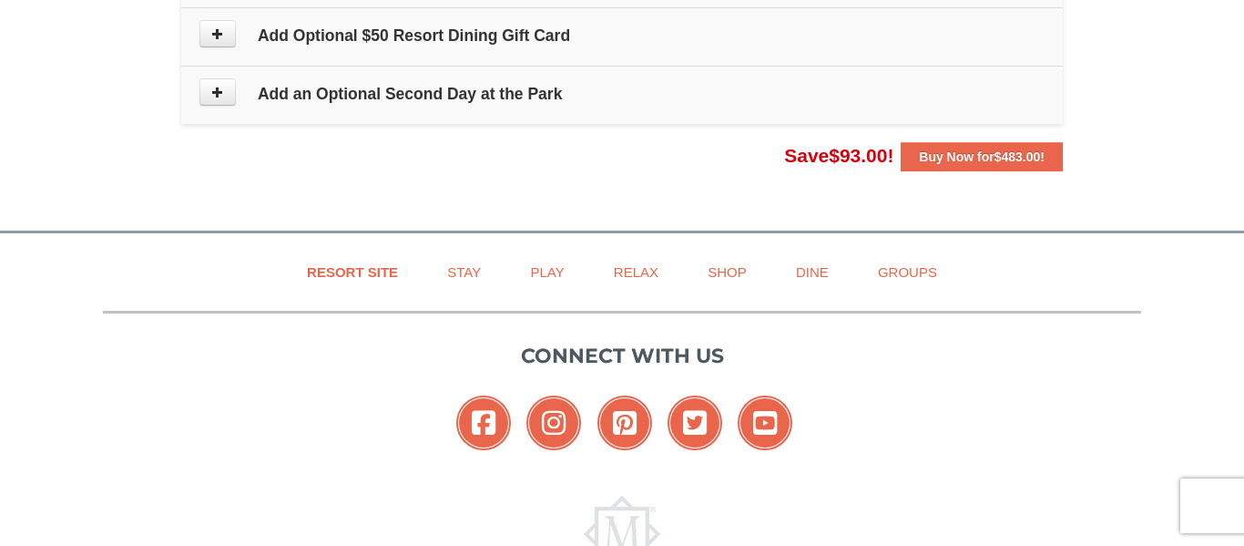
scroll to position [1948, 0]
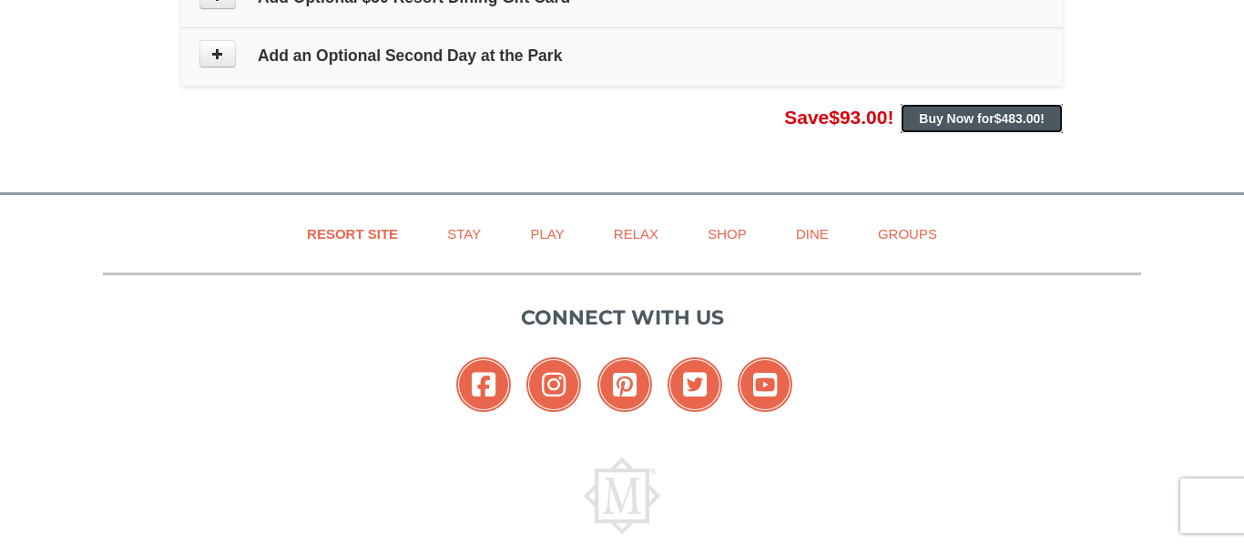
click at [964, 117] on strong "Buy Now for $483.00 !" at bounding box center [982, 118] width 126 height 15
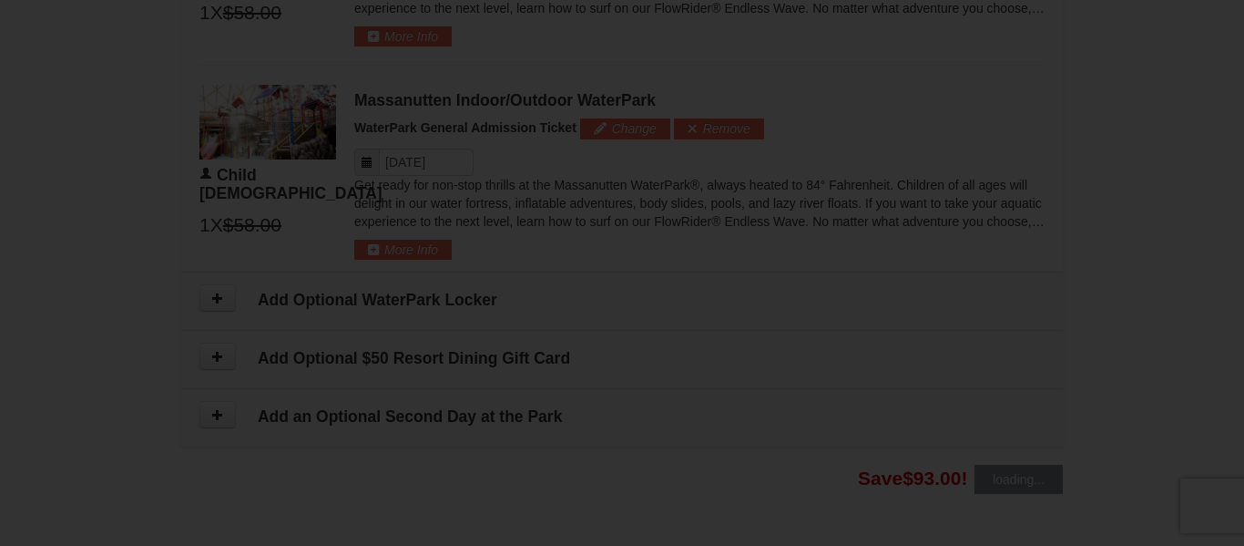
scroll to position [0, 0]
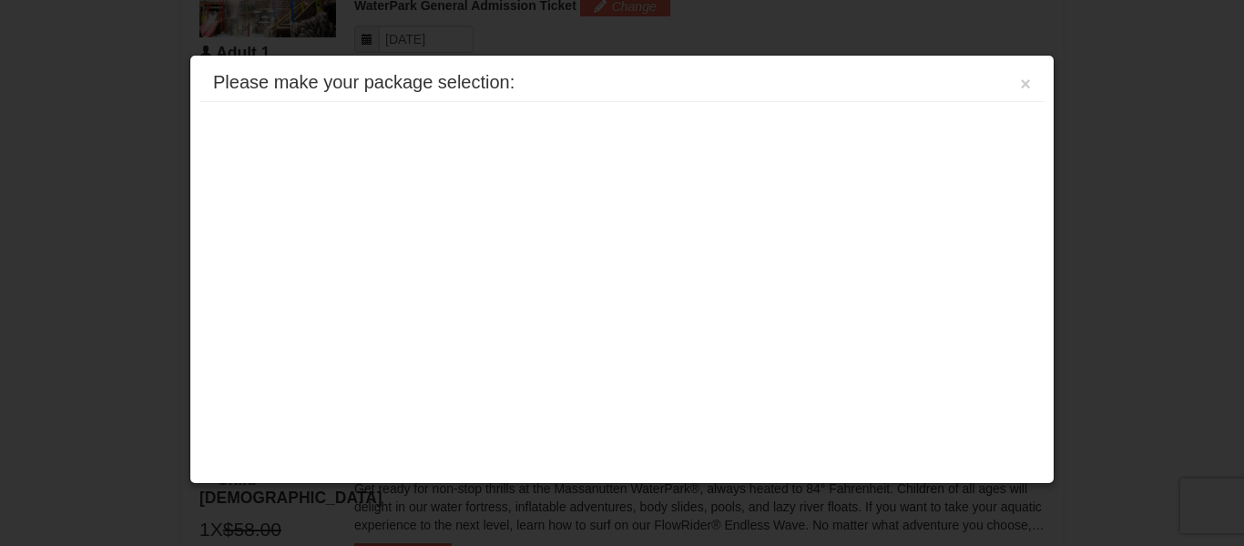
click at [964, 117] on div at bounding box center [621, 111] width 845 height 18
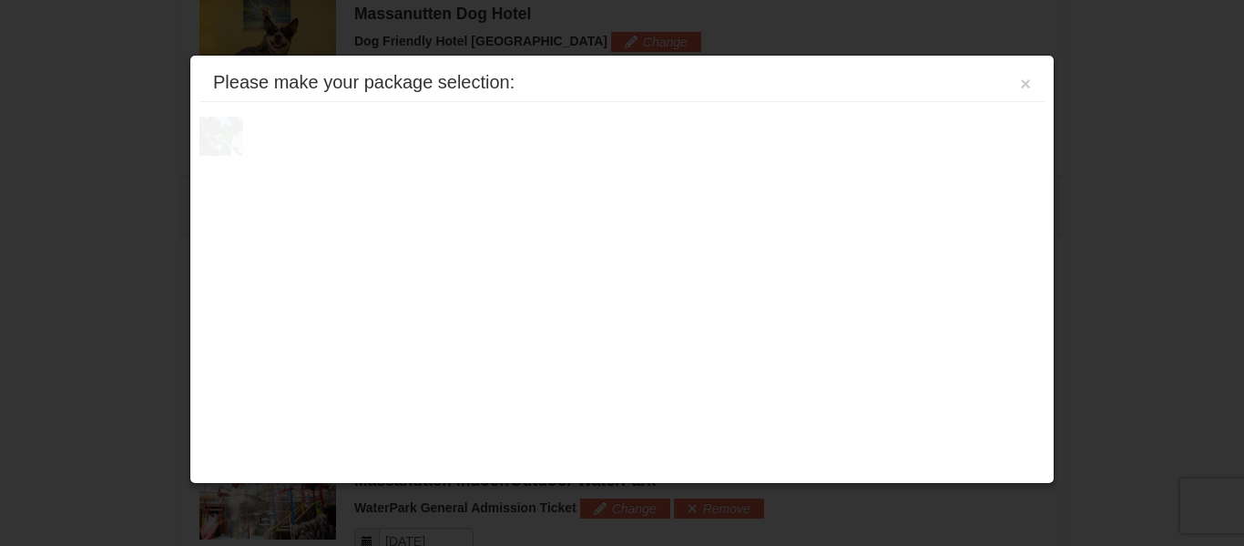
scroll to position [780, 0]
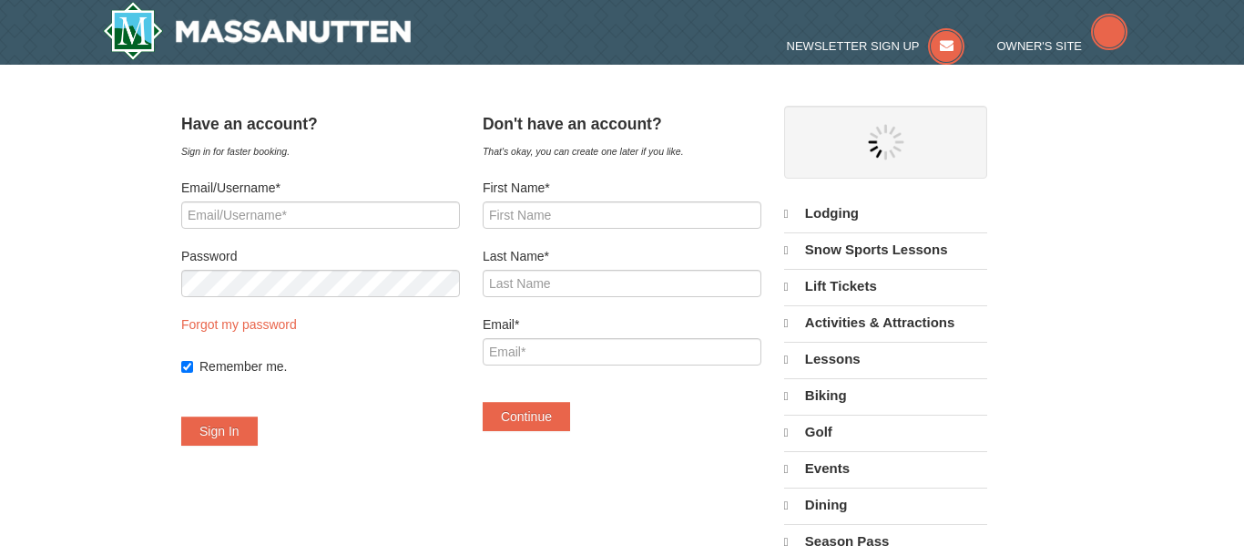
select select "9"
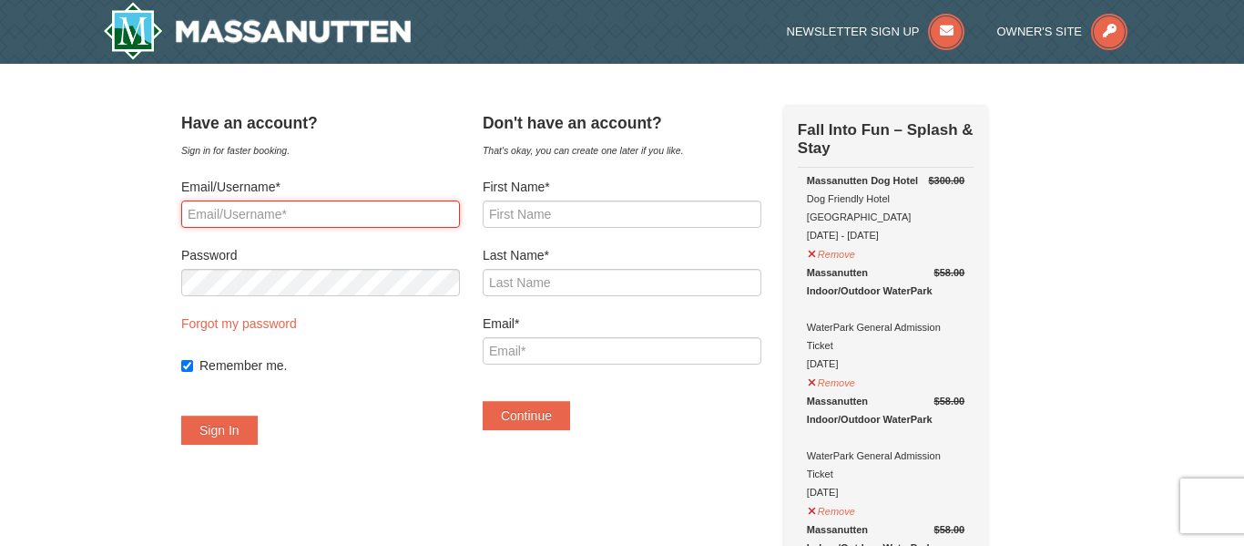
click at [230, 216] on input "Email/Username*" at bounding box center [320, 213] width 279 height 27
type input "[EMAIL_ADDRESS][DOMAIN_NAME]"
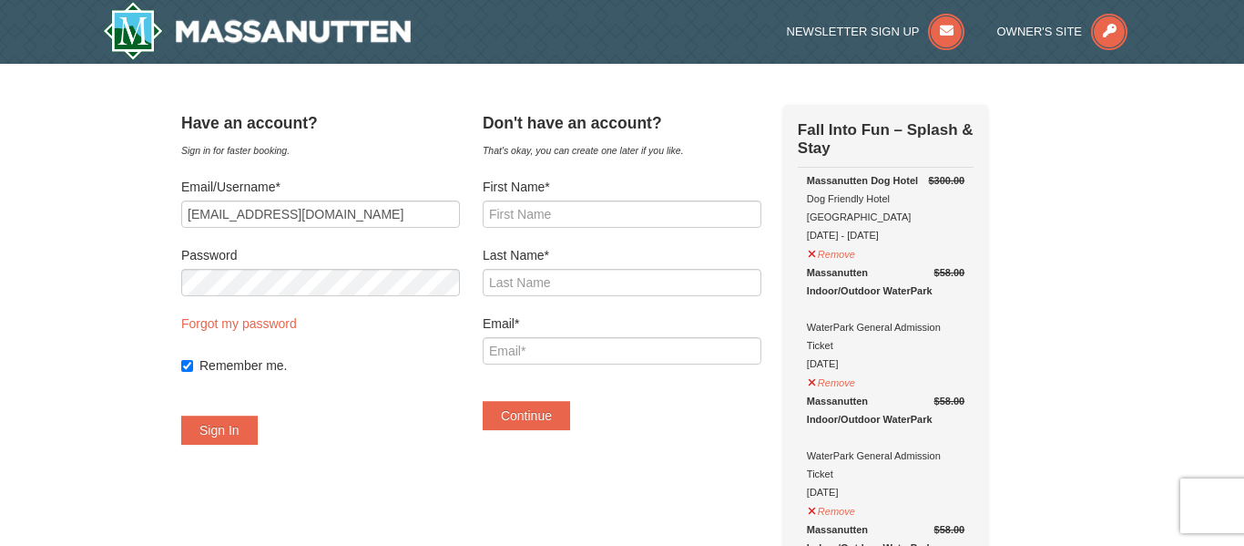
click at [261, 270] on div "Password" at bounding box center [320, 271] width 279 height 50
click at [181, 415] on button "Sign In" at bounding box center [219, 429] width 77 height 29
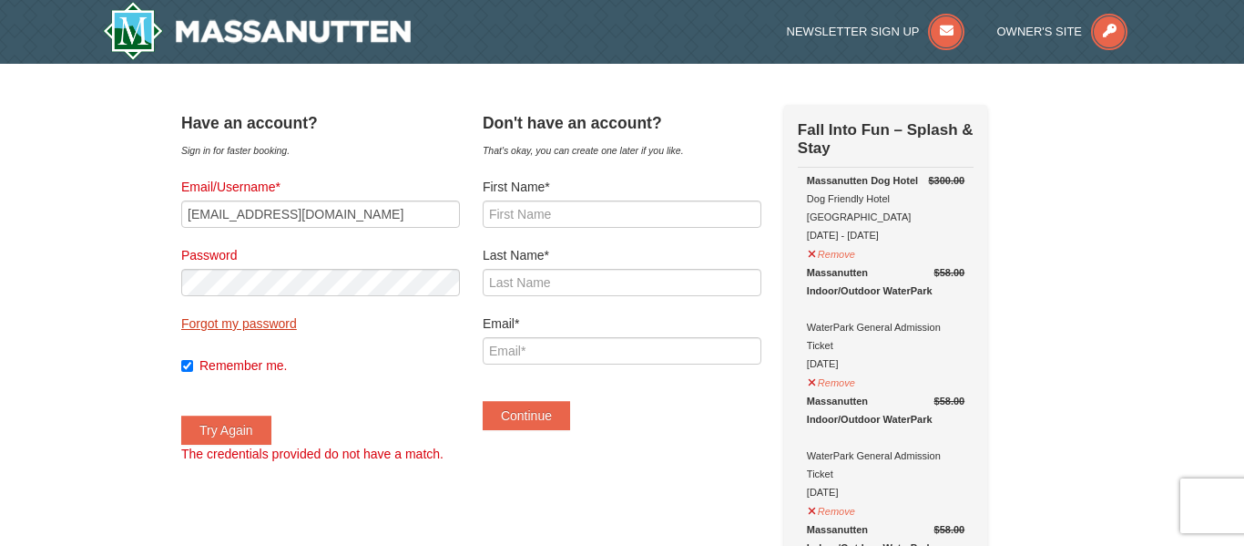
click at [297, 327] on link "Forgot my password" at bounding box center [239, 323] width 116 height 15
type input "[EMAIL_ADDRESS][DOMAIN_NAME]"
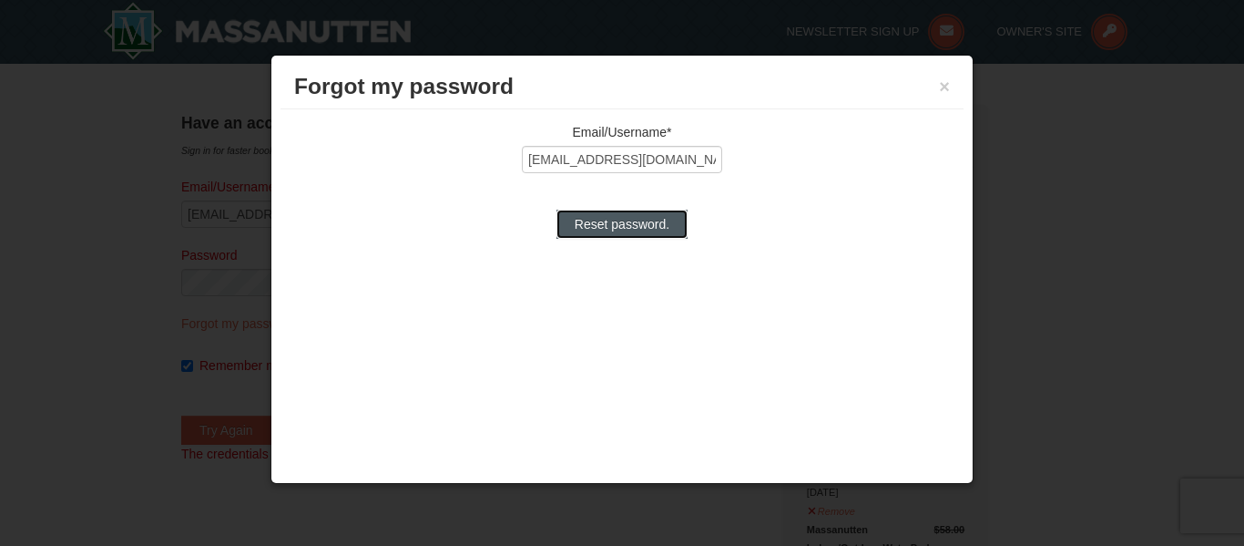
click at [613, 214] on input "Reset password." at bounding box center [622, 224] width 131 height 29
type input "Processing..."
type input "[EMAIL_ADDRESS][DOMAIN_NAME]"
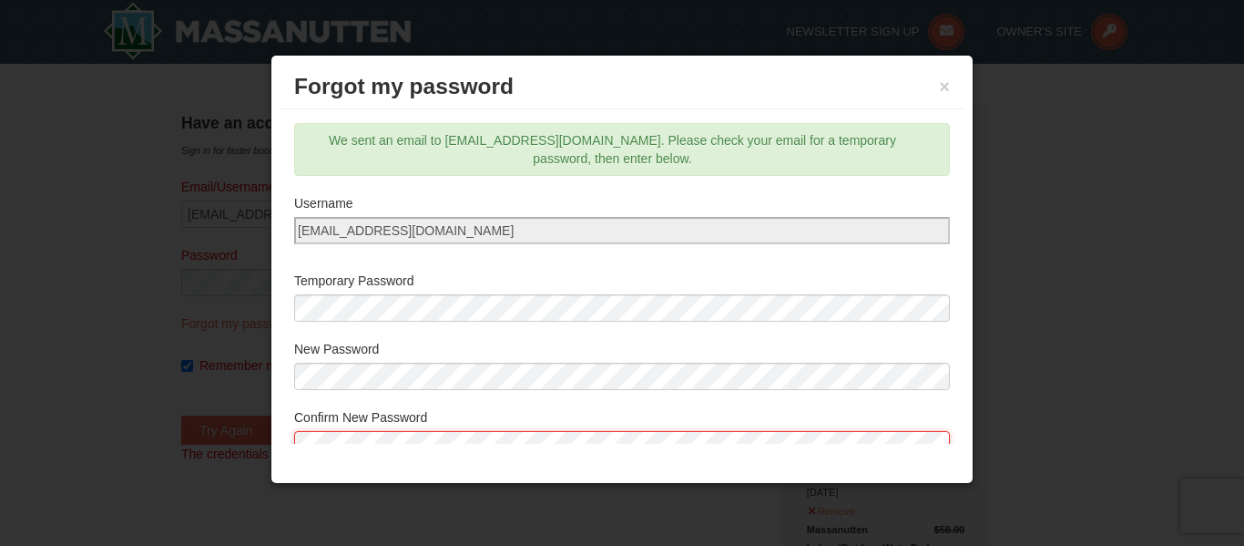
scroll to position [8, 0]
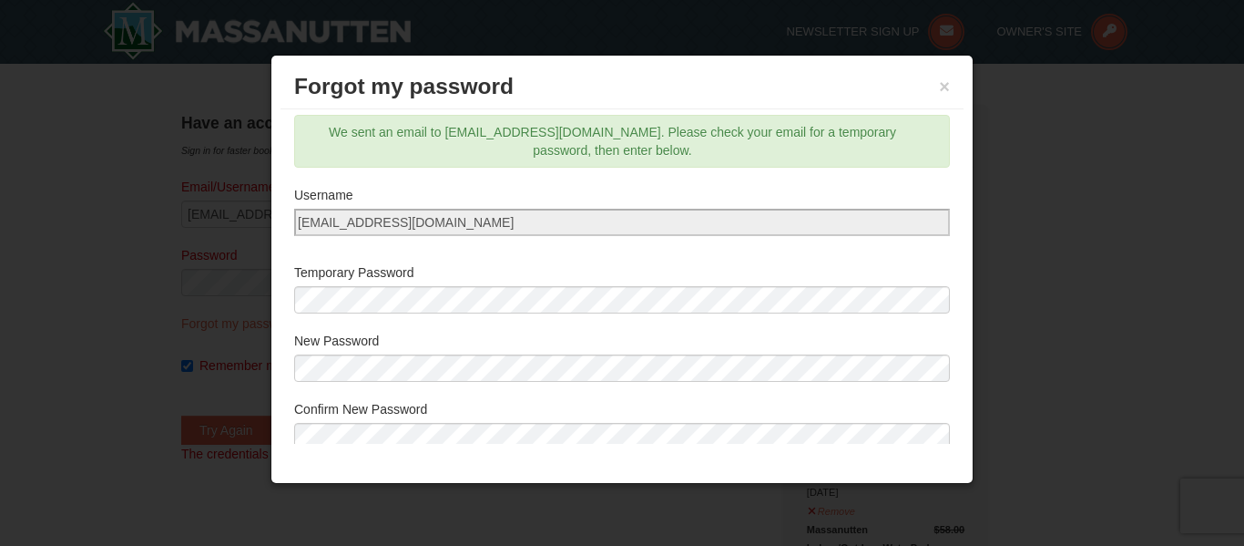
click at [657, 317] on div "Temporary Password" at bounding box center [622, 292] width 656 height 59
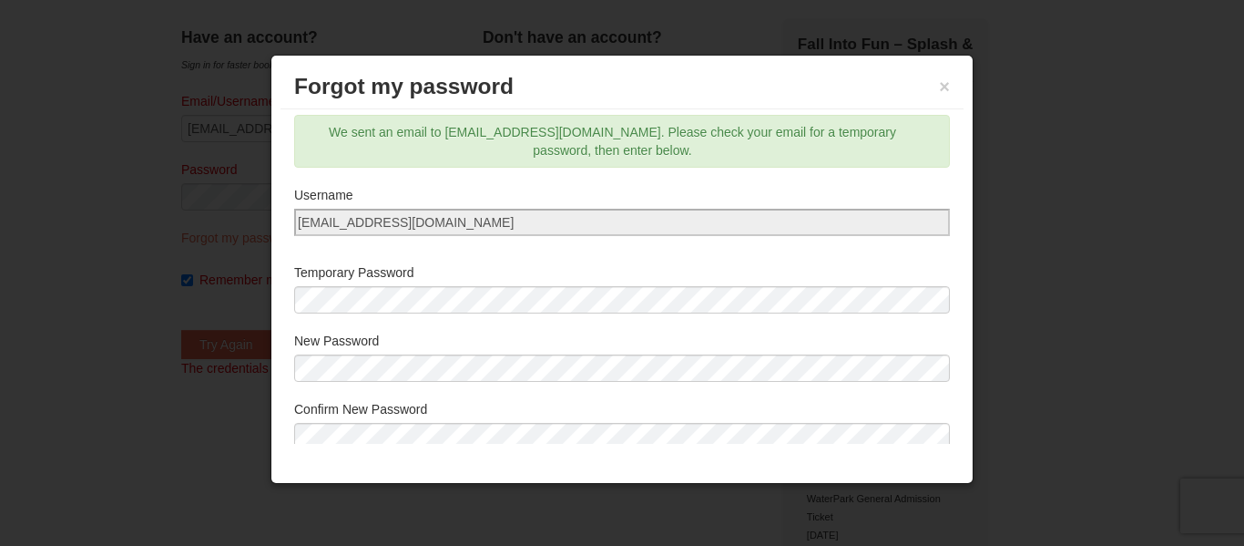
scroll to position [109, 0]
click at [644, 325] on div "Username Temporary Password New Password Confirm New Password Sign In" at bounding box center [622, 342] width 656 height 312
click at [959, 273] on div "Email/Username* [EMAIL_ADDRESS][DOMAIN_NAME] Reset password. We sent an email t…" at bounding box center [622, 276] width 683 height 334
click at [968, 365] on div "Forgot my password × Email/Username* [EMAIL_ADDRESS][DOMAIN_NAME] Reset passwor…" at bounding box center [622, 269] width 703 height 429
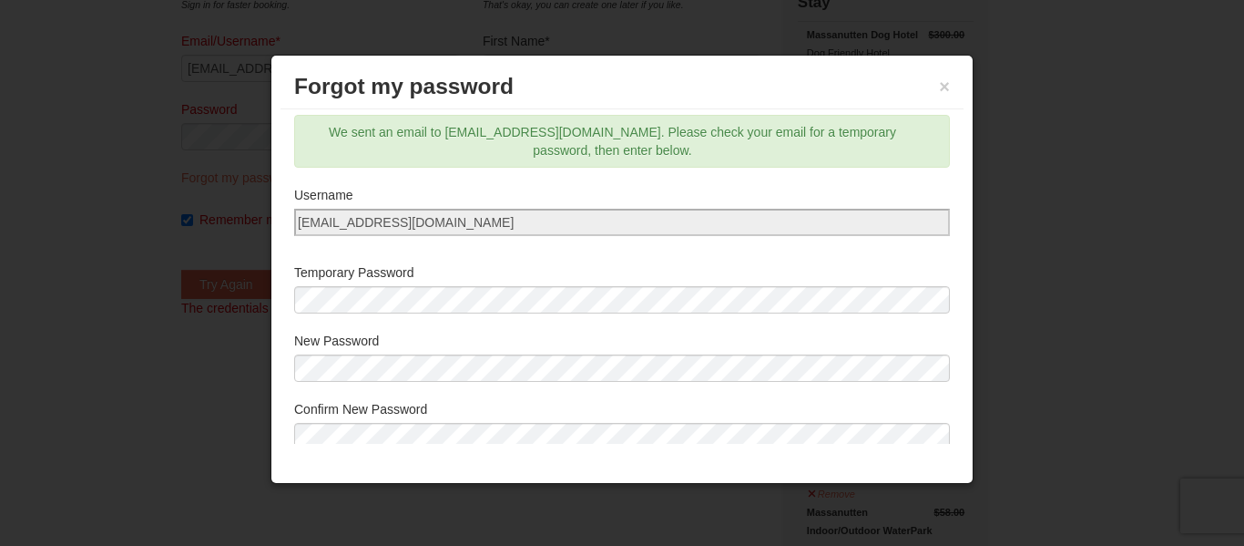
click at [522, 250] on div "Username" at bounding box center [622, 220] width 656 height 68
click at [964, 167] on div "Forgot my password × Email/Username* [EMAIL_ADDRESS][DOMAIN_NAME] Reset passwor…" at bounding box center [622, 269] width 703 height 429
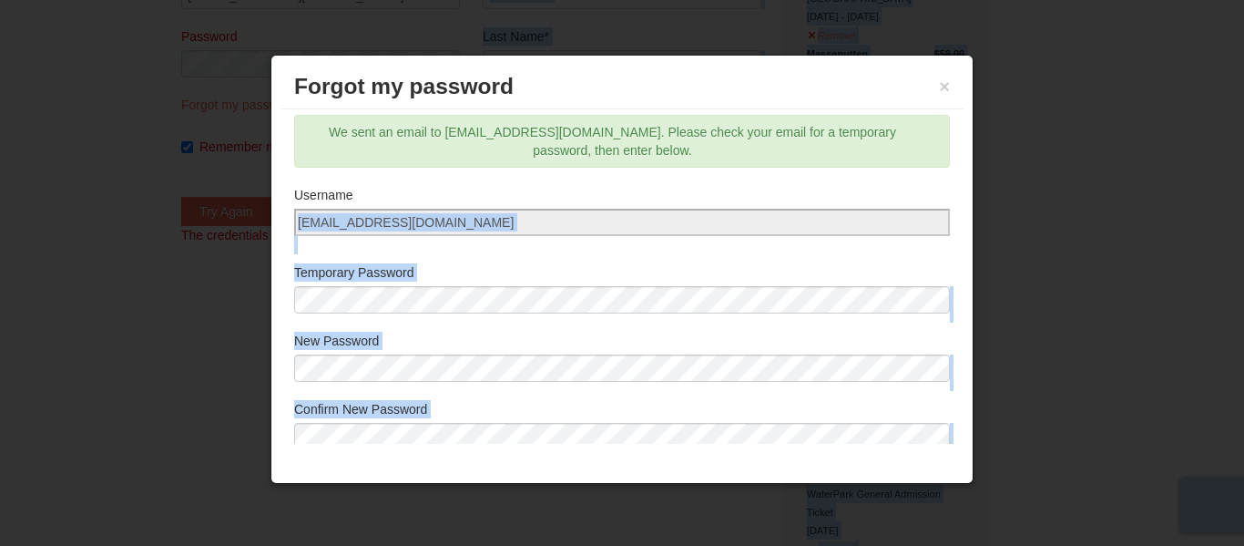
drag, startPoint x: 928, startPoint y: 189, endPoint x: 976, endPoint y: 280, distance: 103.1
click at [955, 255] on div "Email/Username* [EMAIL_ADDRESS][DOMAIN_NAME] Reset password. We sent an email t…" at bounding box center [622, 276] width 683 height 334
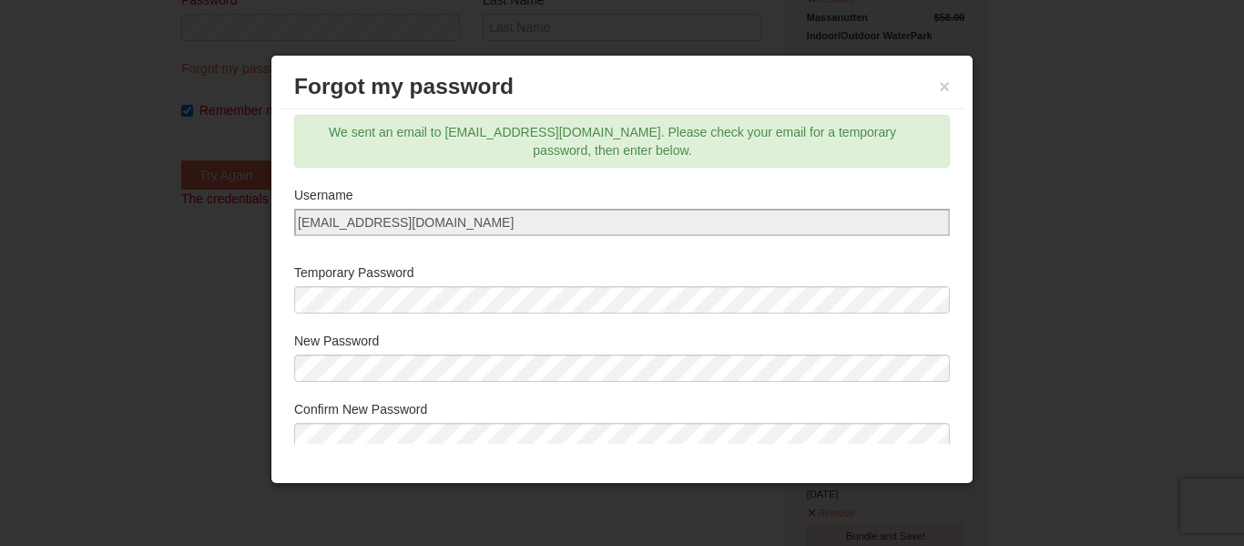
scroll to position [291, 0]
click at [873, 465] on div "Forgot my password × Email/Username* [EMAIL_ADDRESS][DOMAIN_NAME] Reset passwor…" at bounding box center [622, 269] width 703 height 429
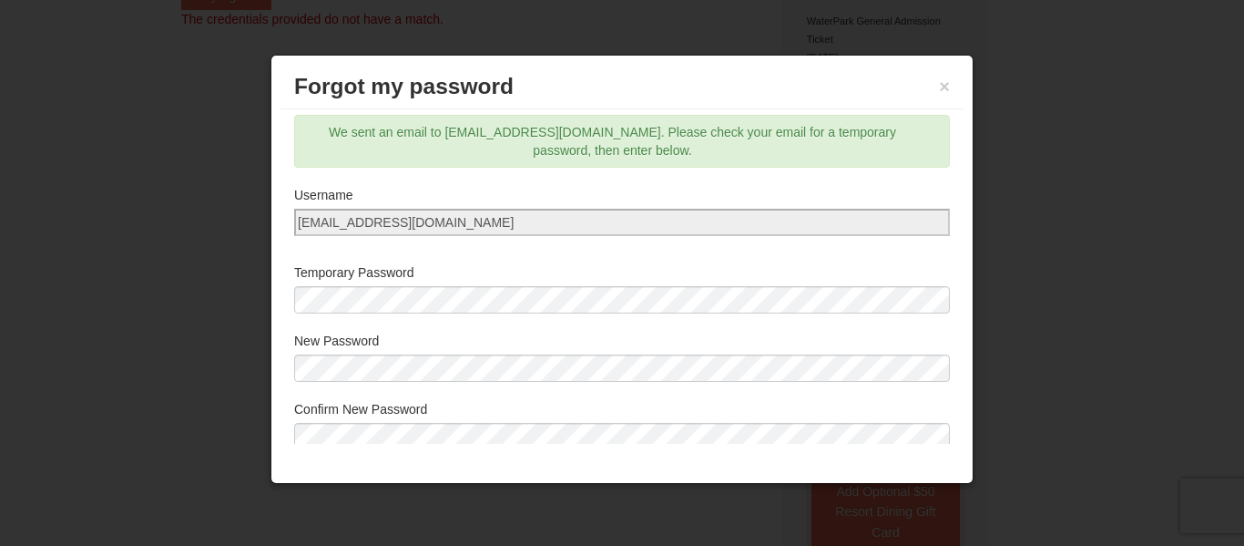
scroll to position [437, 0]
click at [963, 372] on div "Forgot my password × Email/Username* [EMAIL_ADDRESS][DOMAIN_NAME] Reset passwor…" at bounding box center [622, 269] width 703 height 429
click at [970, 378] on div "Forgot my password × Email/Username* [EMAIL_ADDRESS][DOMAIN_NAME] Reset passwor…" at bounding box center [622, 269] width 703 height 429
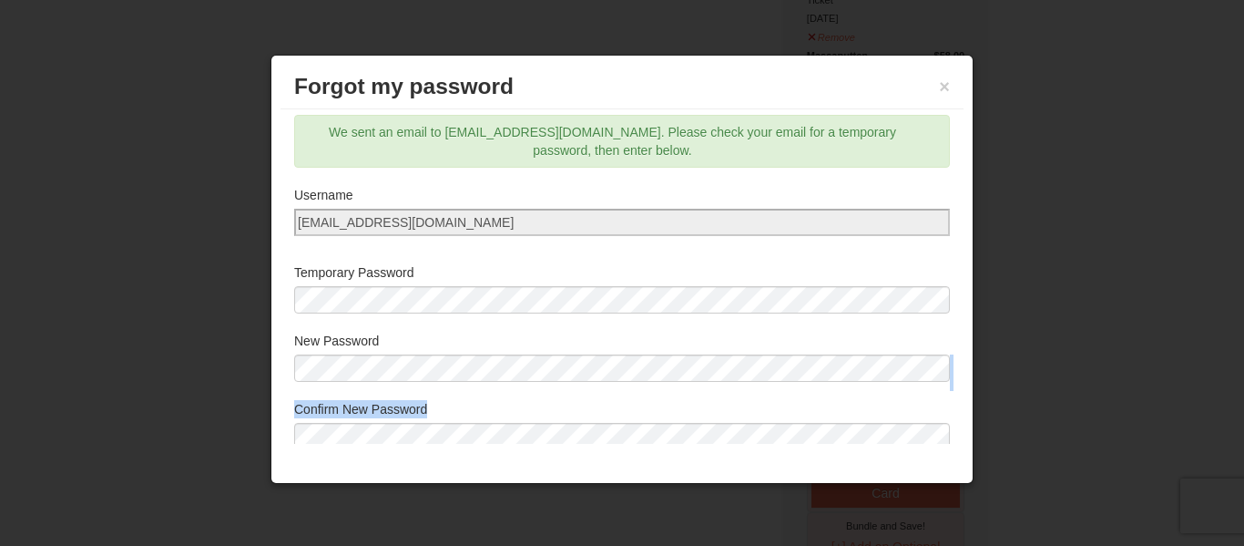
drag, startPoint x: 961, startPoint y: 373, endPoint x: 965, endPoint y: 413, distance: 40.2
click at [965, 413] on div "Forgot my password × Email/Username* megan.richards47@yahoo.com Reset password.…" at bounding box center [622, 269] width 703 height 429
click at [926, 409] on label "Confirm New Password" at bounding box center [622, 409] width 656 height 18
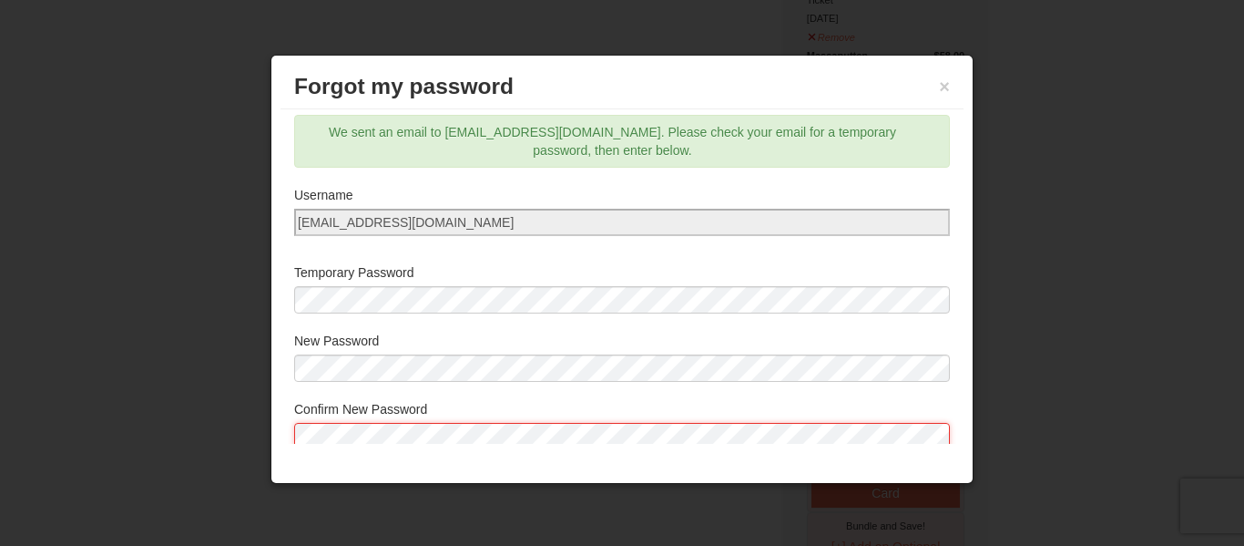
scroll to position [15, 0]
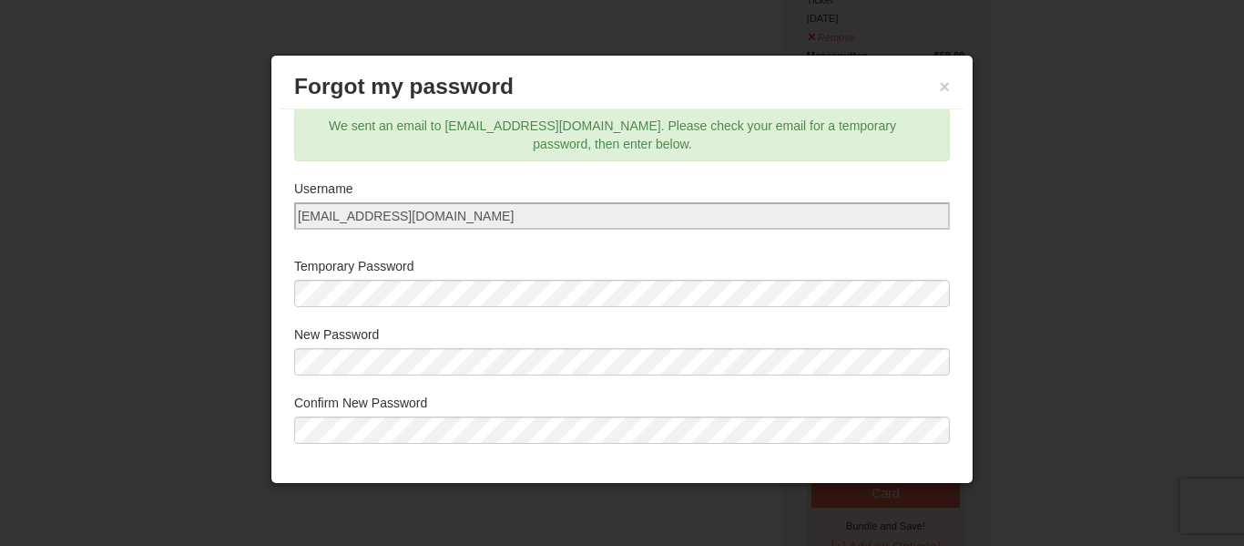
click at [930, 410] on label "Confirm New Password" at bounding box center [622, 403] width 656 height 18
click at [919, 457] on div "Forgot my password × Email/Username* megan.richards47@yahoo.com Reset password.…" at bounding box center [622, 269] width 703 height 429
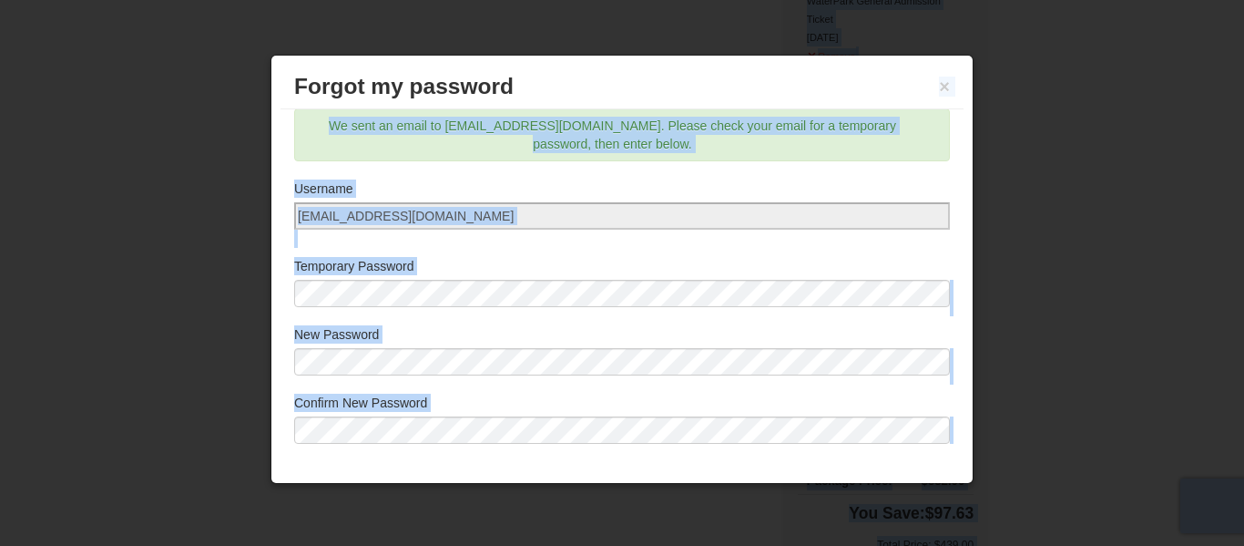
drag, startPoint x: 904, startPoint y: 72, endPoint x: 892, endPoint y: 26, distance: 47.9
click at [892, 26] on body "Browser Not Supported We notice you are using a browser which will not provide …" at bounding box center [622, 555] width 1244 height 2277
click at [1083, 431] on div at bounding box center [622, 273] width 1244 height 546
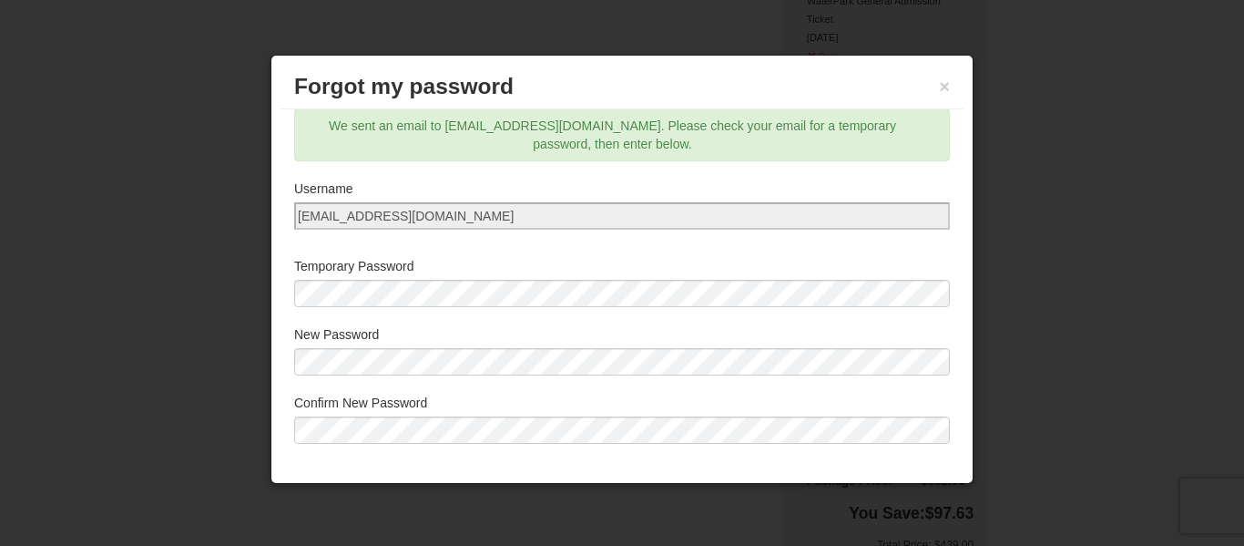
scroll to position [51, 0]
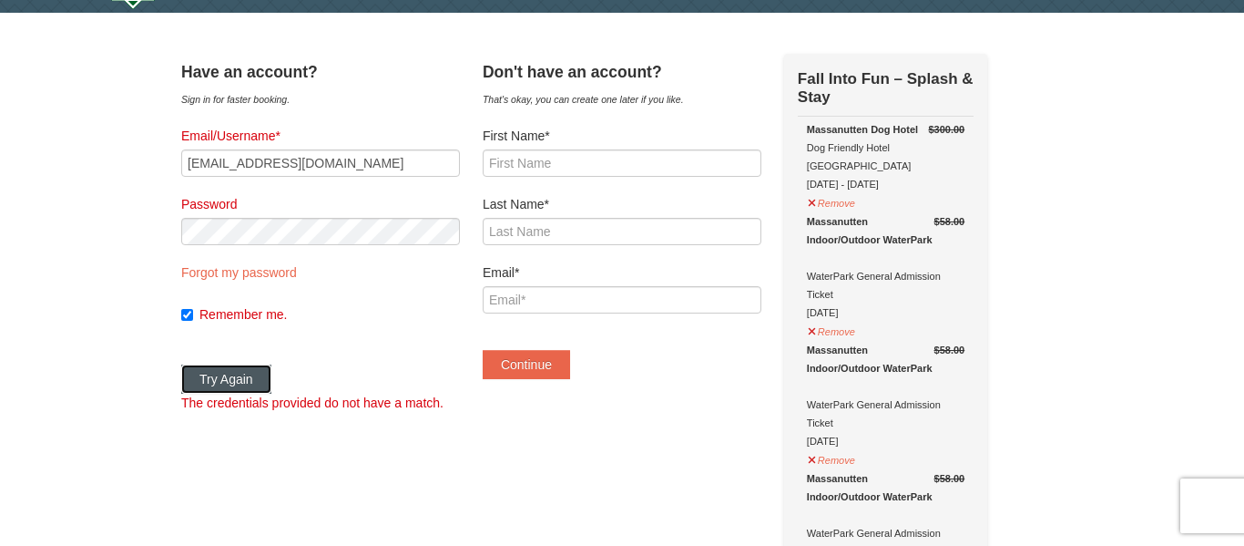
click at [270, 373] on button "Try Again" at bounding box center [226, 378] width 90 height 29
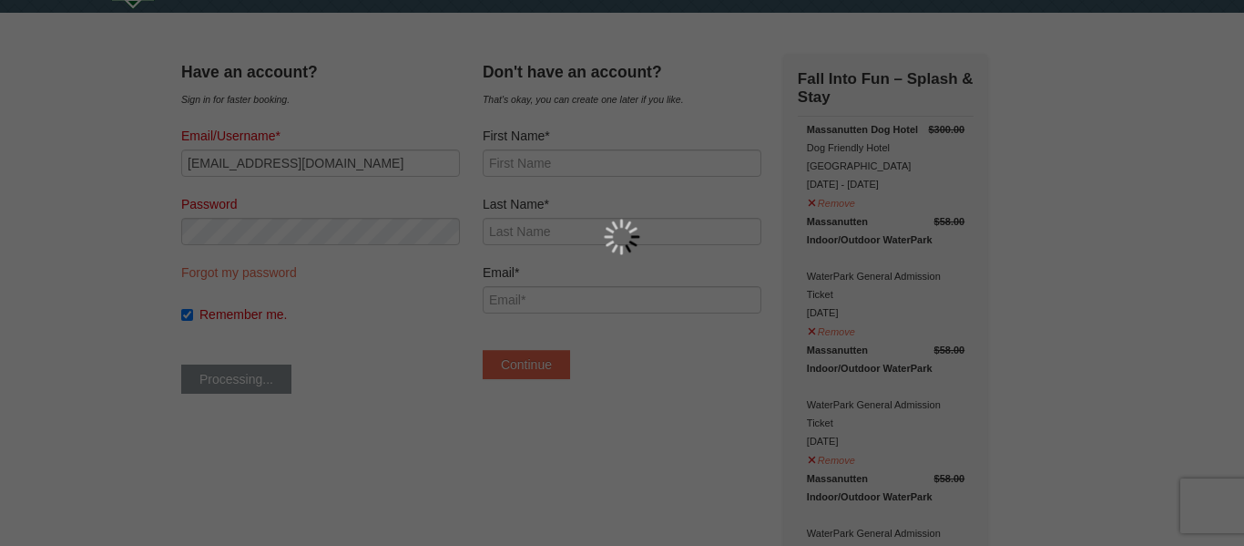
click at [270, 373] on div at bounding box center [622, 273] width 1244 height 546
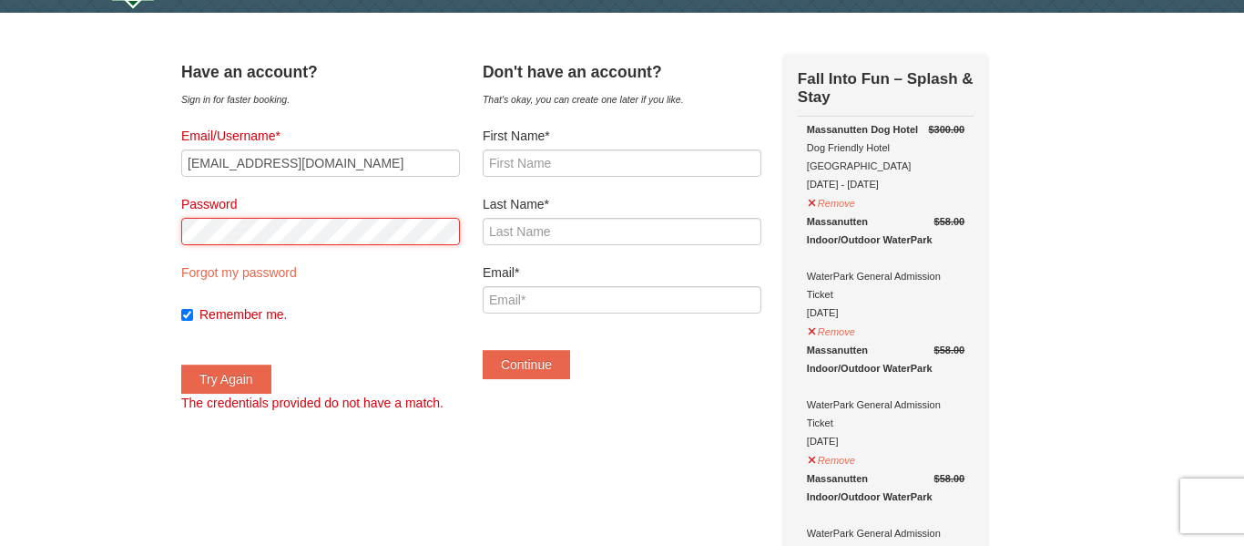
click at [181, 364] on button "Try Again" at bounding box center [226, 378] width 90 height 29
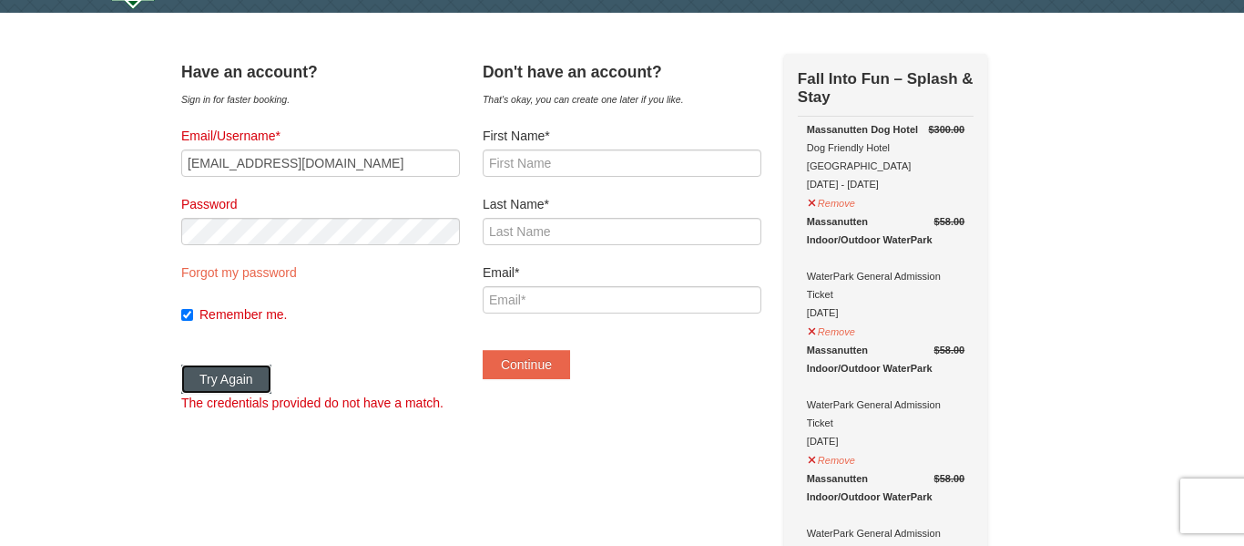
click at [253, 383] on button "Try Again" at bounding box center [226, 378] width 90 height 29
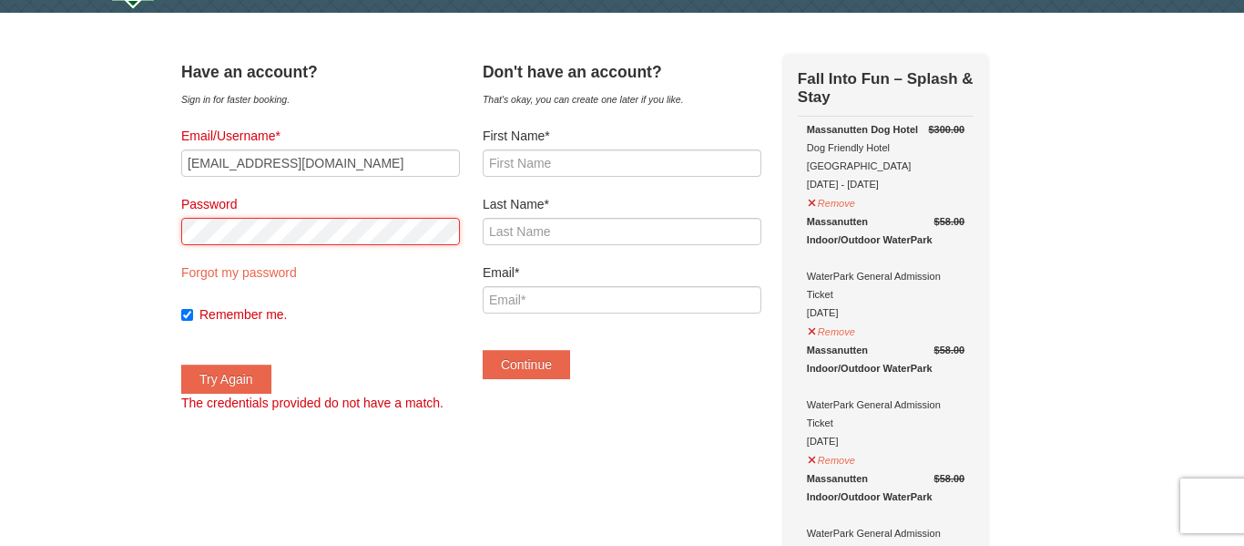
click at [181, 364] on button "Try Again" at bounding box center [226, 378] width 90 height 29
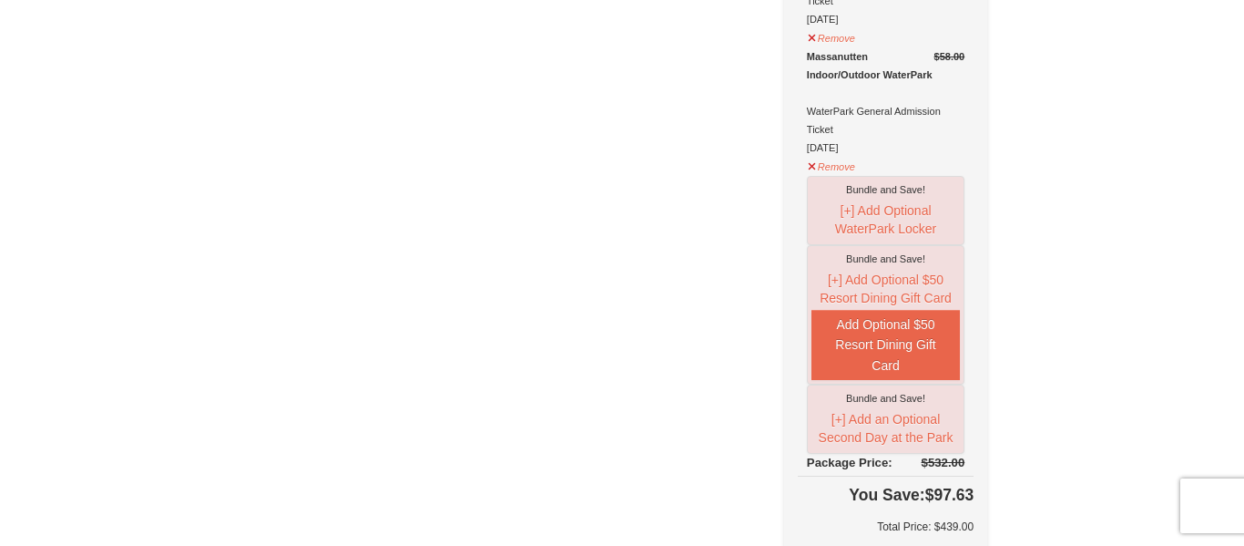
scroll to position [598, 0]
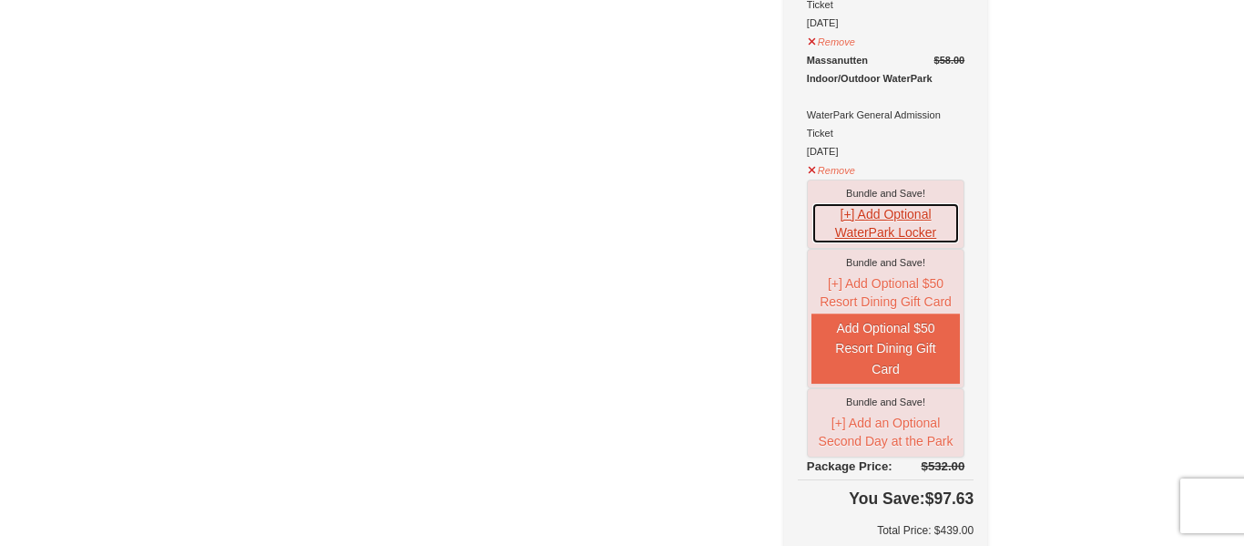
click at [873, 202] on button "[+] Add Optional WaterPark Locker" at bounding box center [886, 223] width 148 height 42
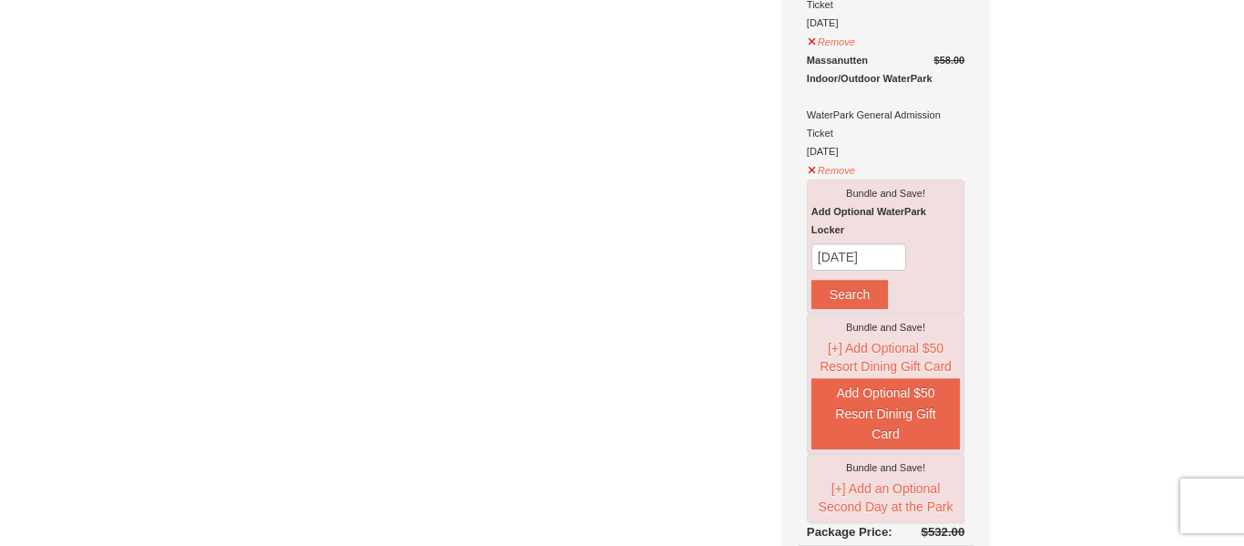
scroll to position [0, 0]
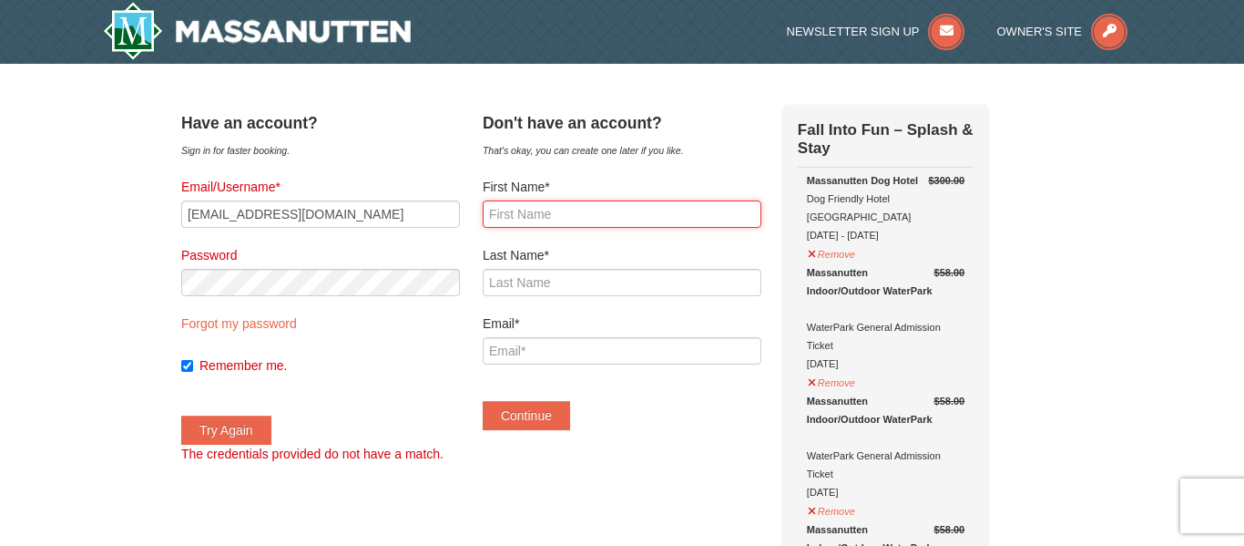
click at [634, 206] on input "First Name*" at bounding box center [622, 213] width 279 height 27
type input "megan"
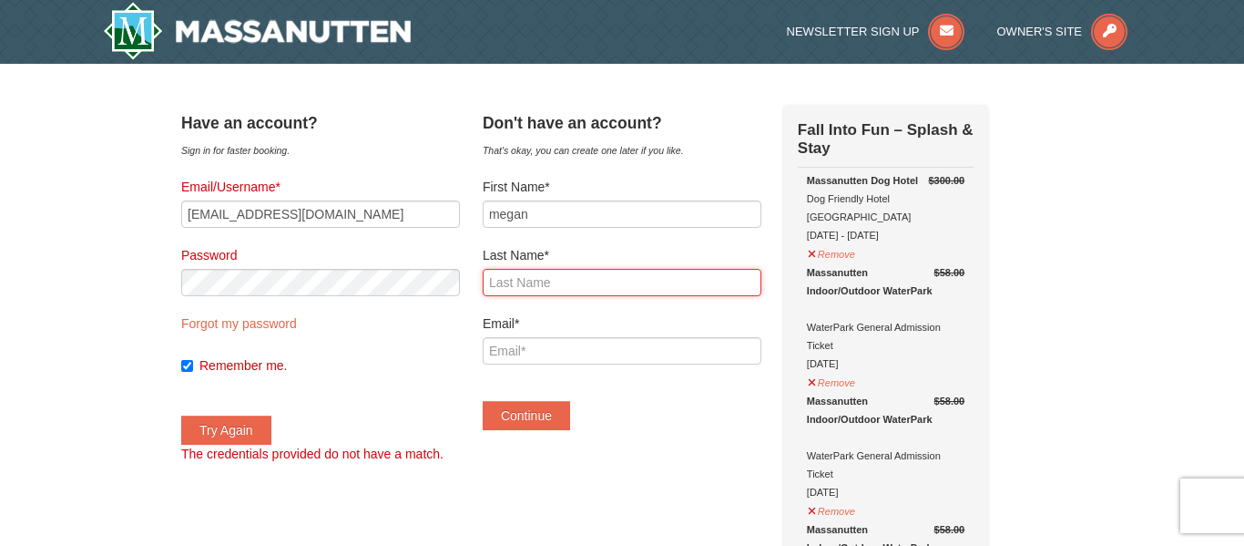
type input "gregory"
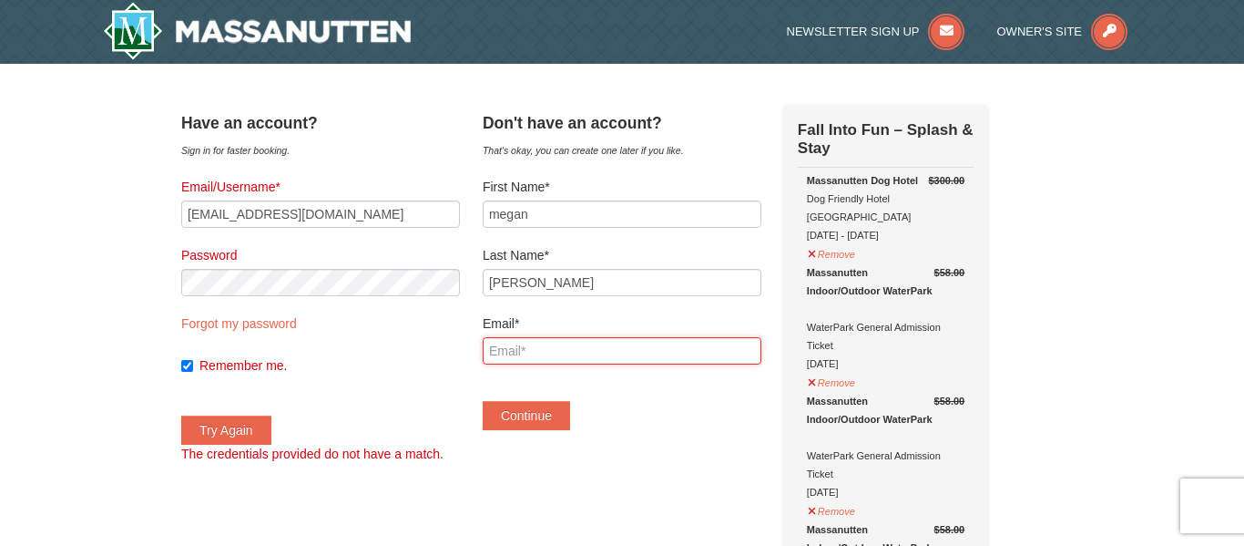
click at [631, 340] on input "Email*" at bounding box center [622, 350] width 279 height 27
type input "[EMAIL_ADDRESS][DOMAIN_NAME]"
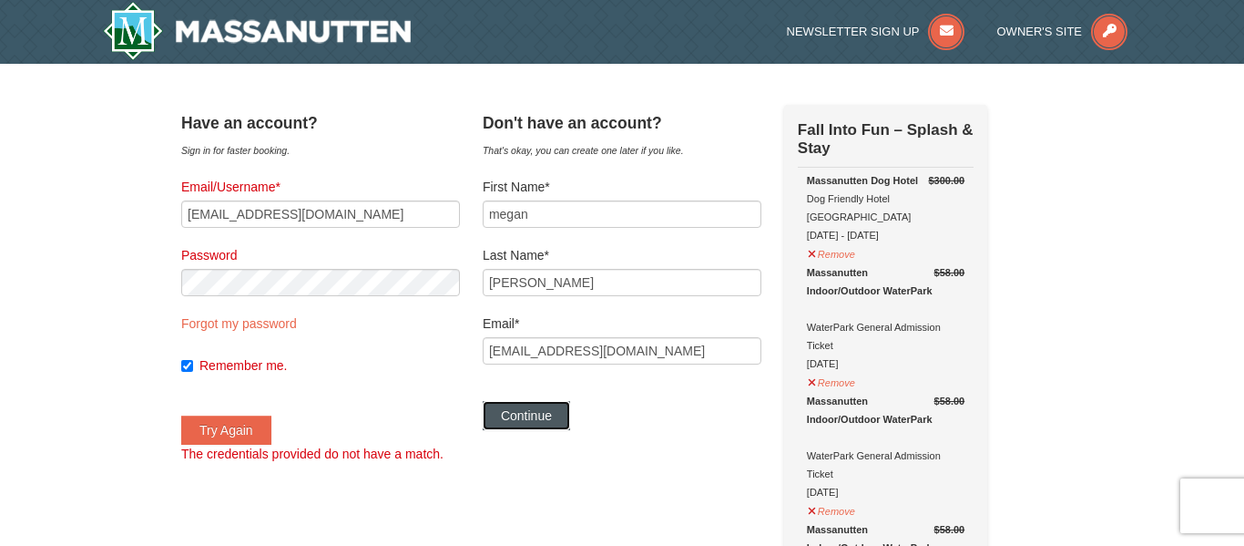
click at [570, 409] on button "Continue" at bounding box center [526, 415] width 87 height 29
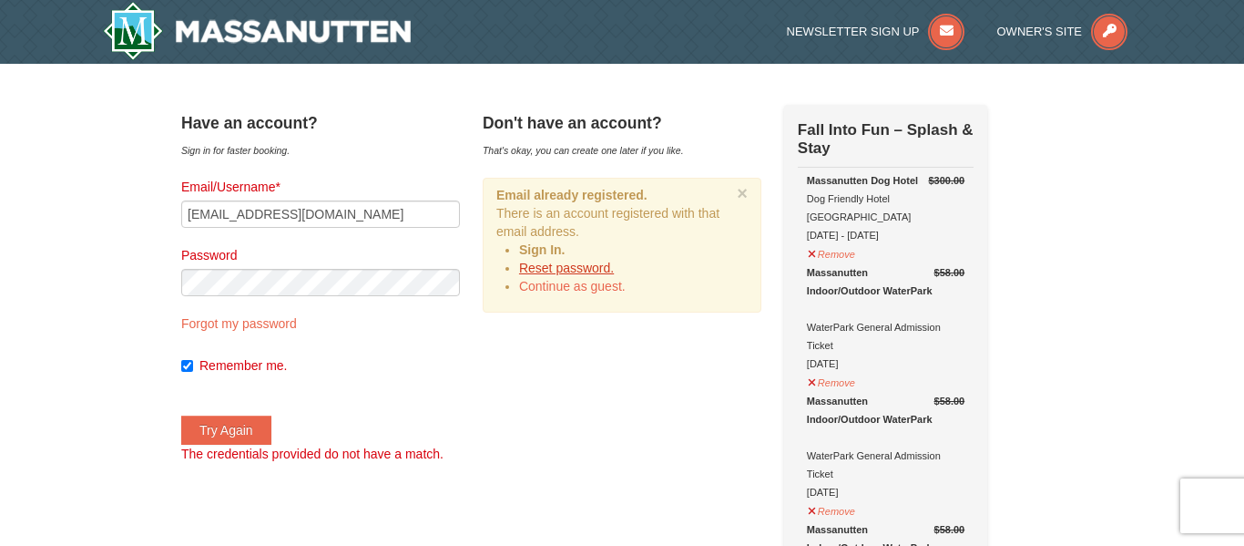
click at [581, 268] on link "Reset password." at bounding box center [566, 268] width 95 height 15
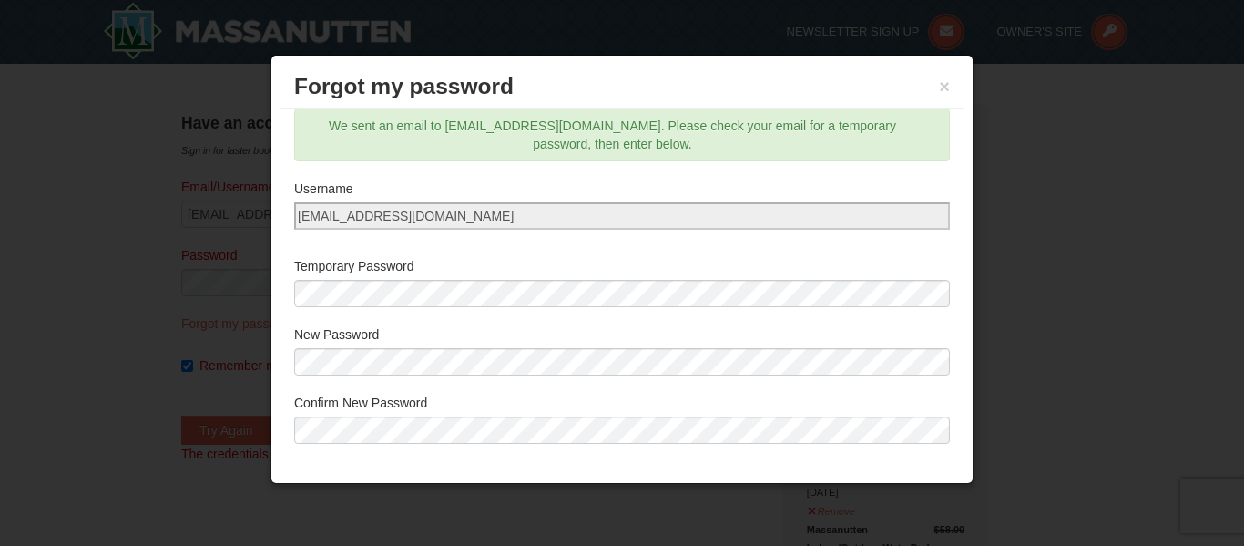
click at [588, 394] on label "Confirm New Password" at bounding box center [622, 403] width 656 height 18
click at [933, 89] on h3 "Forgot my password" at bounding box center [622, 86] width 656 height 27
click at [940, 87] on button "×" at bounding box center [944, 86] width 11 height 18
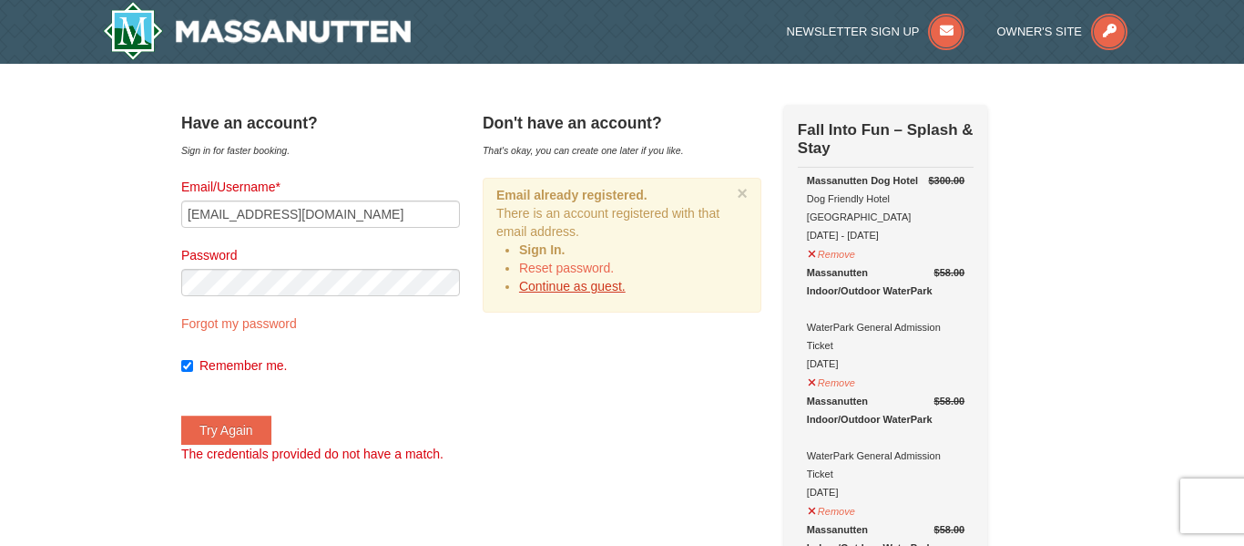
click at [591, 281] on link "Continue as guest." at bounding box center [572, 286] width 107 height 15
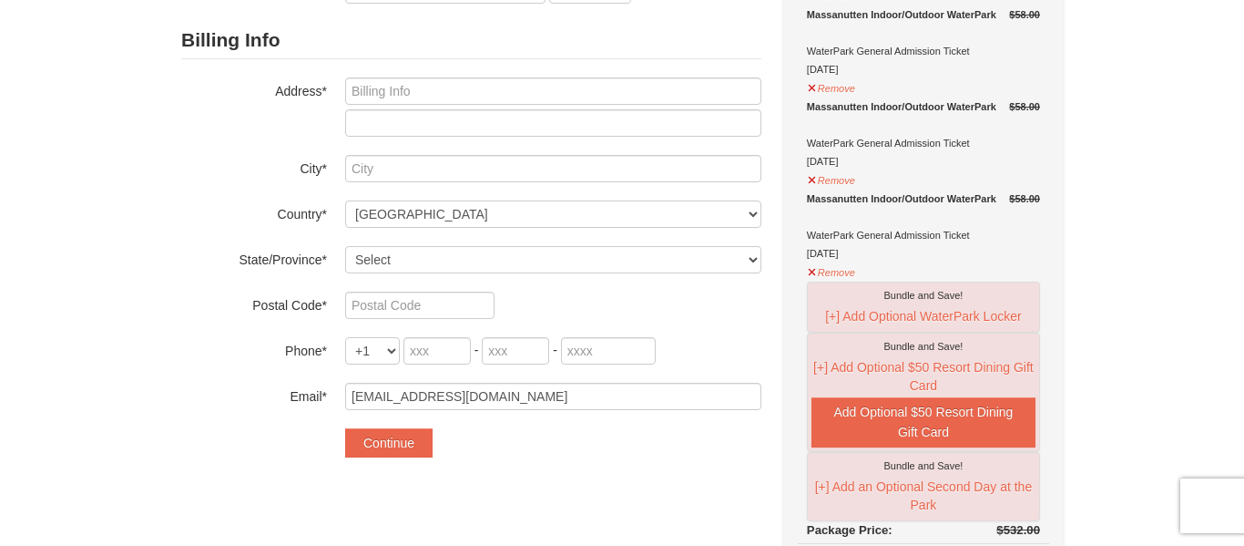
scroll to position [328, 0]
